Goal: Transaction & Acquisition: Purchase product/service

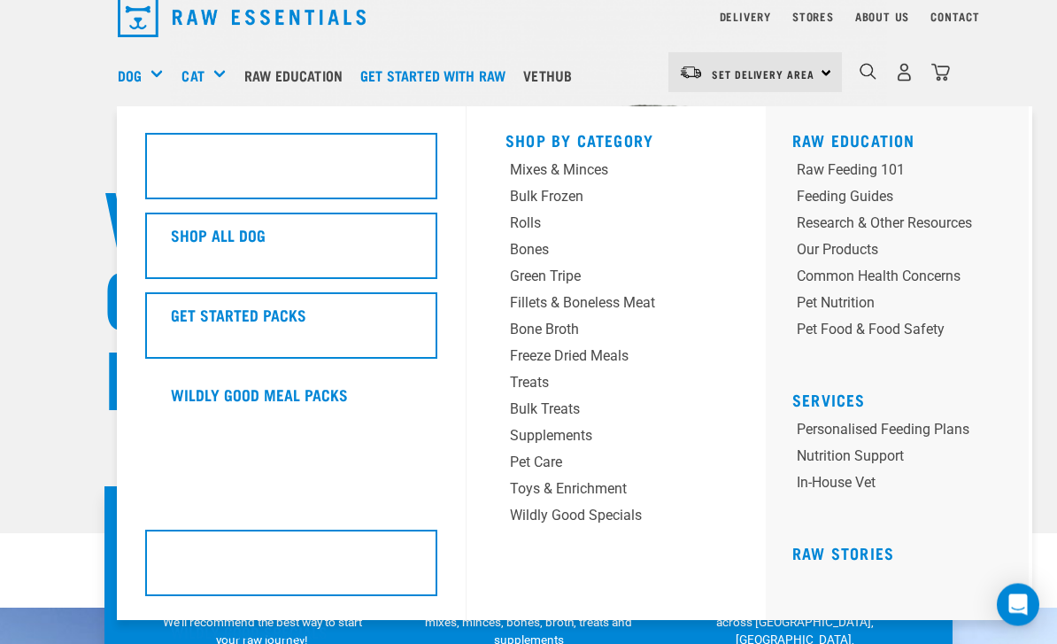
scroll to position [76, 0]
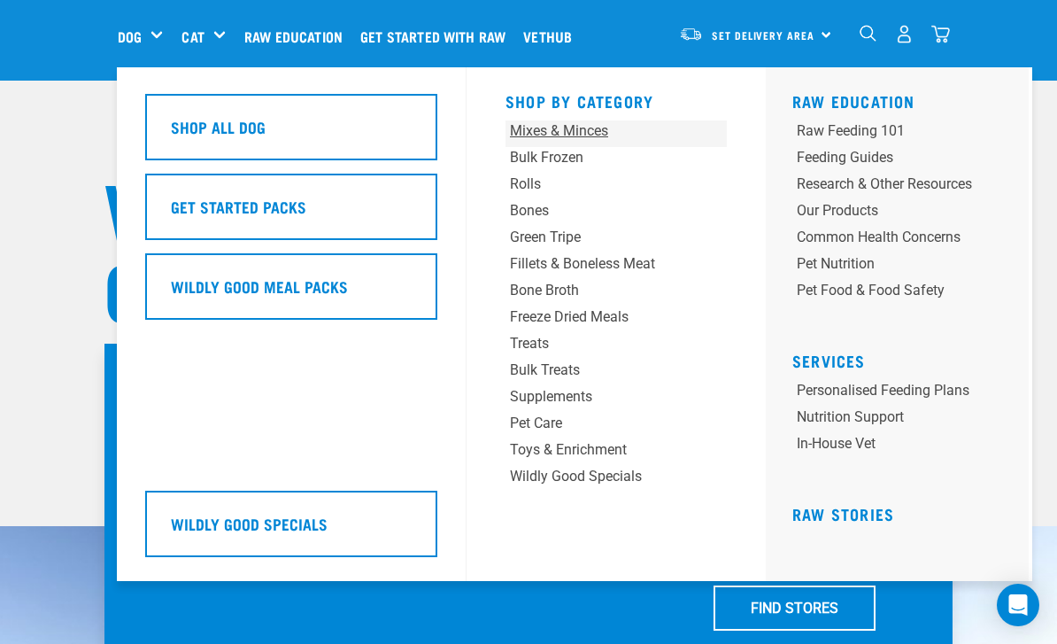
click at [591, 128] on div "Mixes & Minces" at bounding box center [597, 130] width 174 height 21
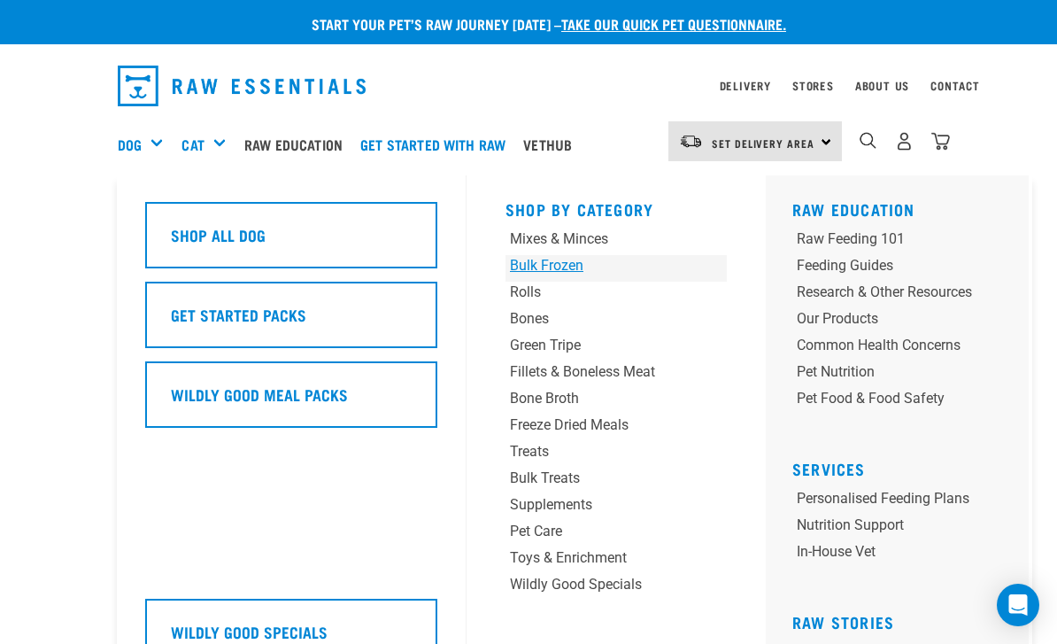
click at [562, 261] on div "Bulk Frozen" at bounding box center [597, 265] width 174 height 21
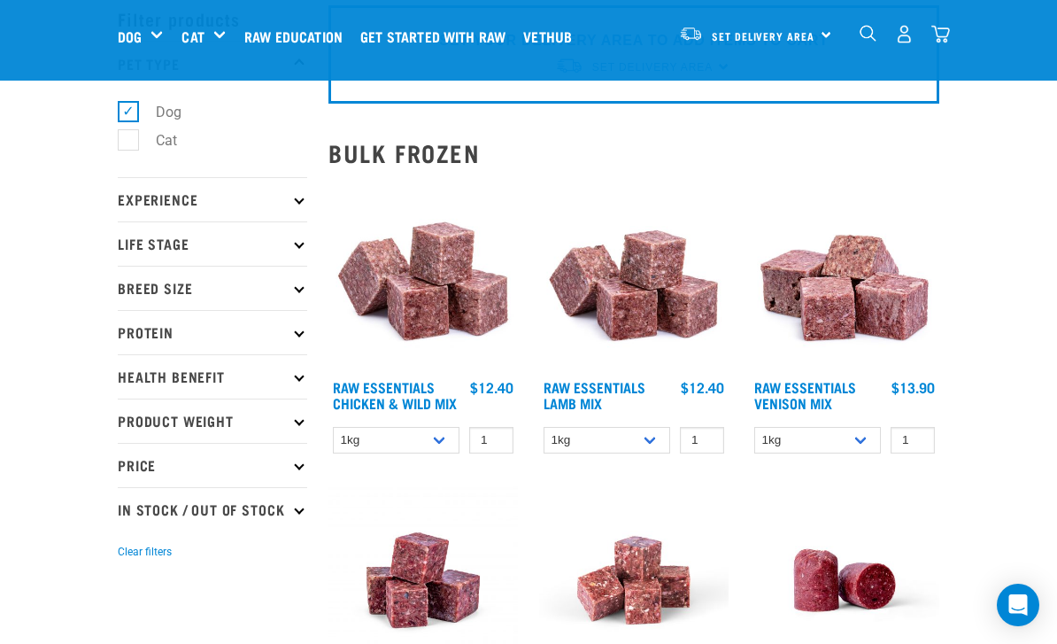
scroll to position [83, 0]
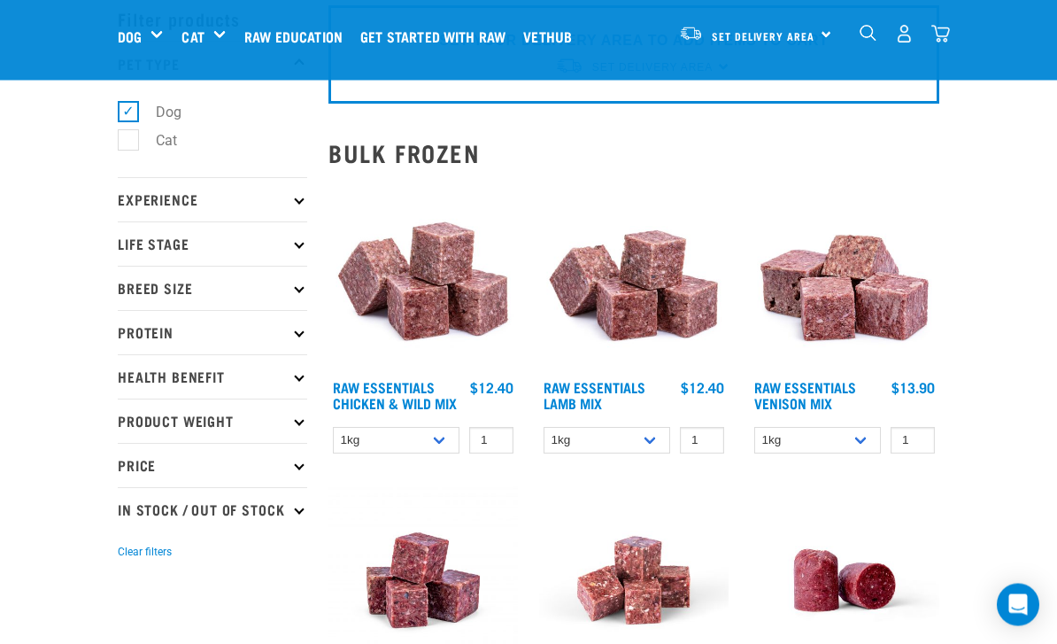
click at [863, 279] on img at bounding box center [845, 277] width 190 height 190
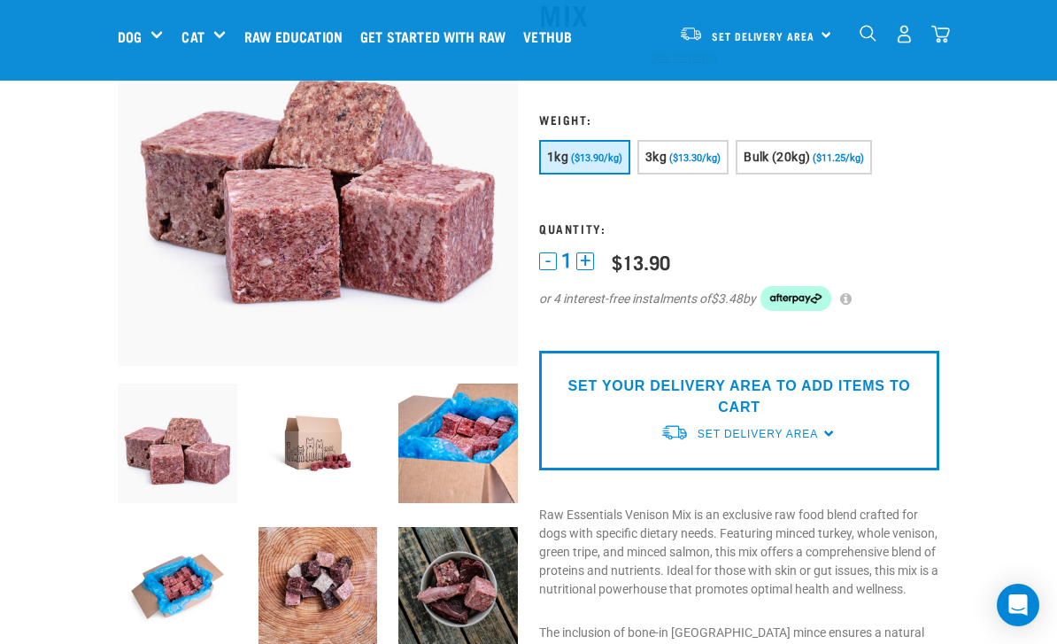
scroll to position [170, 0]
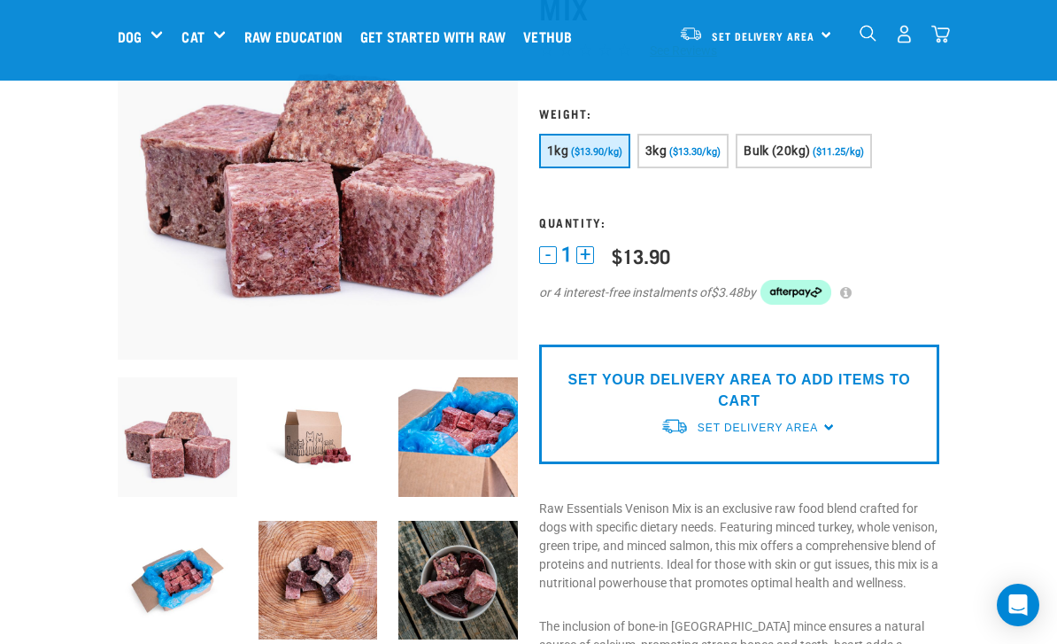
click at [351, 457] on img at bounding box center [319, 437] width 120 height 120
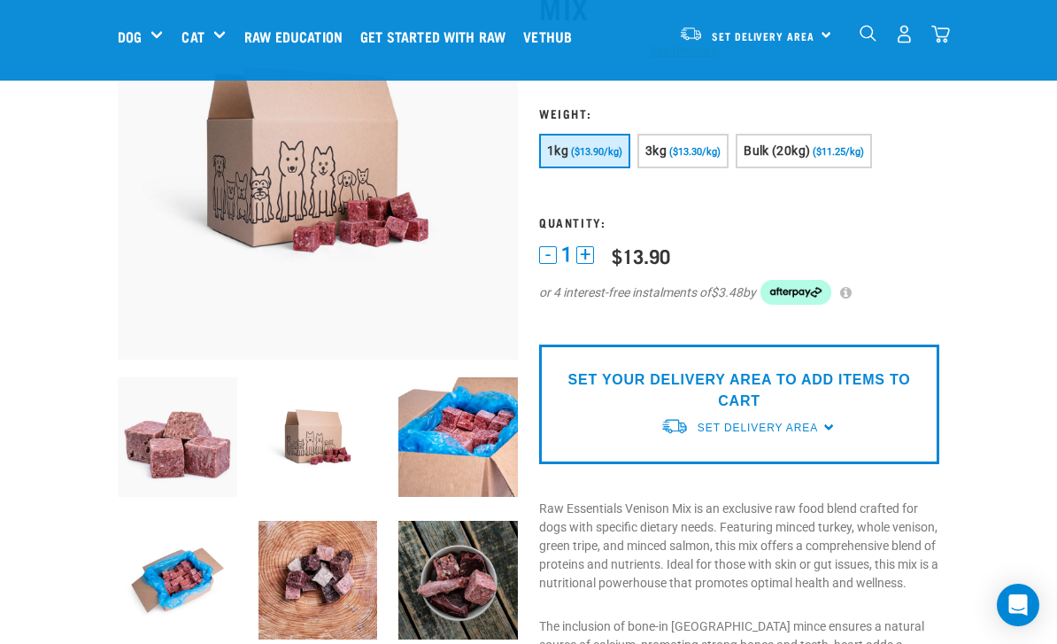
click at [187, 595] on img at bounding box center [178, 581] width 120 height 120
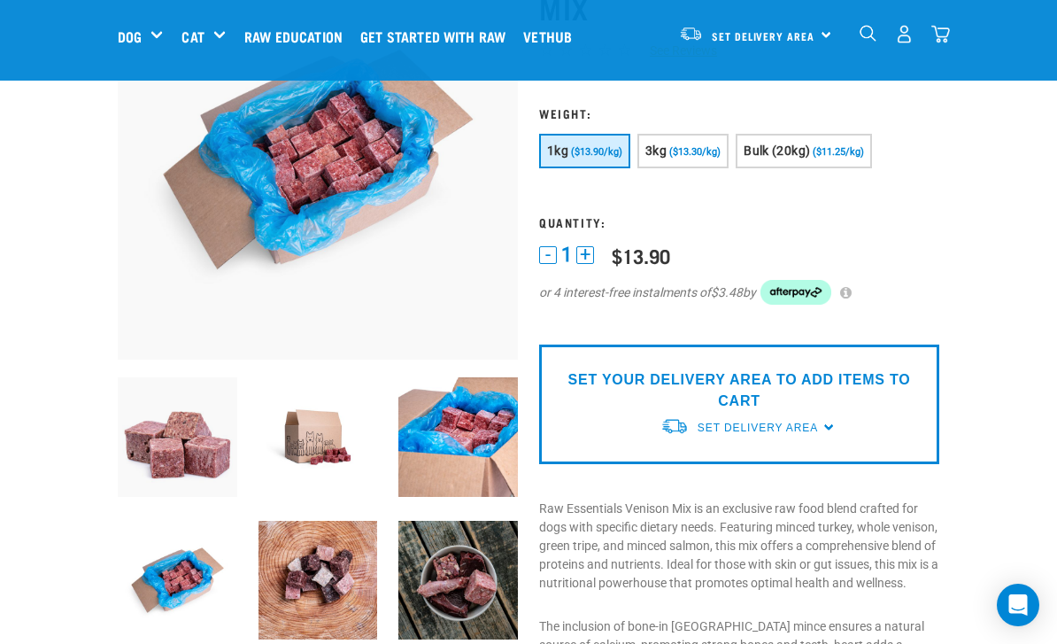
click at [454, 439] on img at bounding box center [458, 437] width 120 height 120
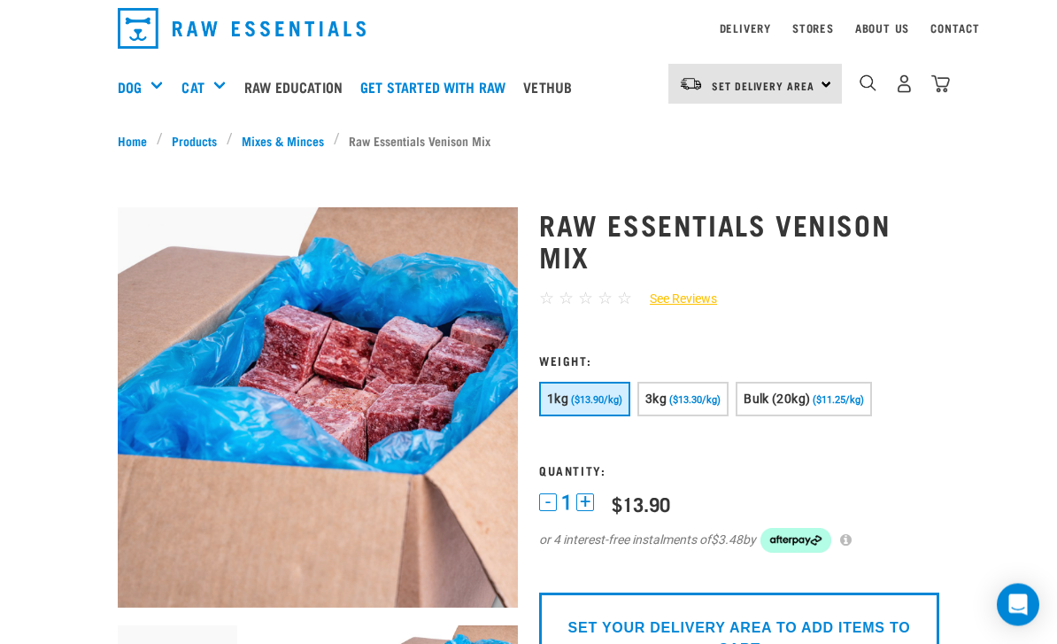
scroll to position [49, 0]
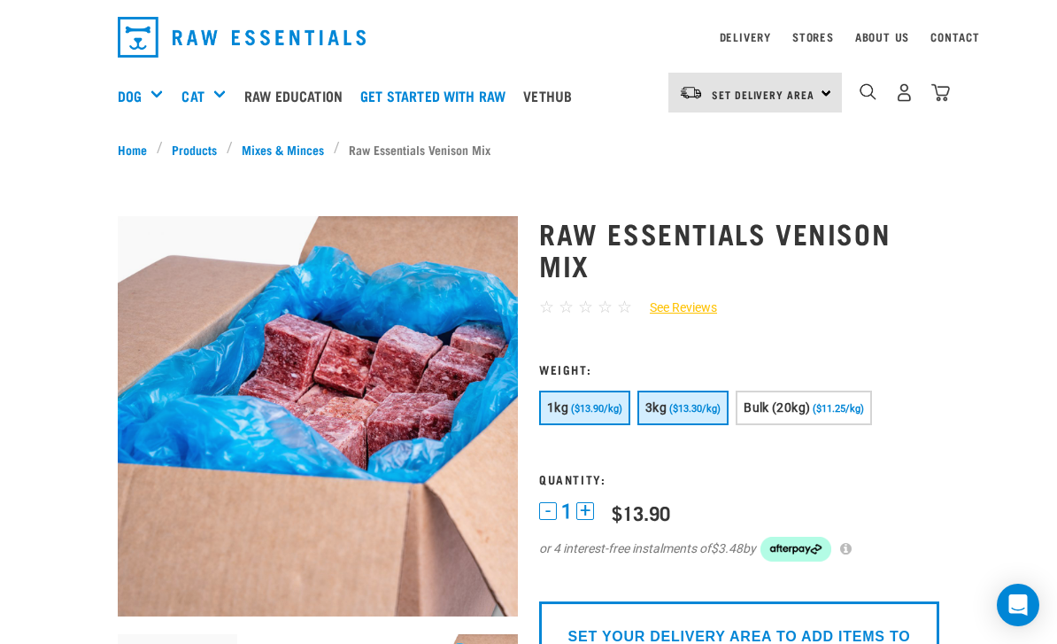
click at [700, 403] on span "($13.30/kg)" at bounding box center [694, 409] width 51 height 12
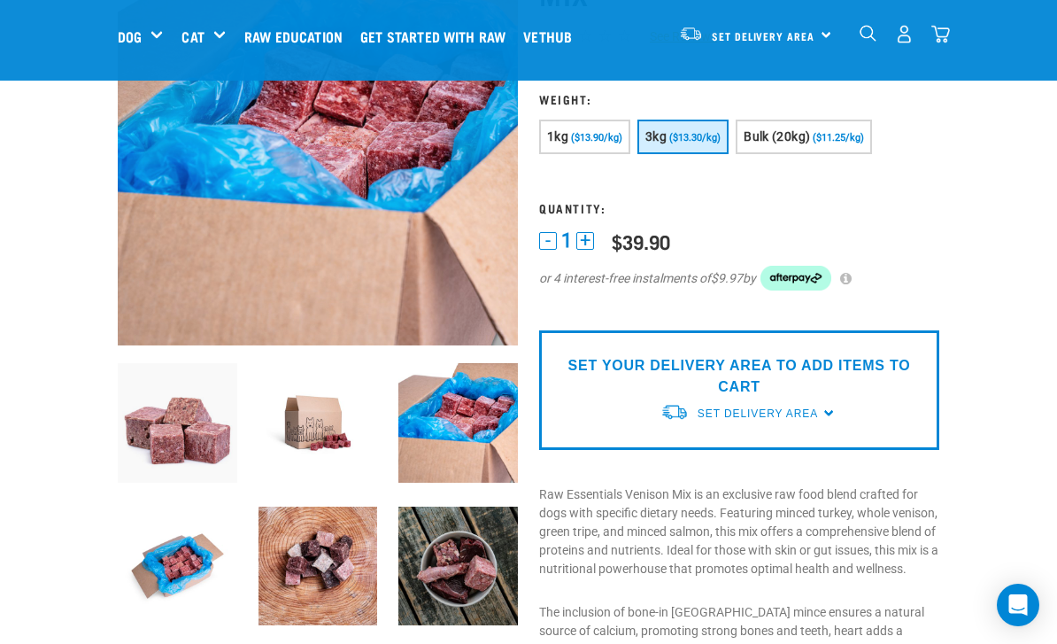
scroll to position [185, 0]
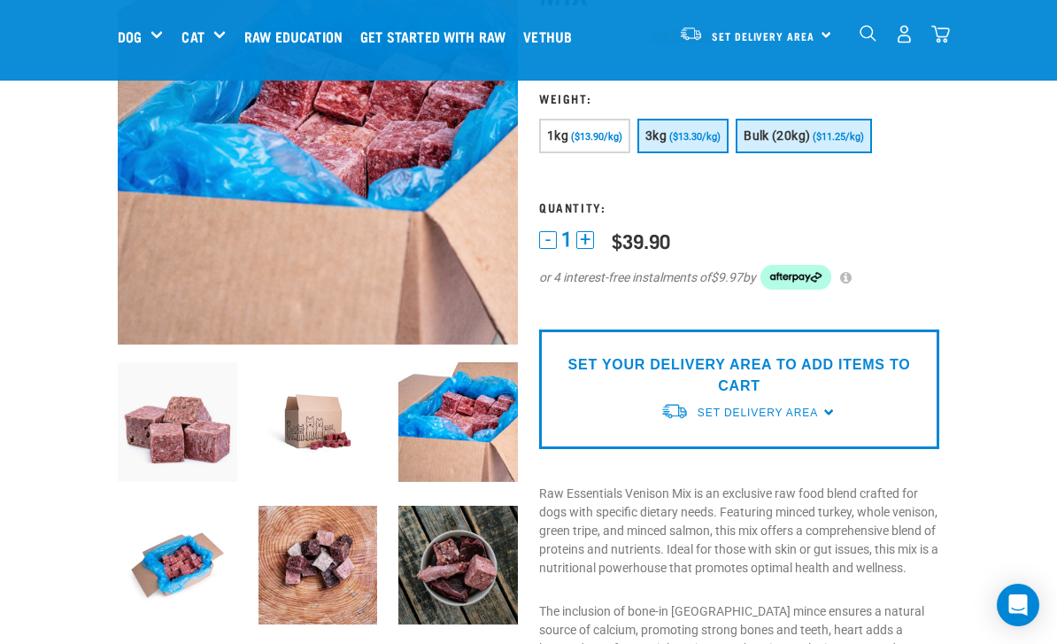
click at [860, 144] on button "Bulk (20kg) ($11.25/kg)" at bounding box center [804, 136] width 136 height 35
click at [689, 144] on button "3kg ($13.30/kg)" at bounding box center [683, 136] width 91 height 35
click at [487, 558] on img at bounding box center [458, 566] width 120 height 120
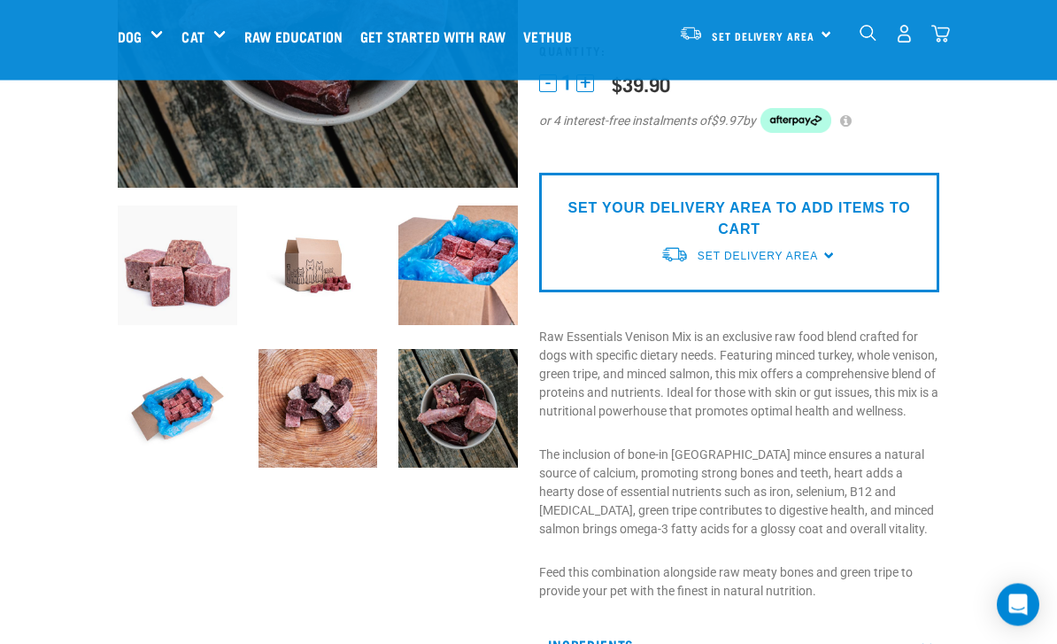
scroll to position [416, 0]
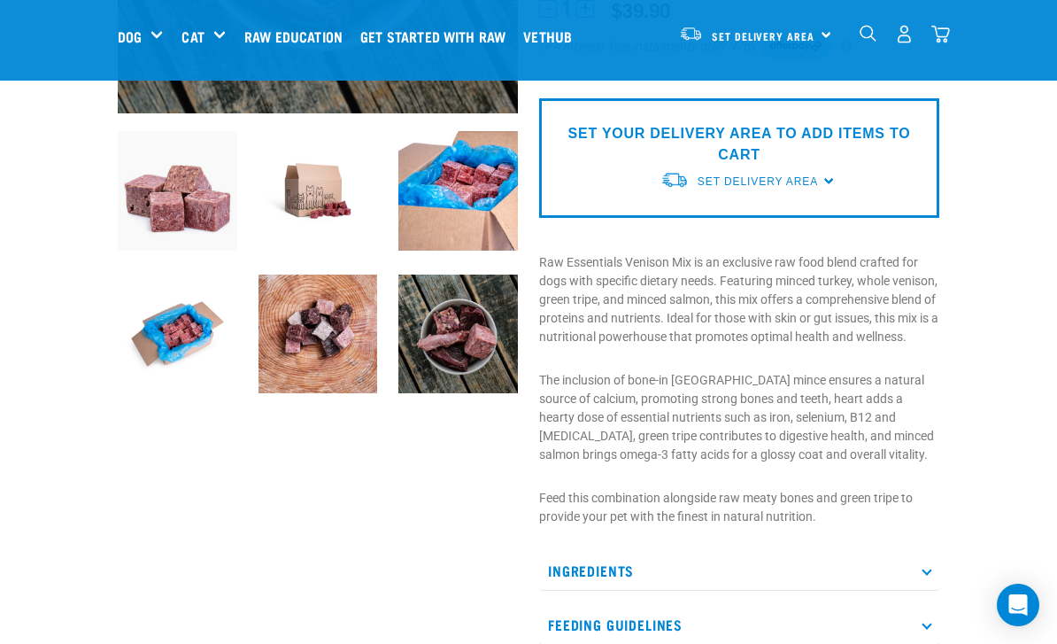
click at [443, 231] on img at bounding box center [458, 191] width 120 height 120
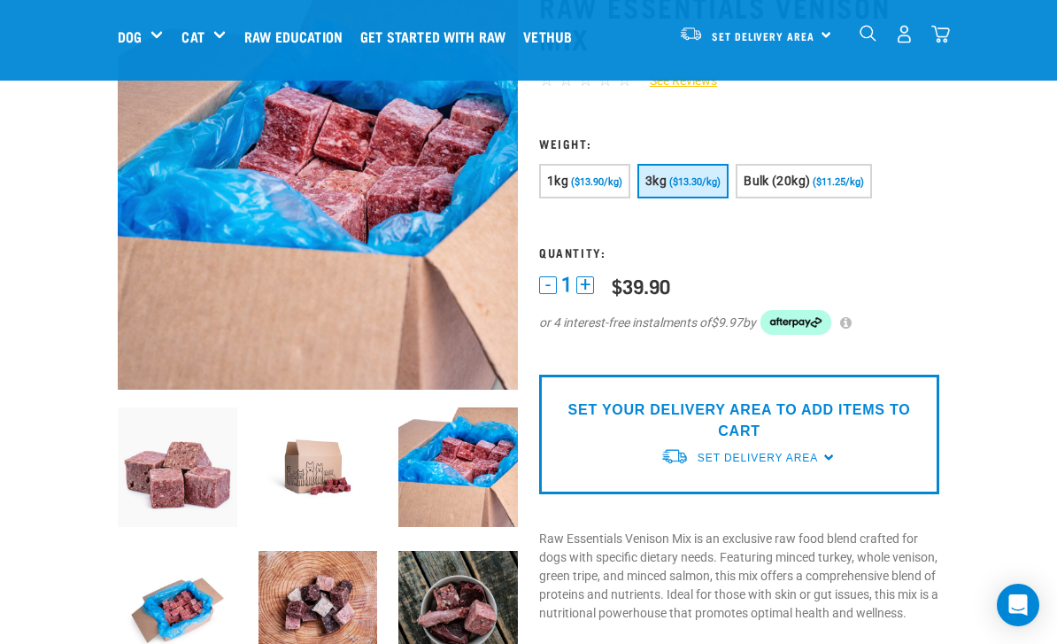
scroll to position [139, 0]
click at [338, 588] on img at bounding box center [319, 612] width 120 height 120
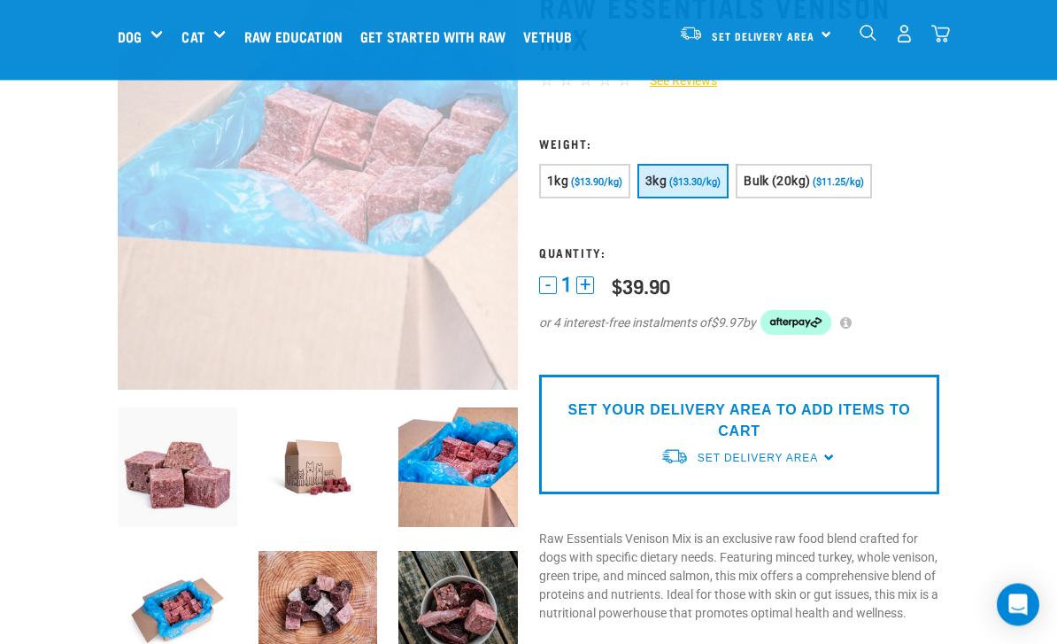
scroll to position [140, 0]
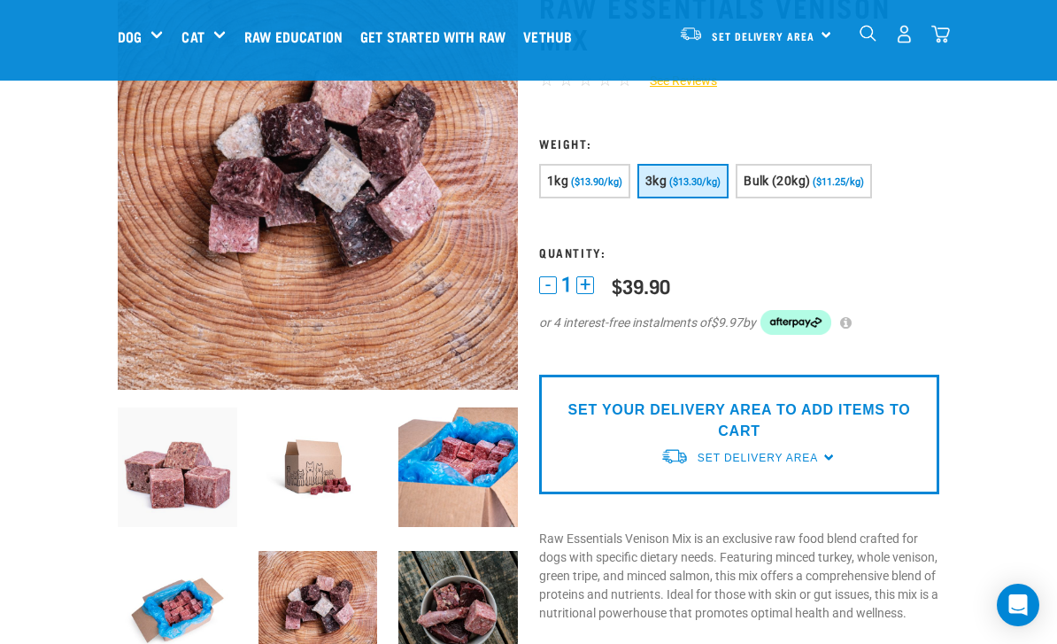
click at [447, 574] on img at bounding box center [458, 611] width 120 height 120
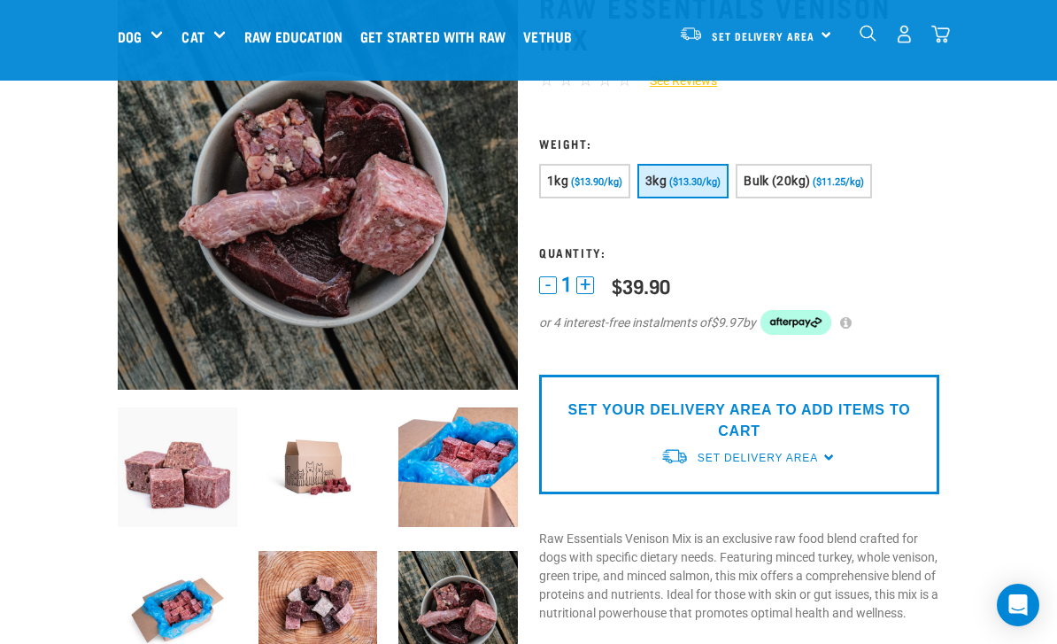
click at [167, 614] on img at bounding box center [178, 611] width 120 height 120
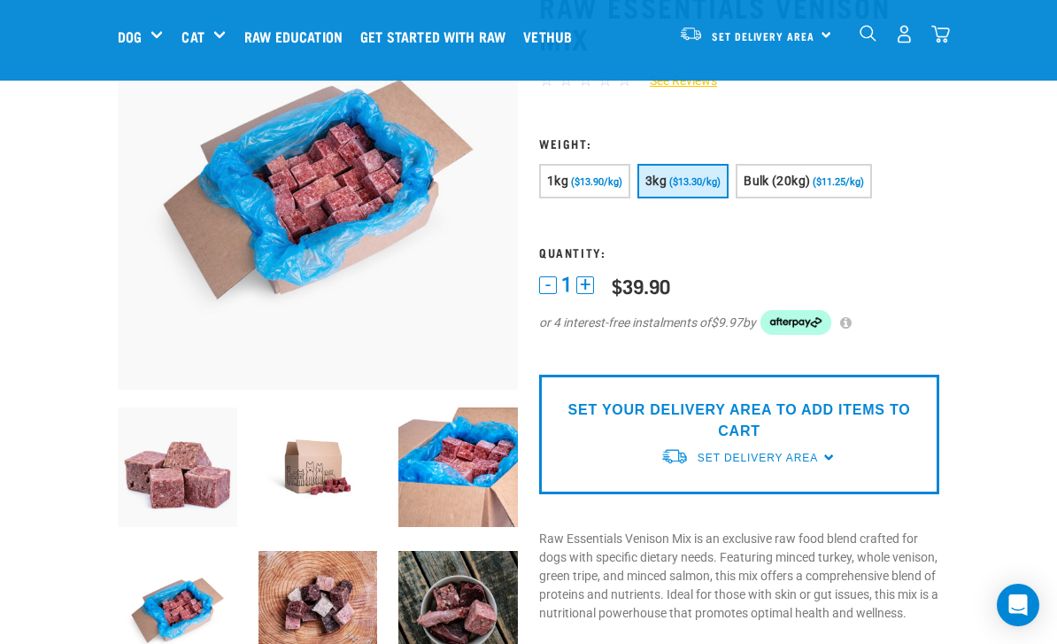
click at [290, 590] on img at bounding box center [319, 611] width 120 height 120
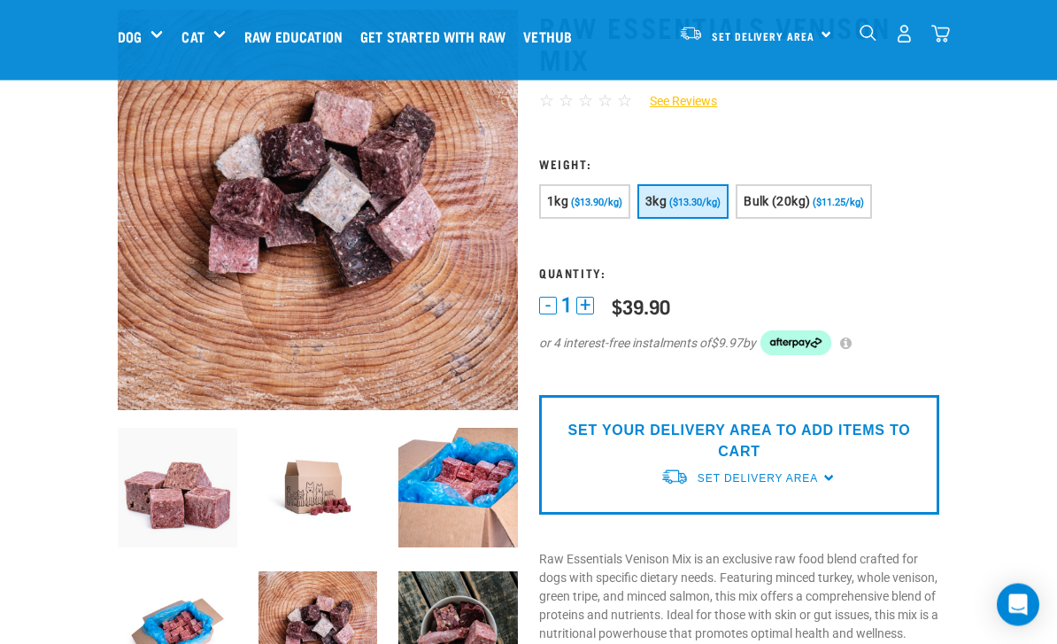
scroll to position [0, 0]
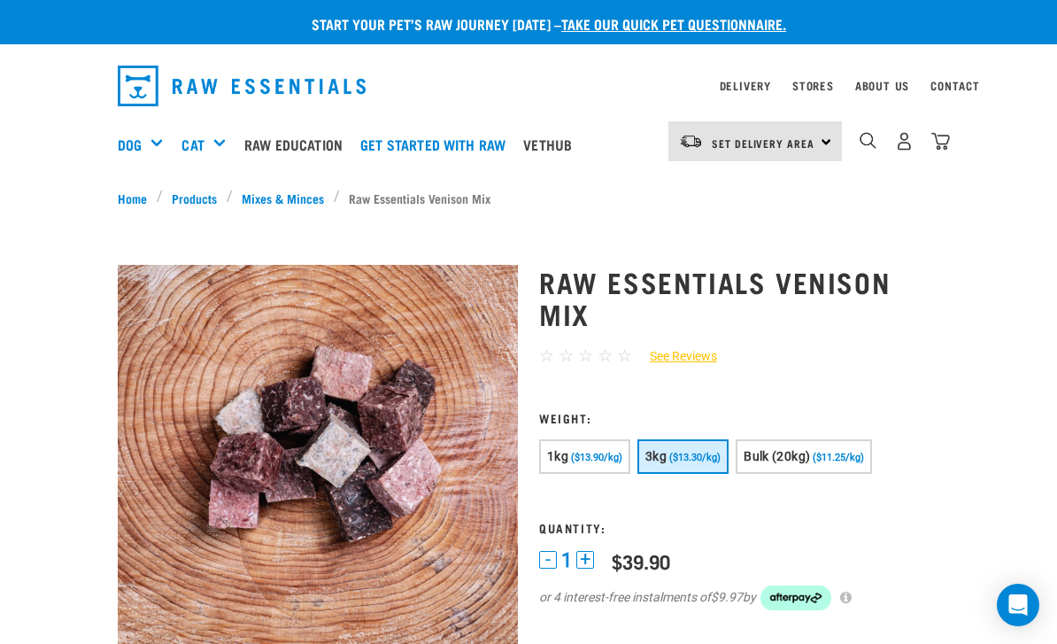
click at [148, 90] on img "dropdown navigation" at bounding box center [242, 86] width 248 height 41
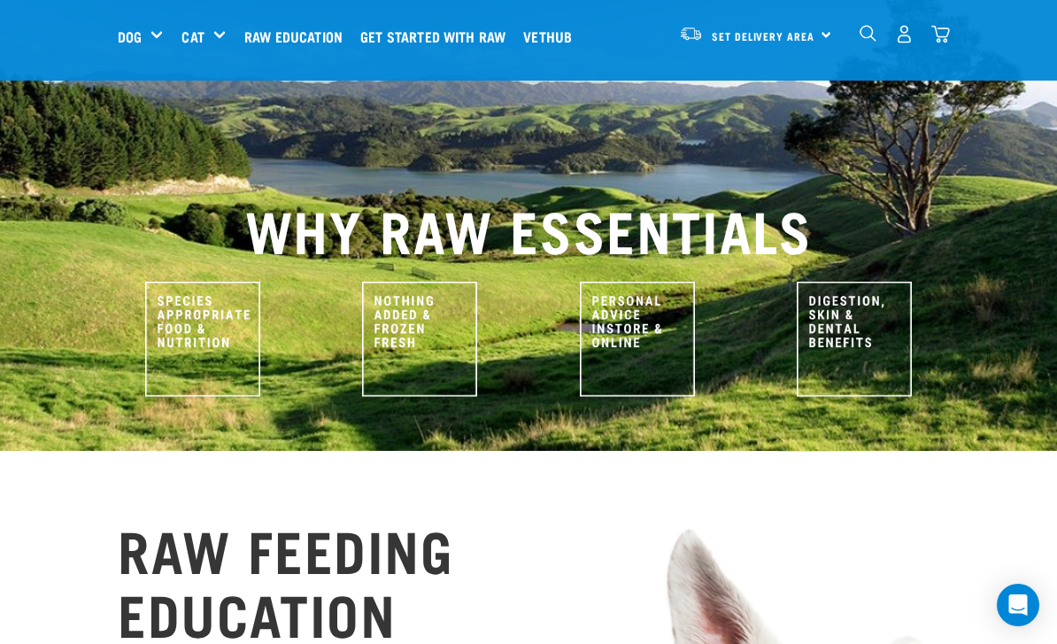
scroll to position [739, 0]
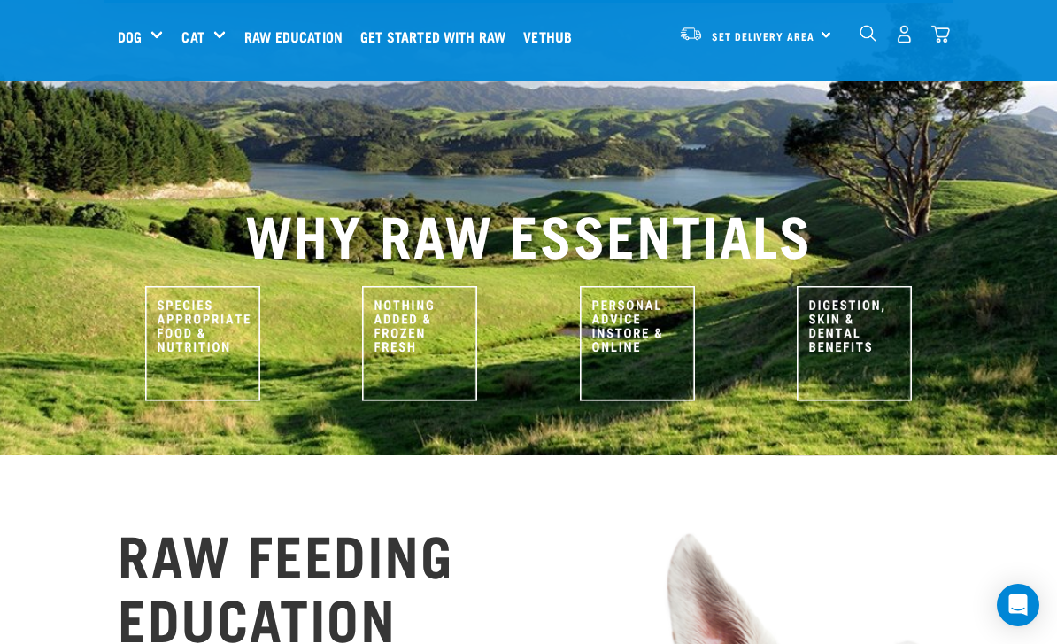
click at [644, 286] on img at bounding box center [637, 343] width 115 height 115
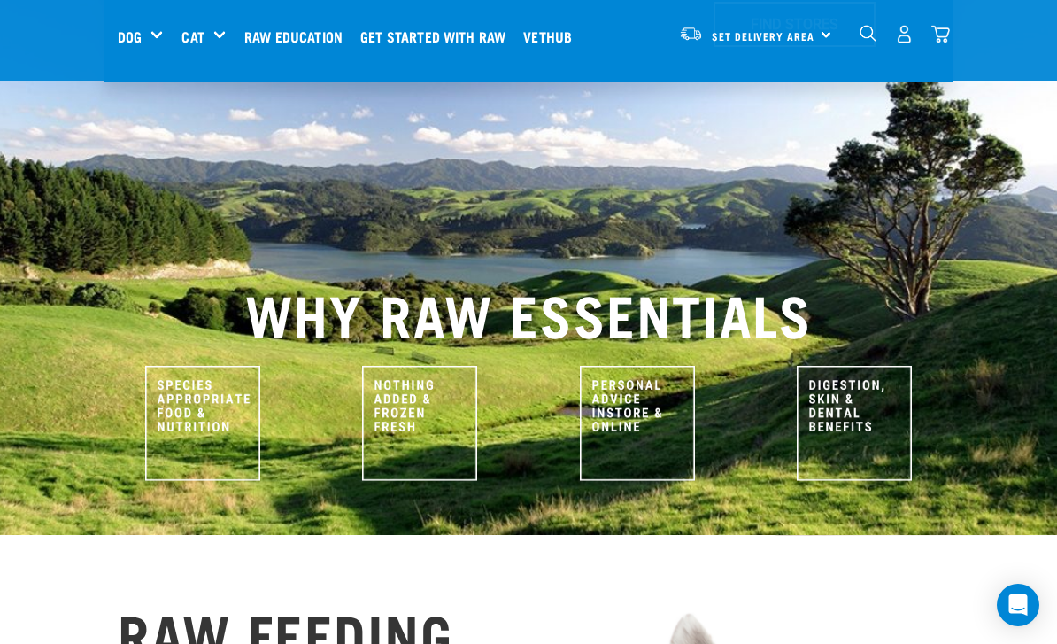
click at [623, 366] on img at bounding box center [637, 423] width 115 height 115
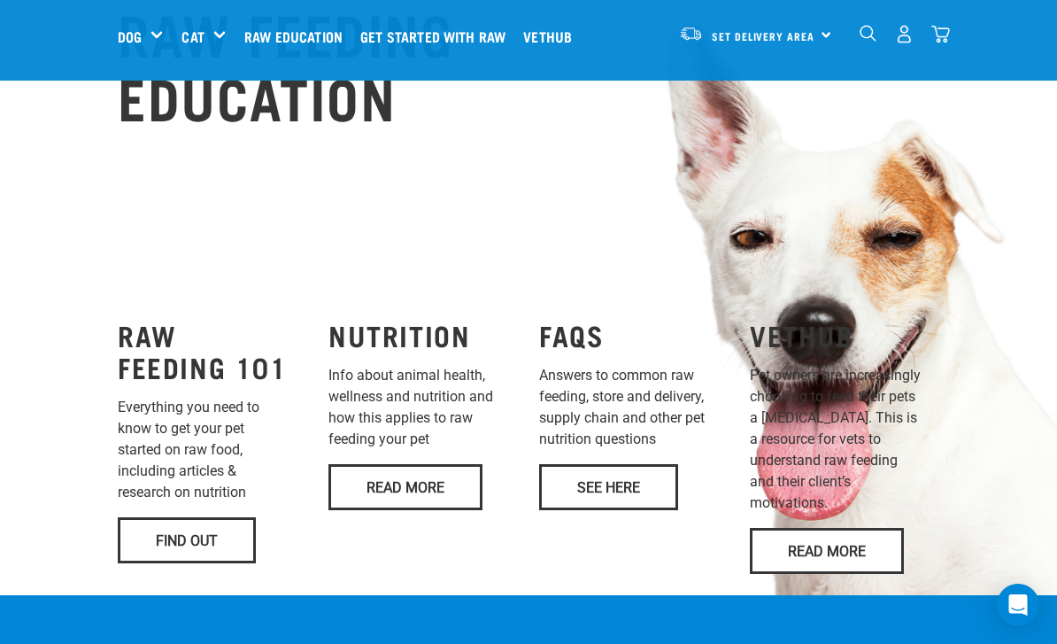
scroll to position [1265, 0]
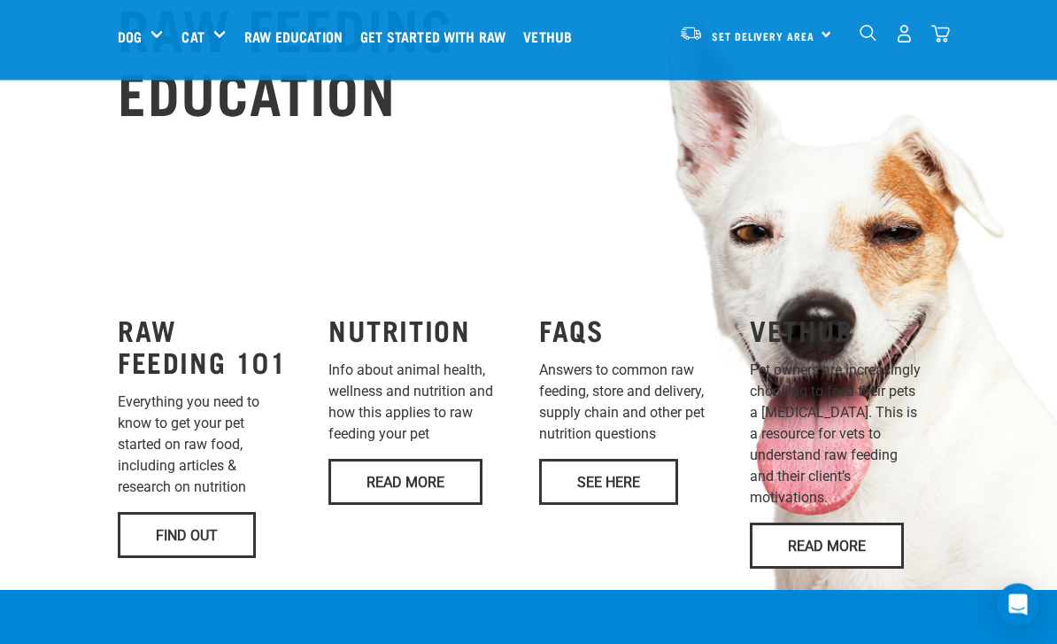
click at [217, 559] on link "Find Out" at bounding box center [187, 536] width 138 height 46
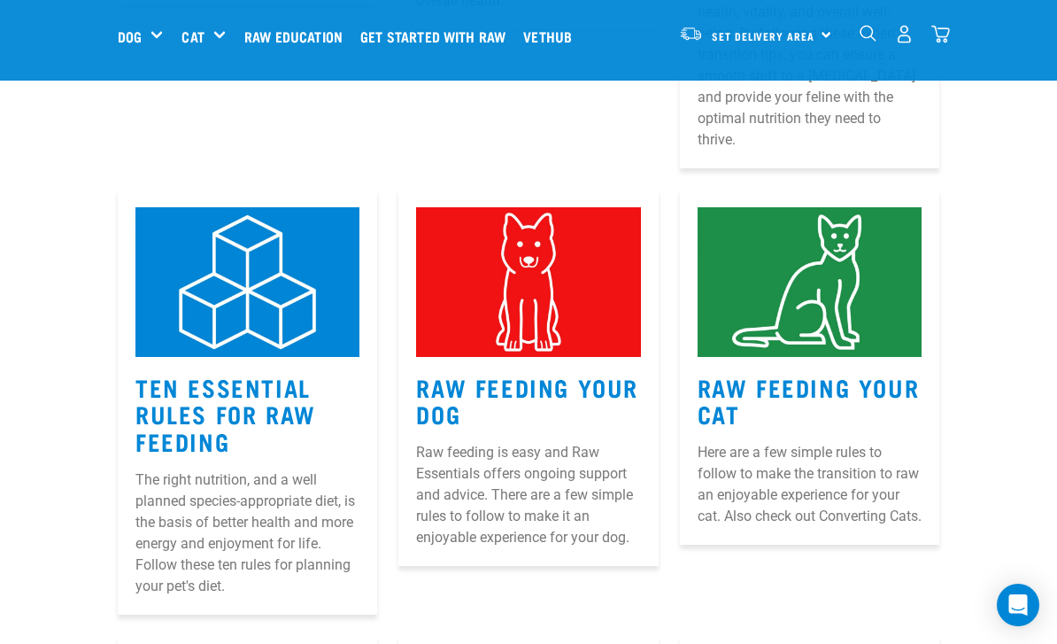
scroll to position [741, 0]
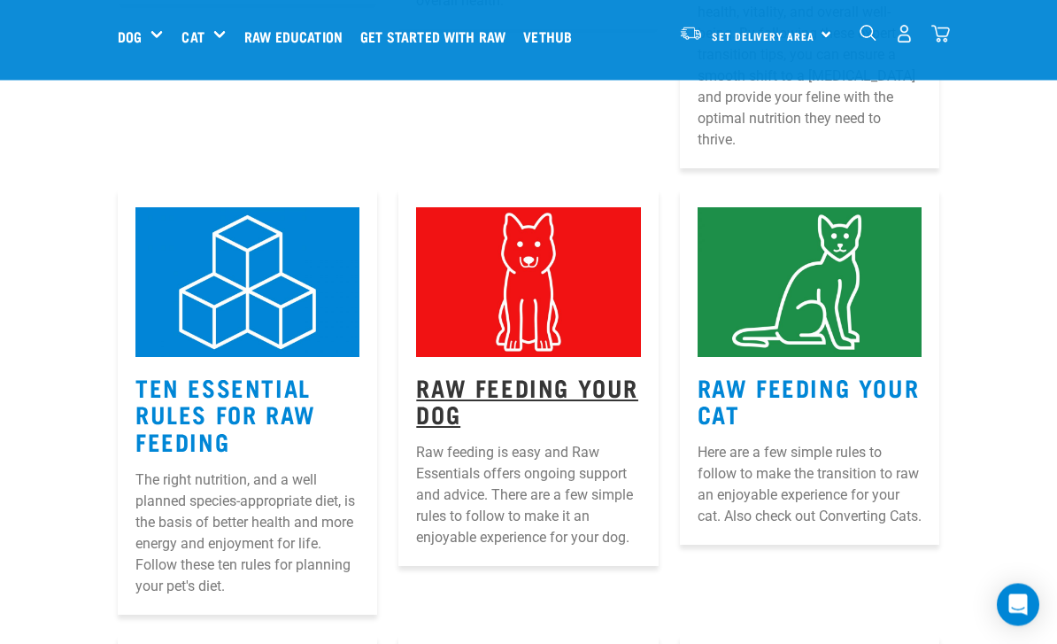
click at [527, 381] on link "Raw Feeding Your Dog" at bounding box center [527, 401] width 222 height 41
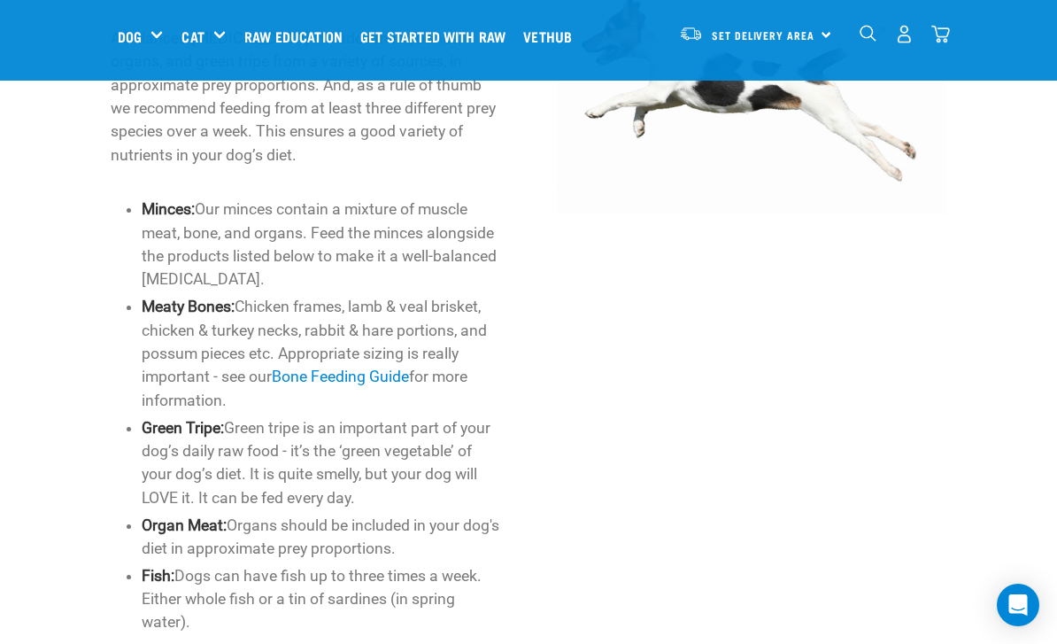
scroll to position [934, 0]
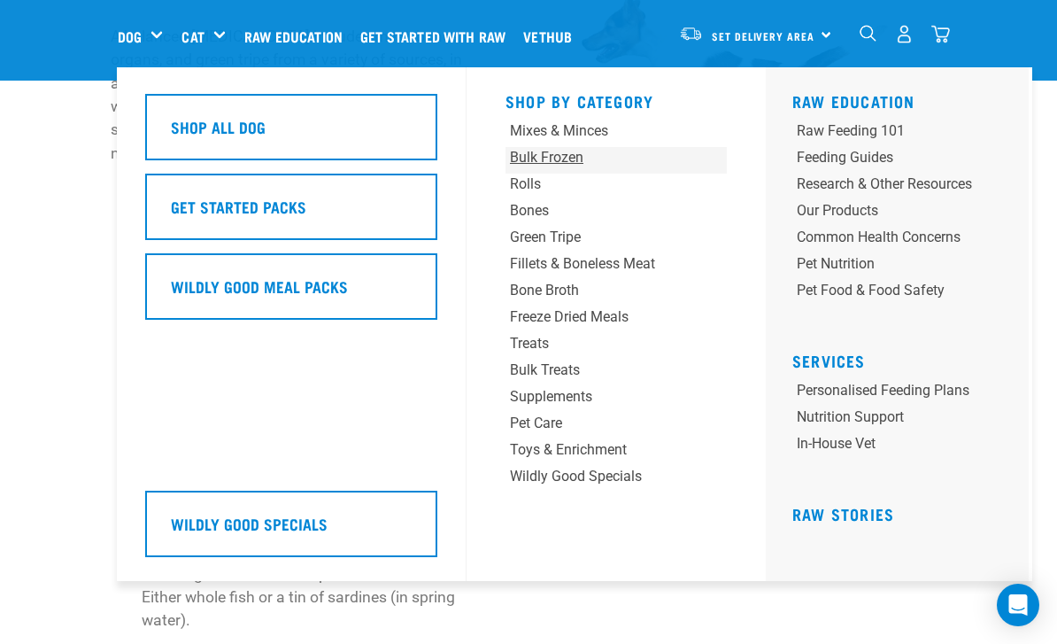
click at [574, 155] on div "Bulk Frozen" at bounding box center [597, 157] width 174 height 21
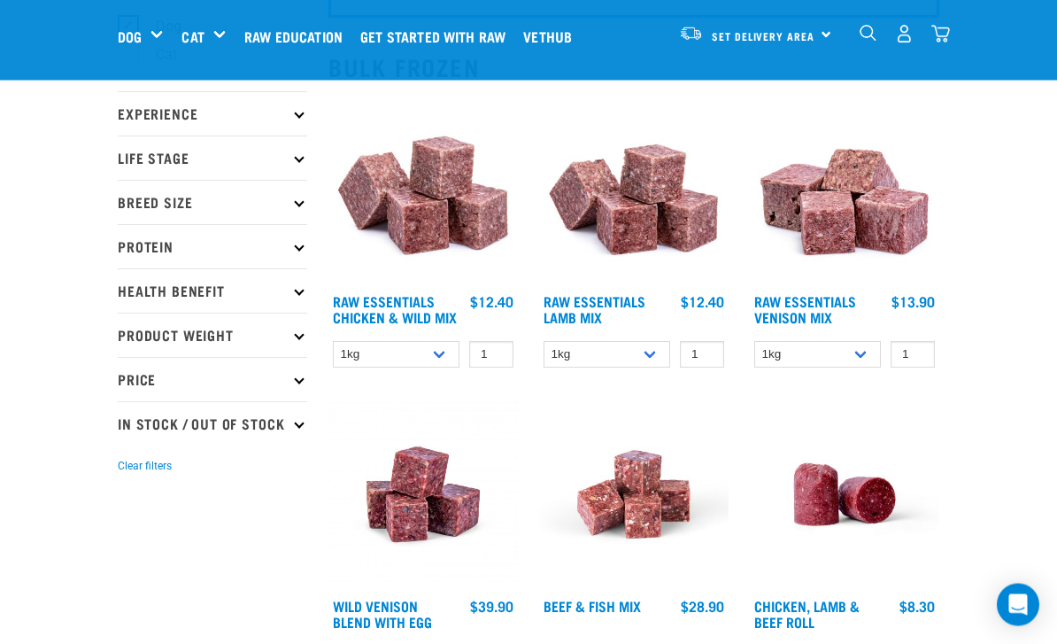
scroll to position [162, 0]
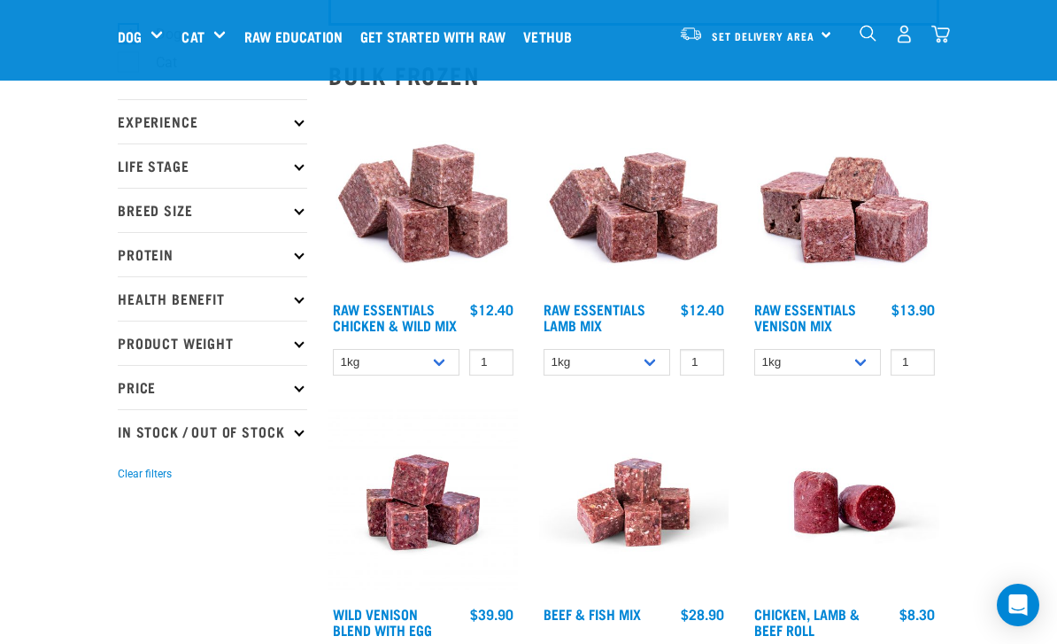
click at [882, 197] on img at bounding box center [845, 198] width 190 height 190
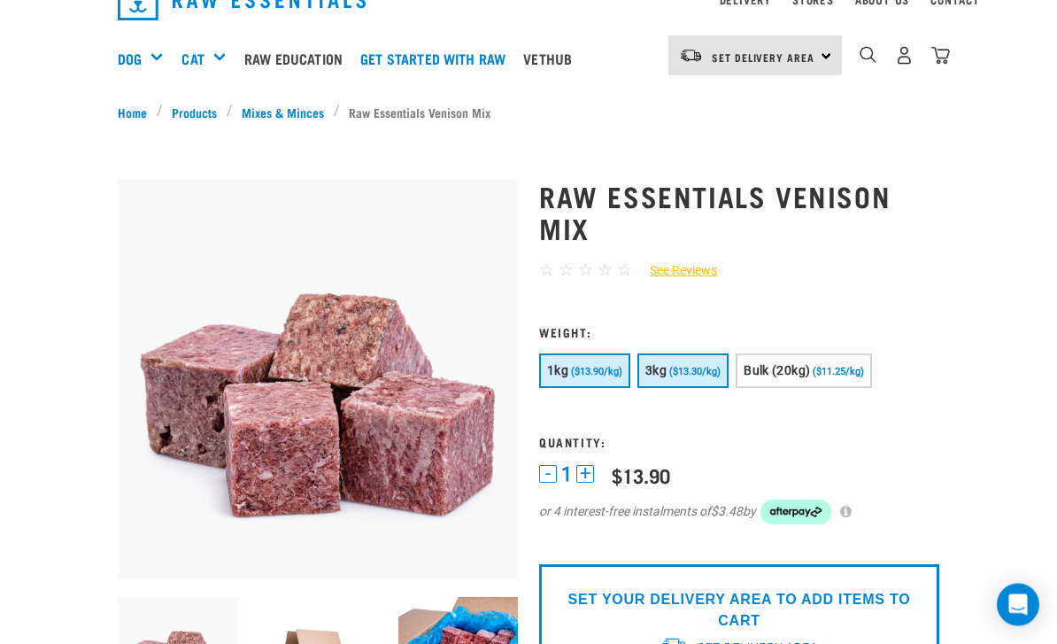
click at [701, 371] on span "($13.30/kg)" at bounding box center [694, 373] width 51 height 12
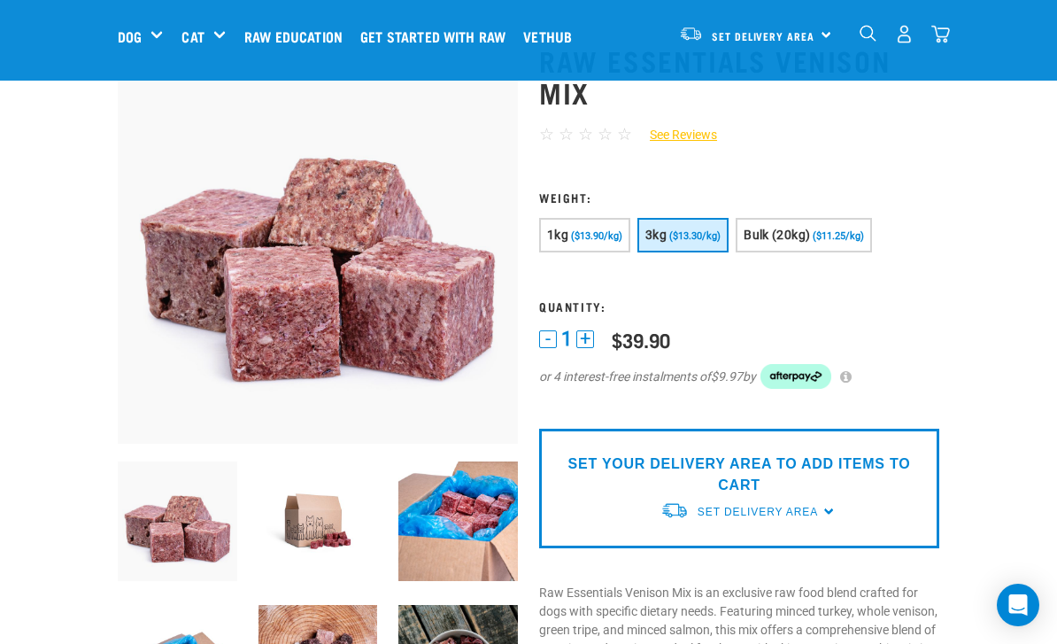
click at [327, 564] on img at bounding box center [319, 521] width 120 height 120
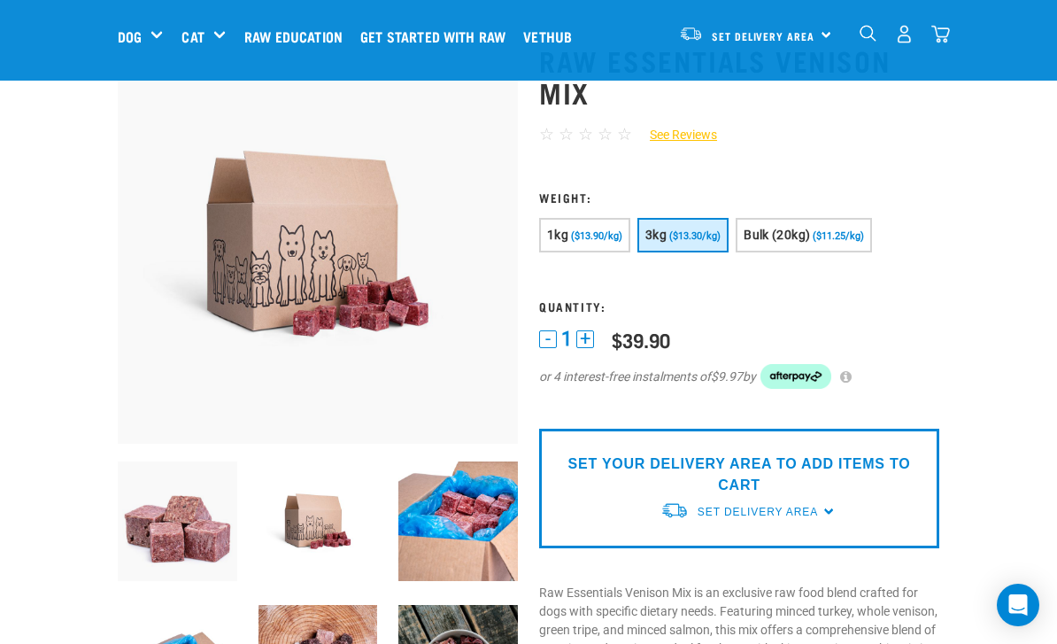
click at [213, 547] on img at bounding box center [178, 521] width 120 height 120
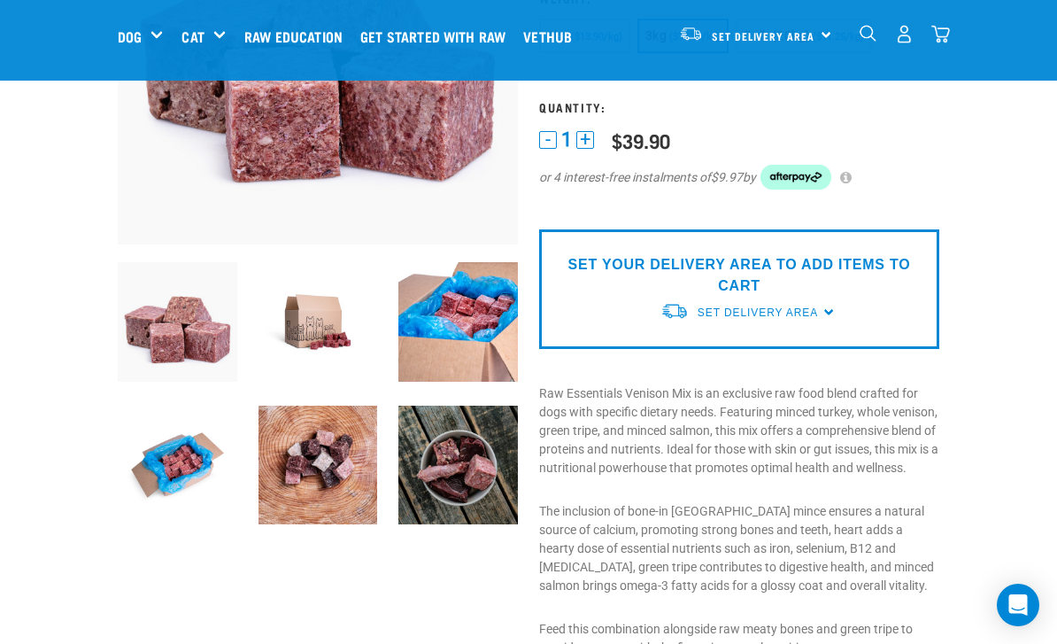
scroll to position [284, 0]
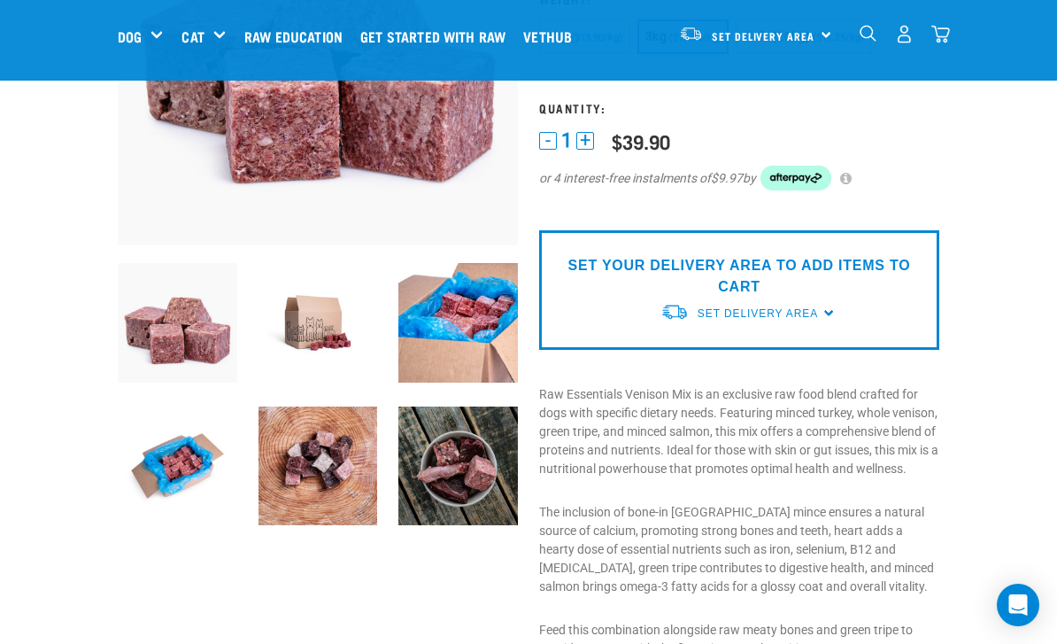
click at [199, 479] on img at bounding box center [178, 466] width 120 height 120
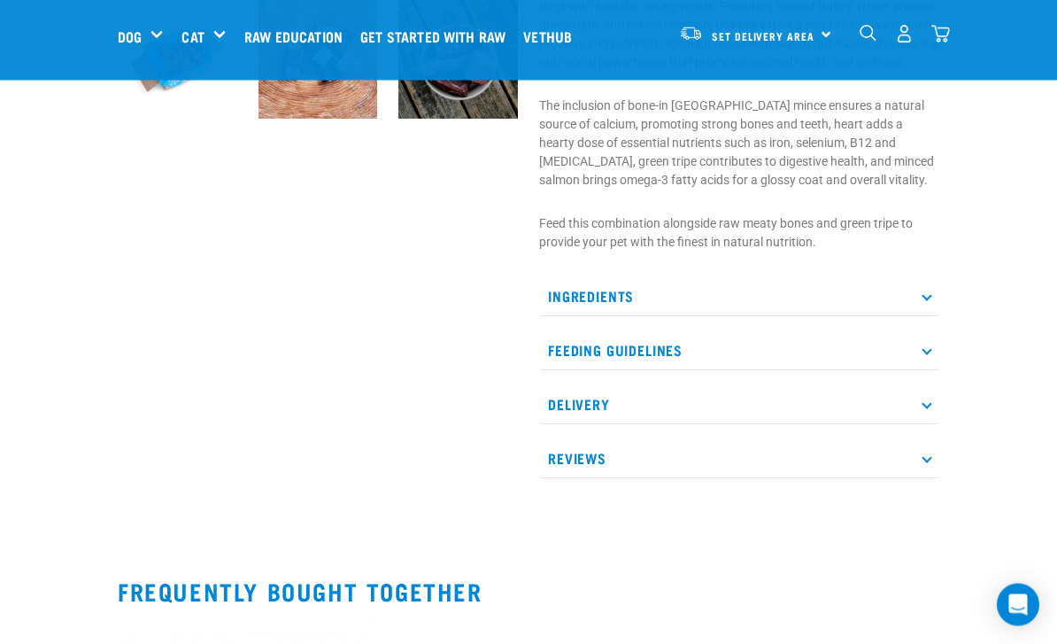
scroll to position [691, 0]
click at [818, 356] on p "Feeding Guidelines" at bounding box center [739, 350] width 400 height 40
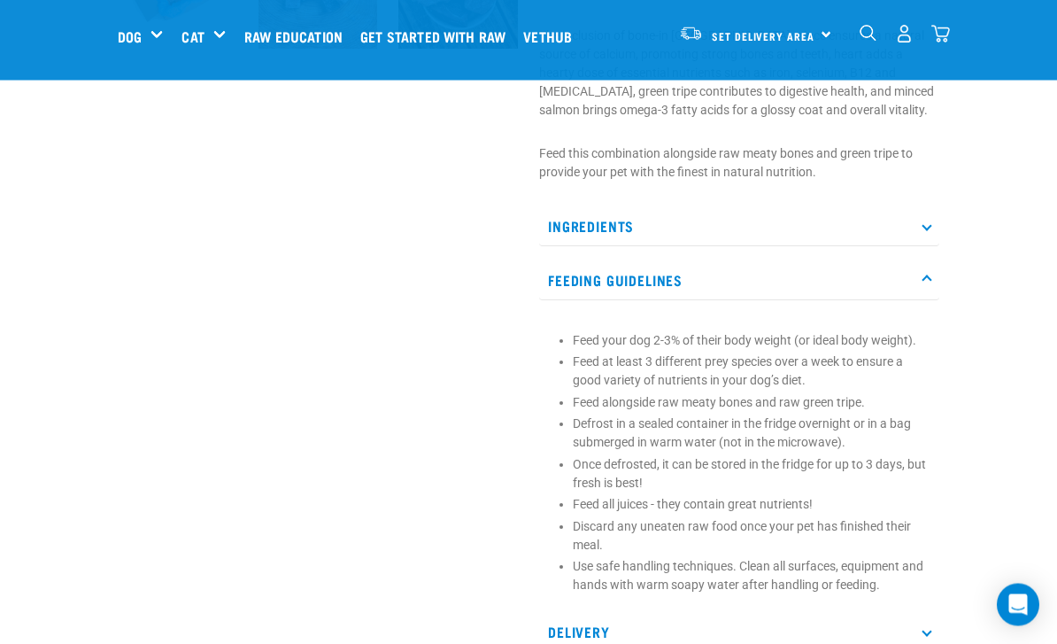
scroll to position [761, 0]
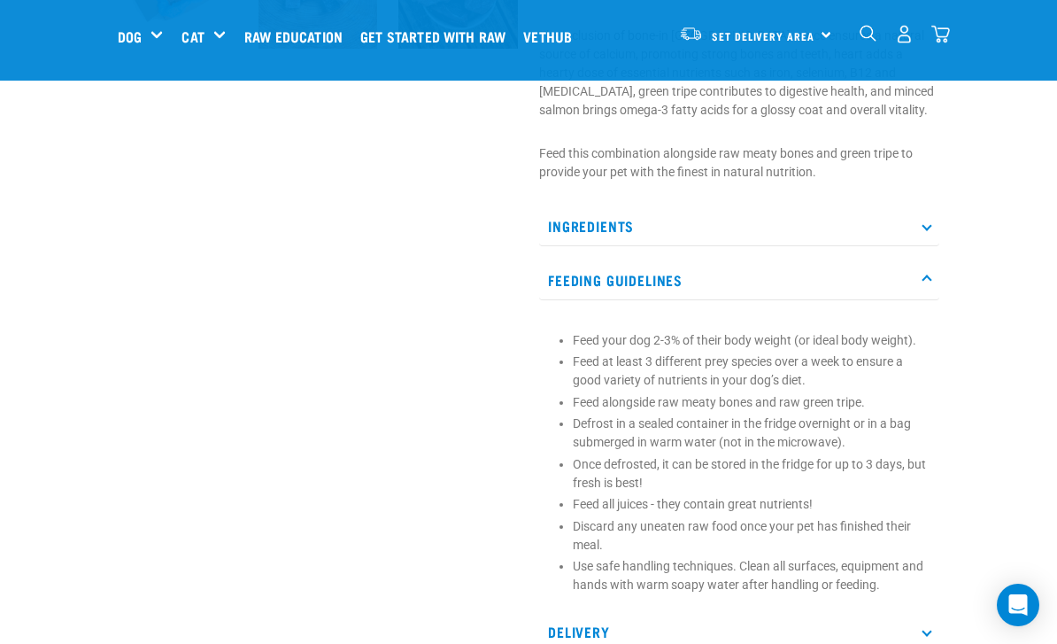
click at [913, 295] on p "Feeding Guidelines" at bounding box center [739, 280] width 400 height 40
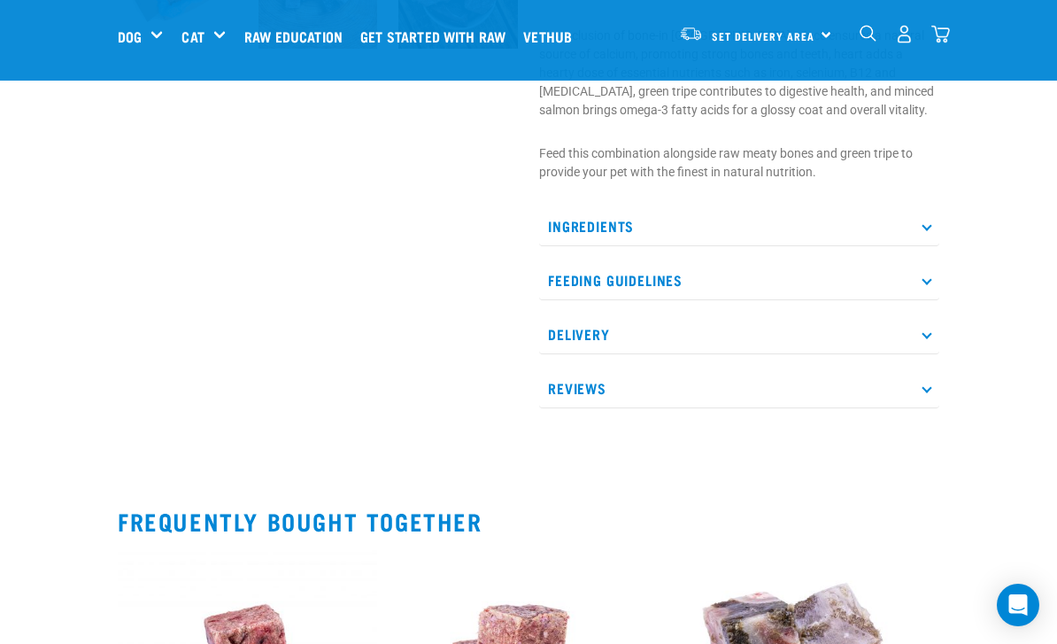
click at [897, 300] on p "Feeding Guidelines" at bounding box center [739, 280] width 400 height 40
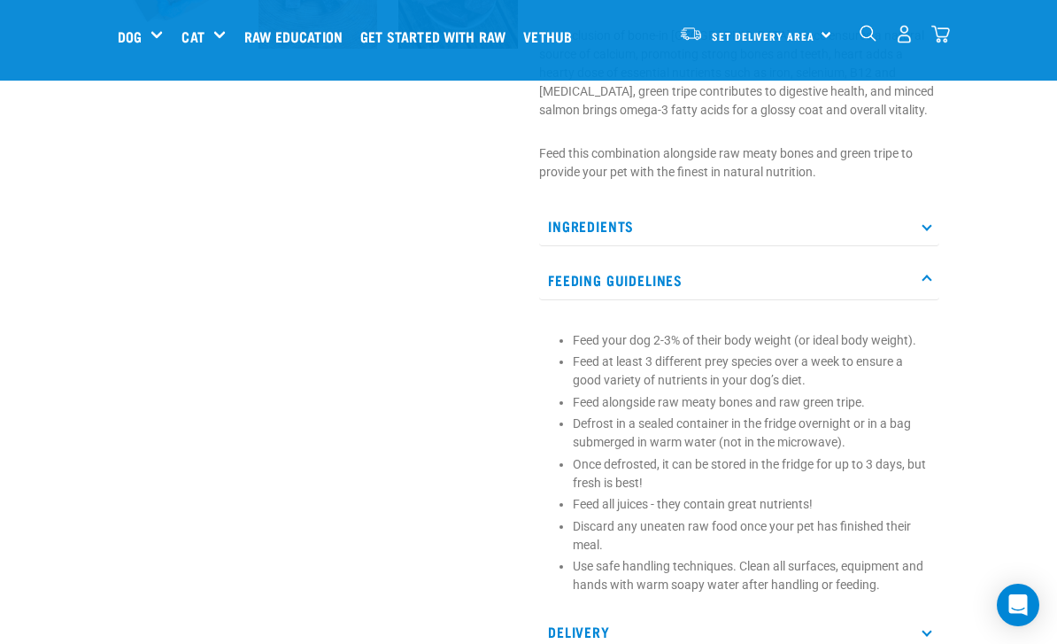
click at [899, 300] on p "Feeding Guidelines" at bounding box center [739, 280] width 400 height 40
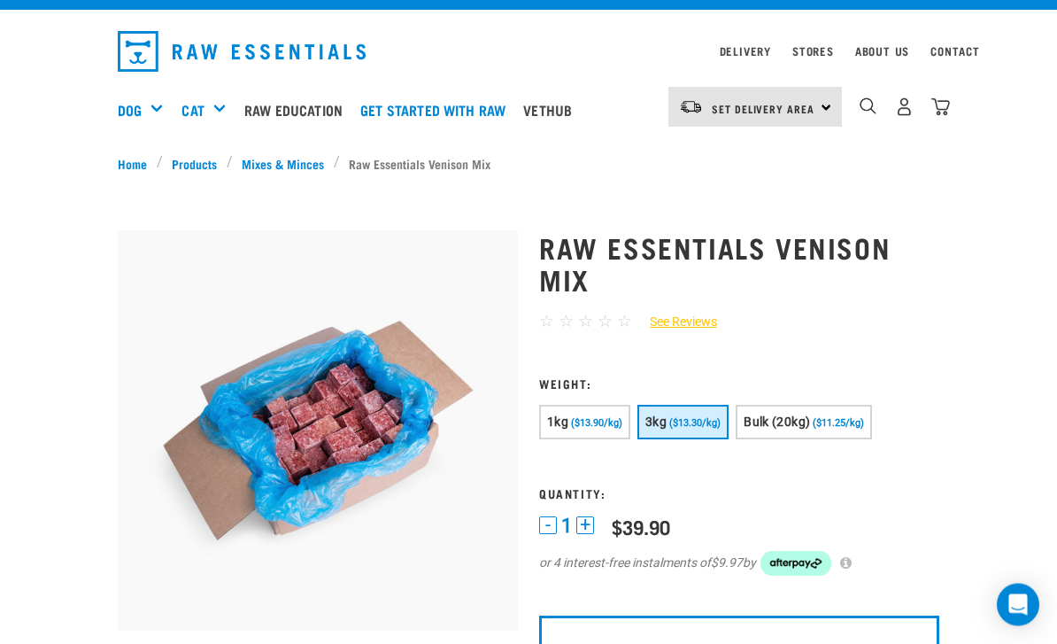
scroll to position [0, 0]
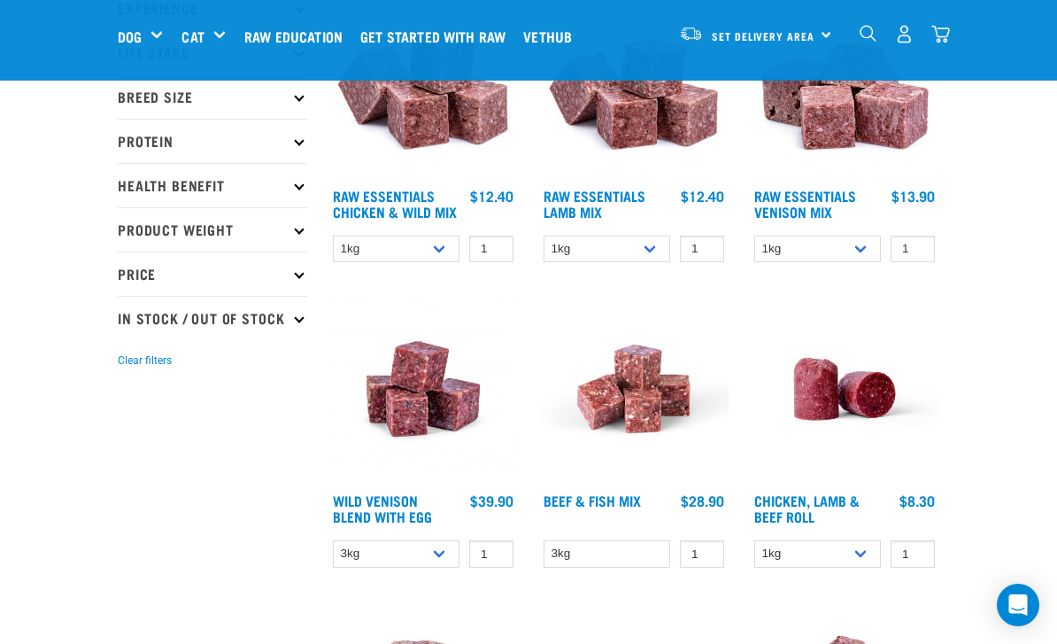
scroll to position [278, 0]
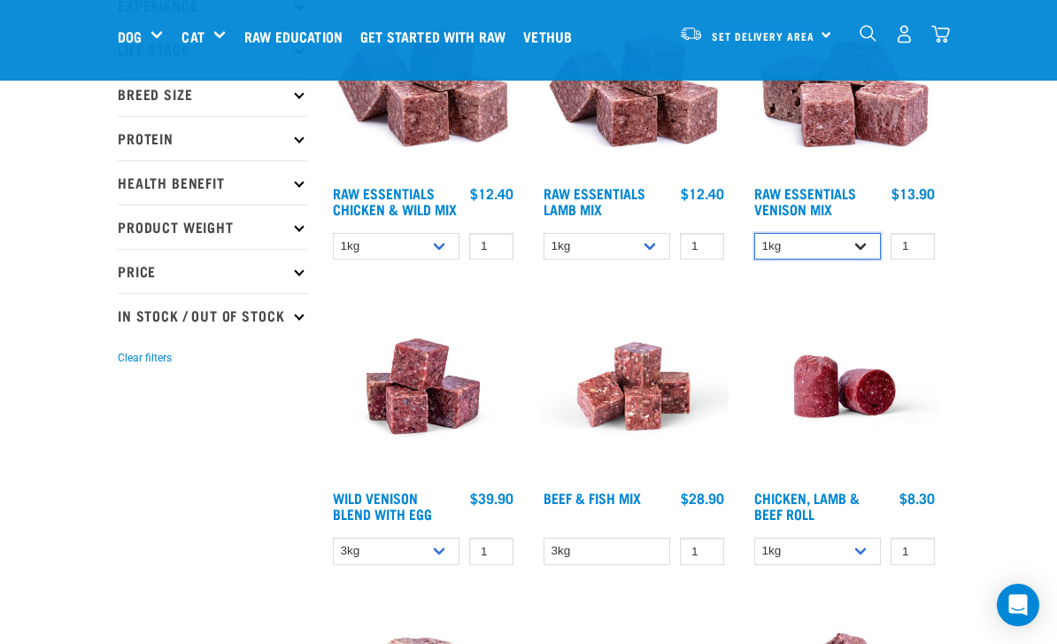
click at [864, 242] on select "1kg 3kg Bulk (20kg)" at bounding box center [817, 246] width 127 height 27
select select "712"
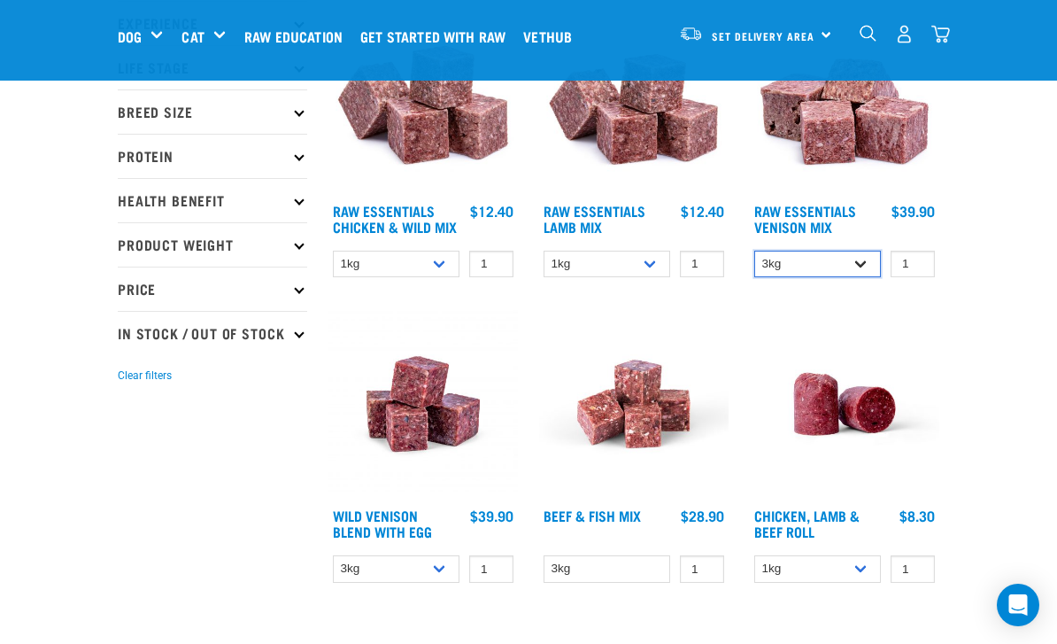
scroll to position [261, 0]
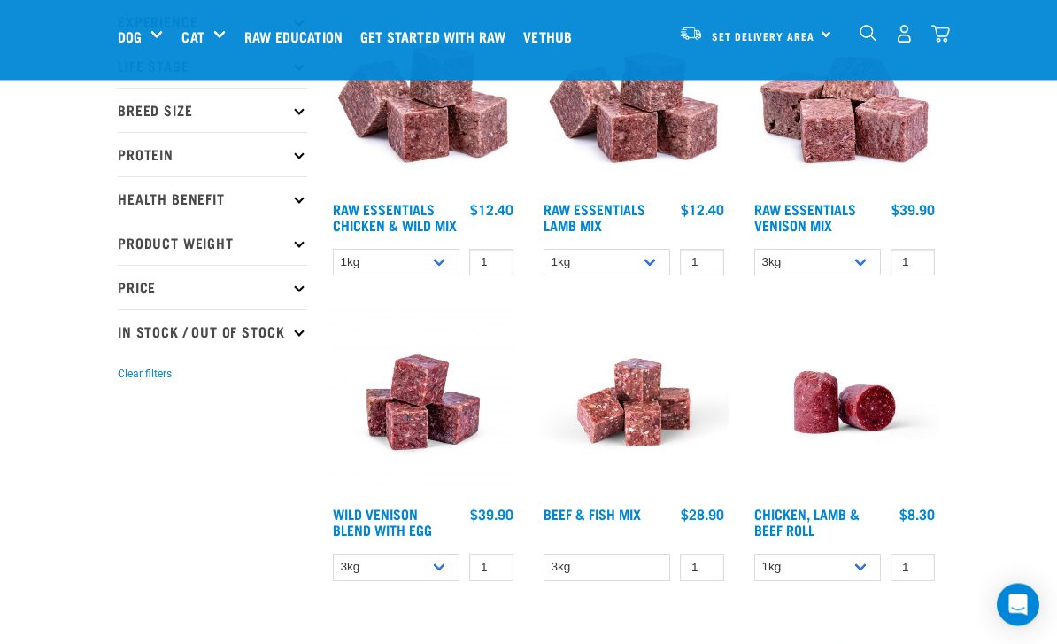
click at [429, 437] on img at bounding box center [424, 403] width 190 height 190
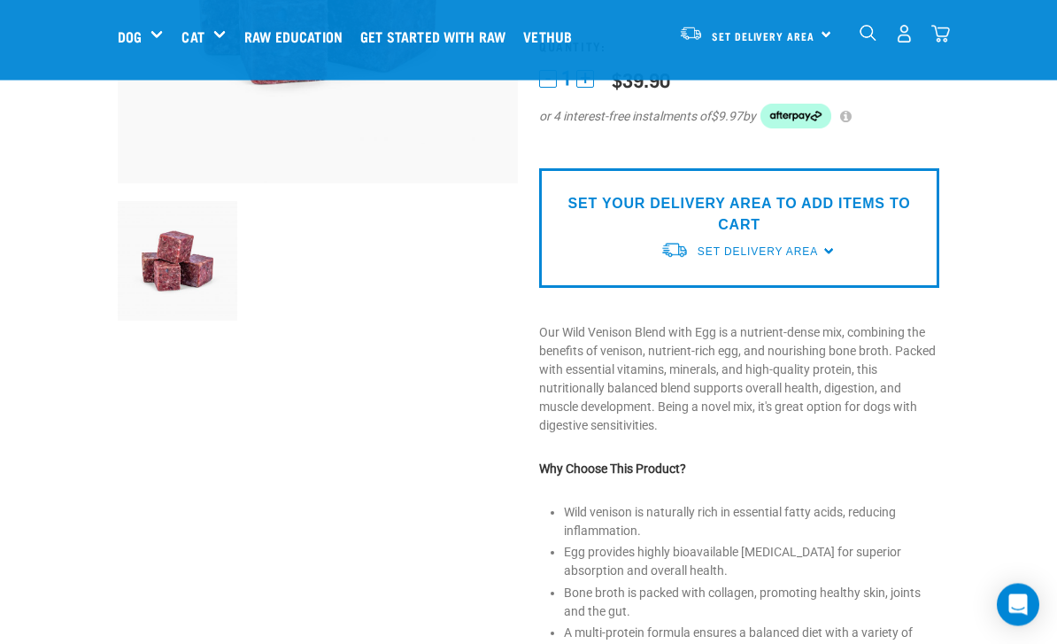
scroll to position [344, 0]
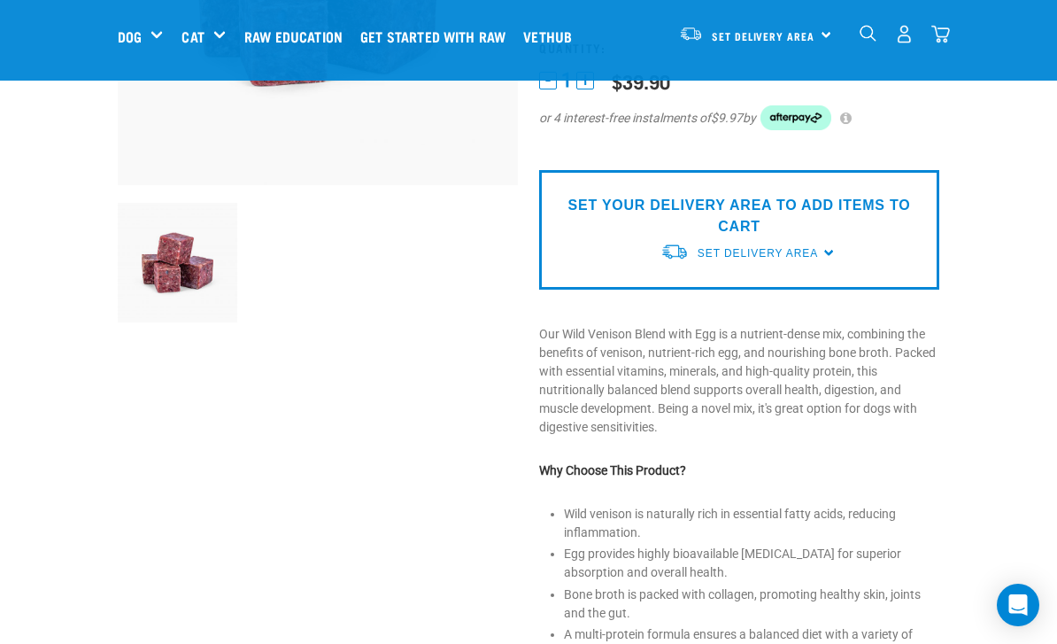
click at [845, 218] on p "SET YOUR DELIVERY AREA TO ADD ITEMS TO CART" at bounding box center [740, 216] width 374 height 43
click at [818, 241] on div "Set Delivery Area" at bounding box center [758, 253] width 120 height 32
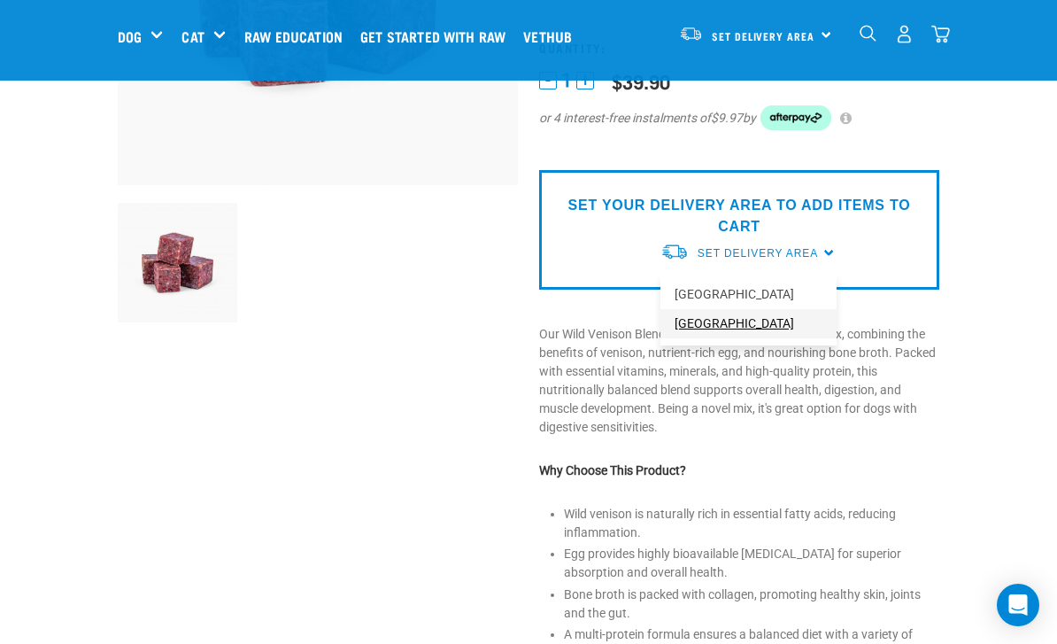
click at [777, 321] on link "[GEOGRAPHIC_DATA]" at bounding box center [749, 323] width 176 height 29
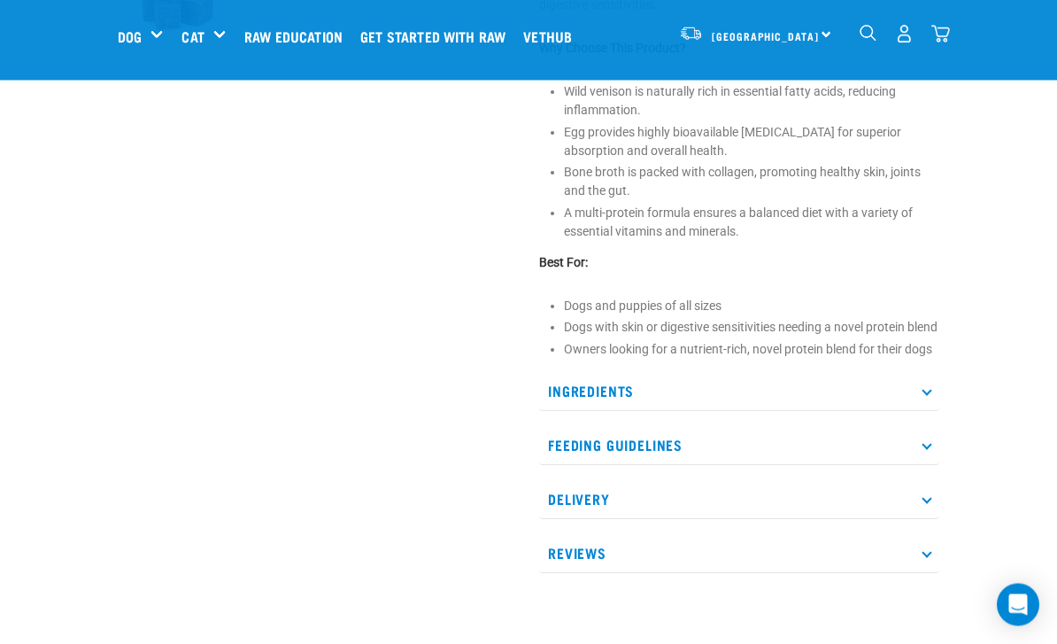
scroll to position [607, 0]
click at [848, 454] on p "Feeding Guidelines" at bounding box center [739, 446] width 400 height 40
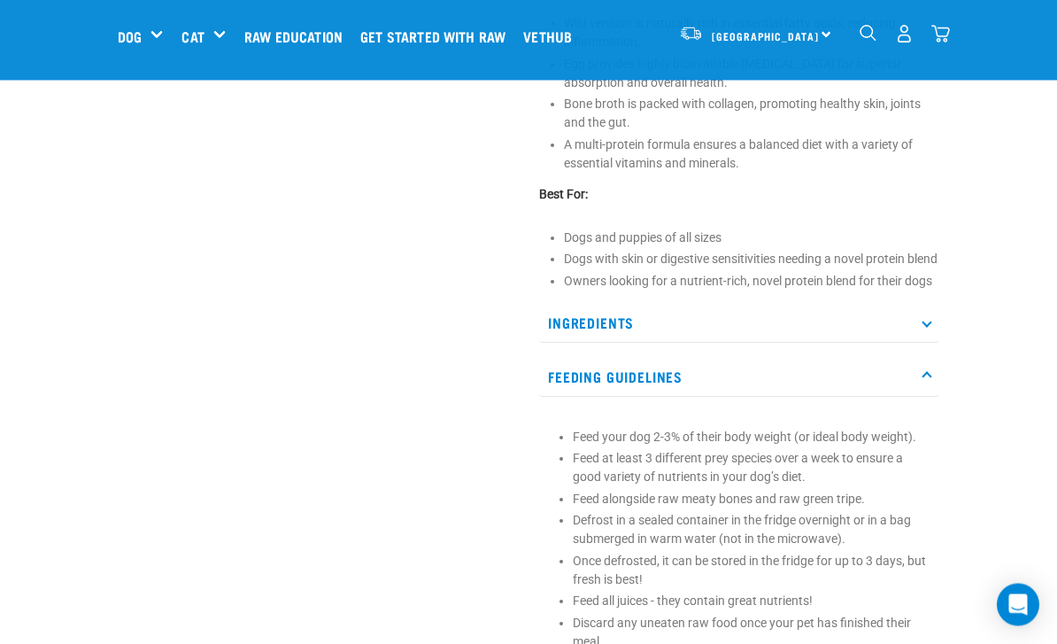
scroll to position [676, 0]
click at [905, 397] on p "Feeding Guidelines" at bounding box center [739, 377] width 400 height 40
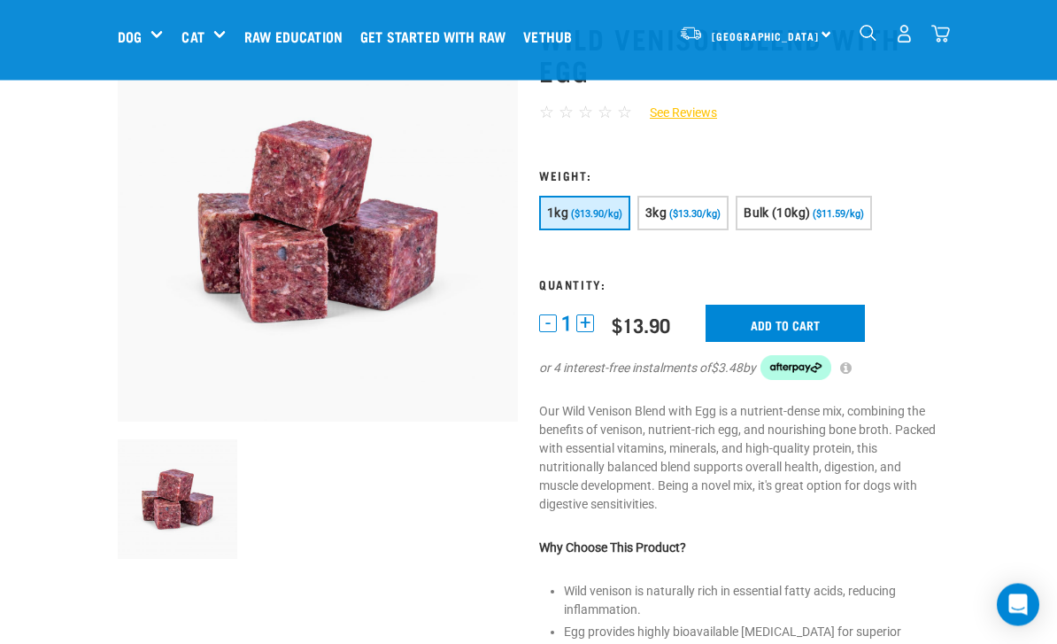
scroll to position [108, 0]
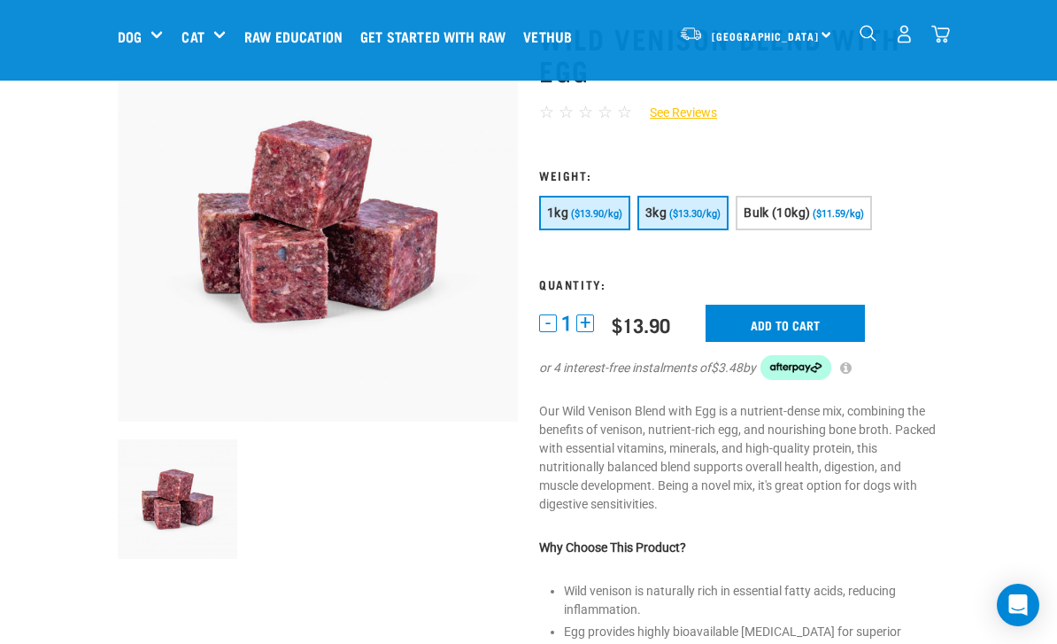
click at [702, 210] on span "($13.30/kg)" at bounding box center [694, 214] width 51 height 12
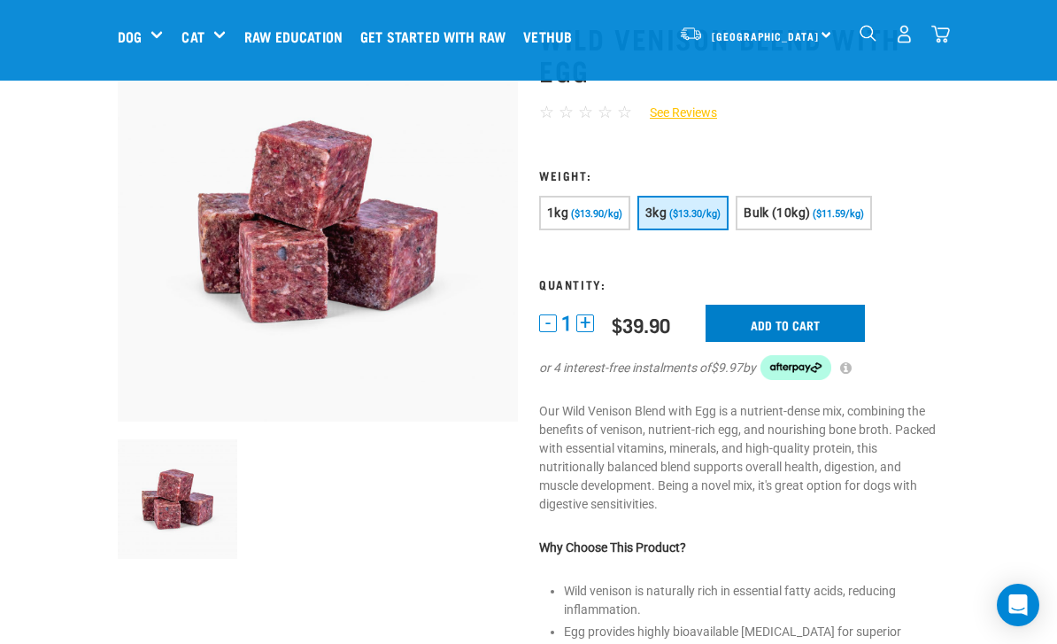
click at [832, 317] on input "Add to cart" at bounding box center [785, 323] width 159 height 37
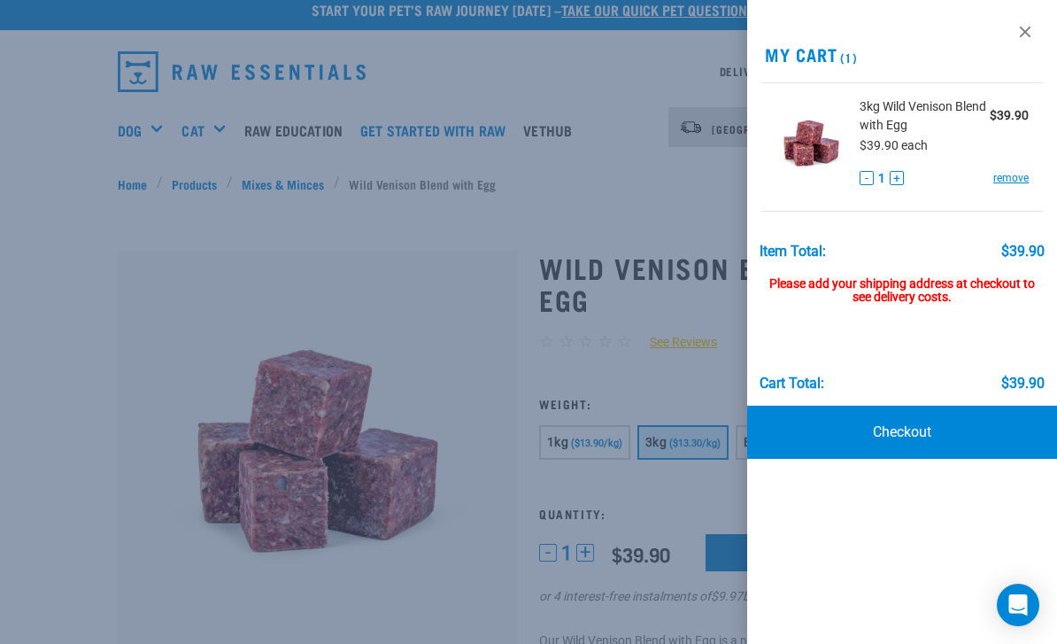
scroll to position [43, 0]
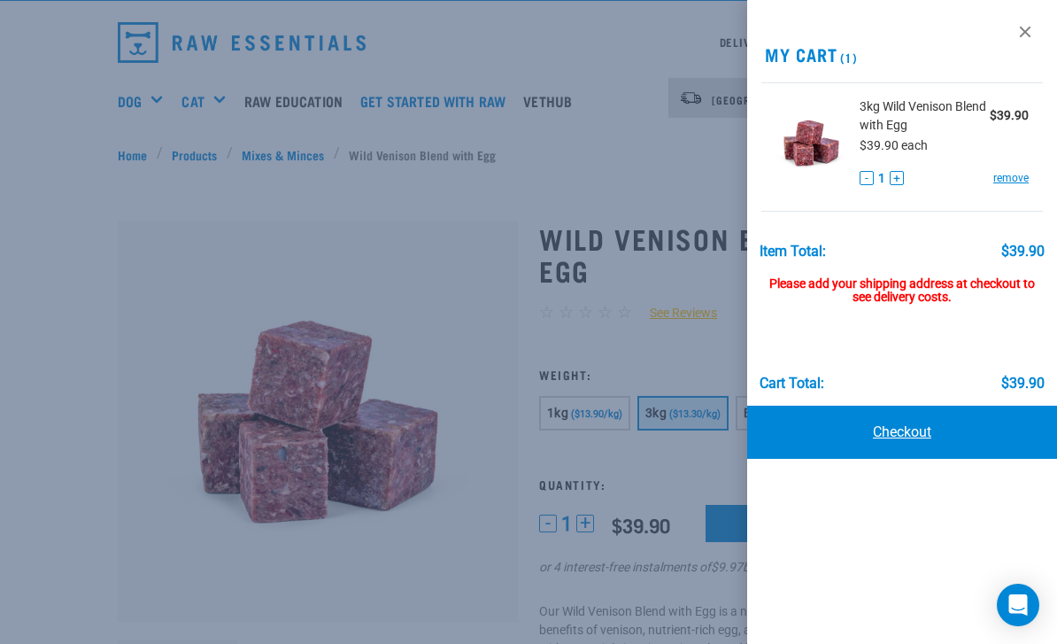
click at [943, 417] on link "Checkout" at bounding box center [902, 432] width 310 height 53
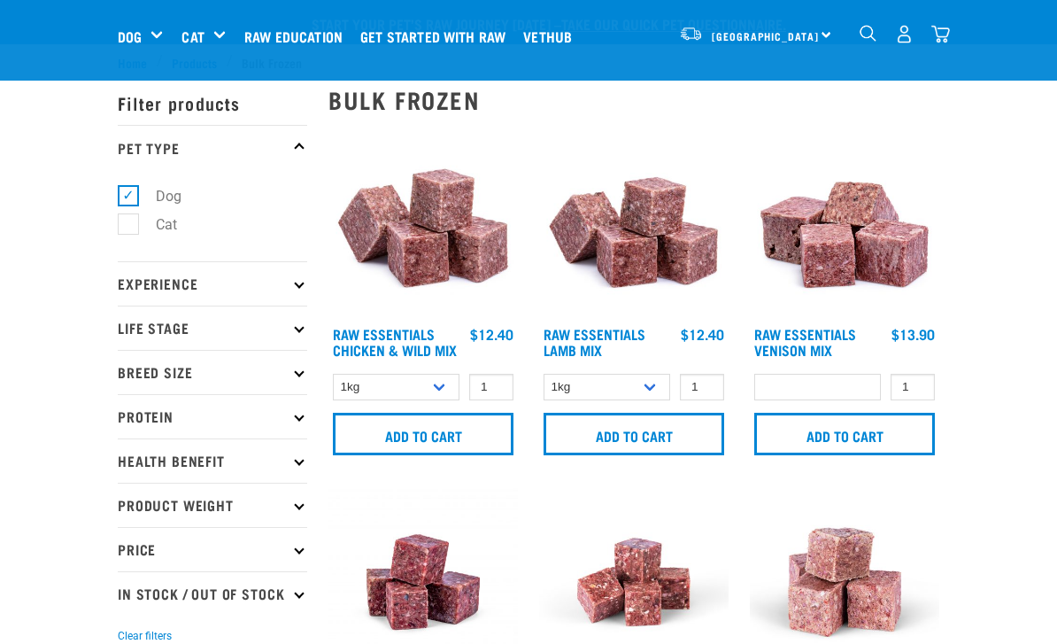
select select
select select "34496"
select select
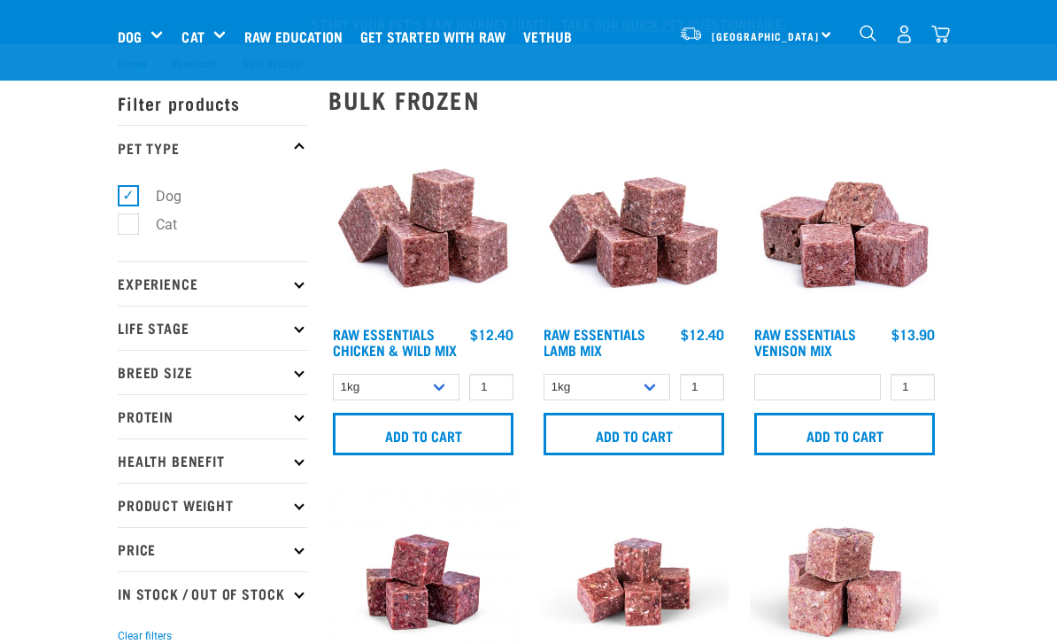
select select
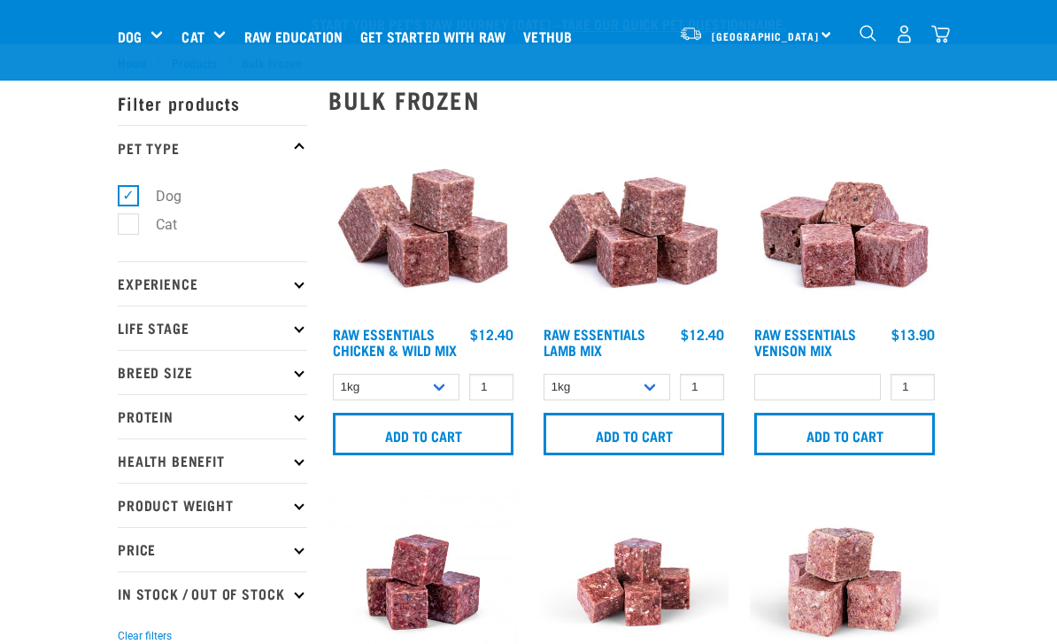
select select
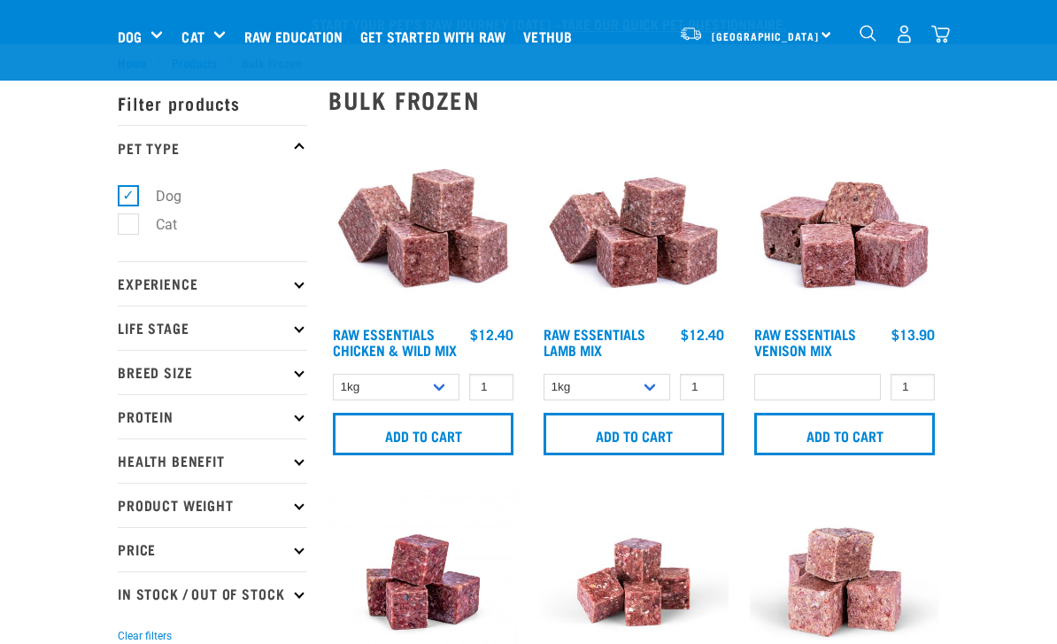
select select
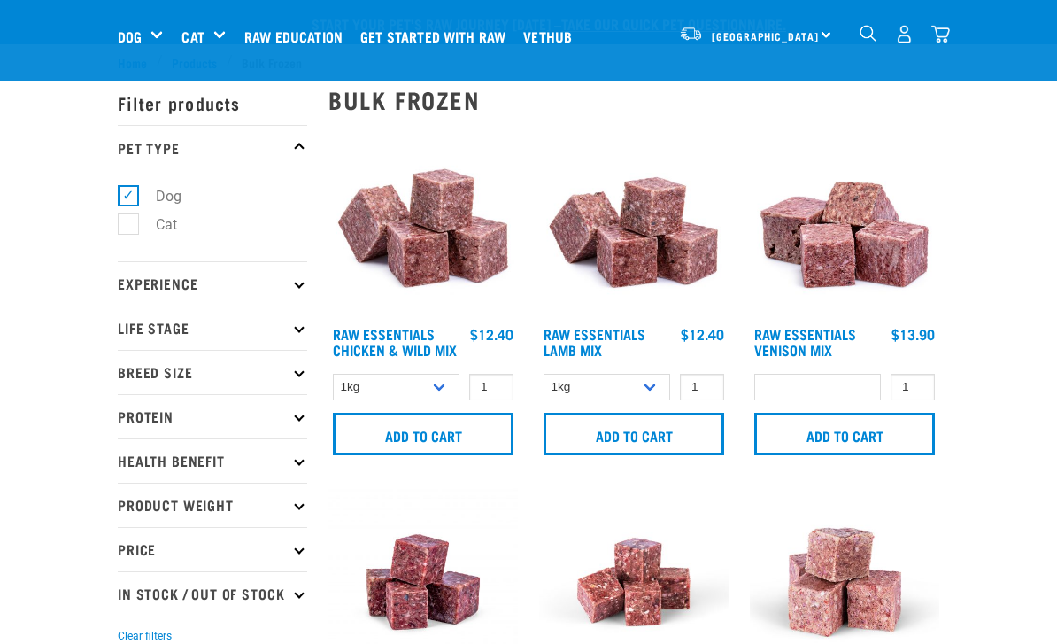
select select
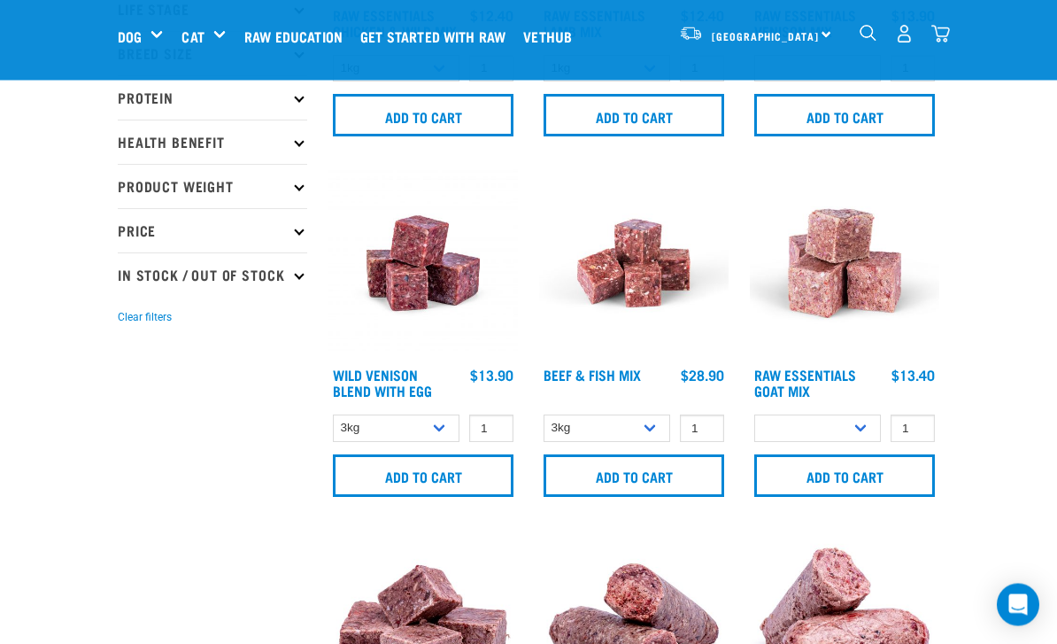
scroll to position [313, 0]
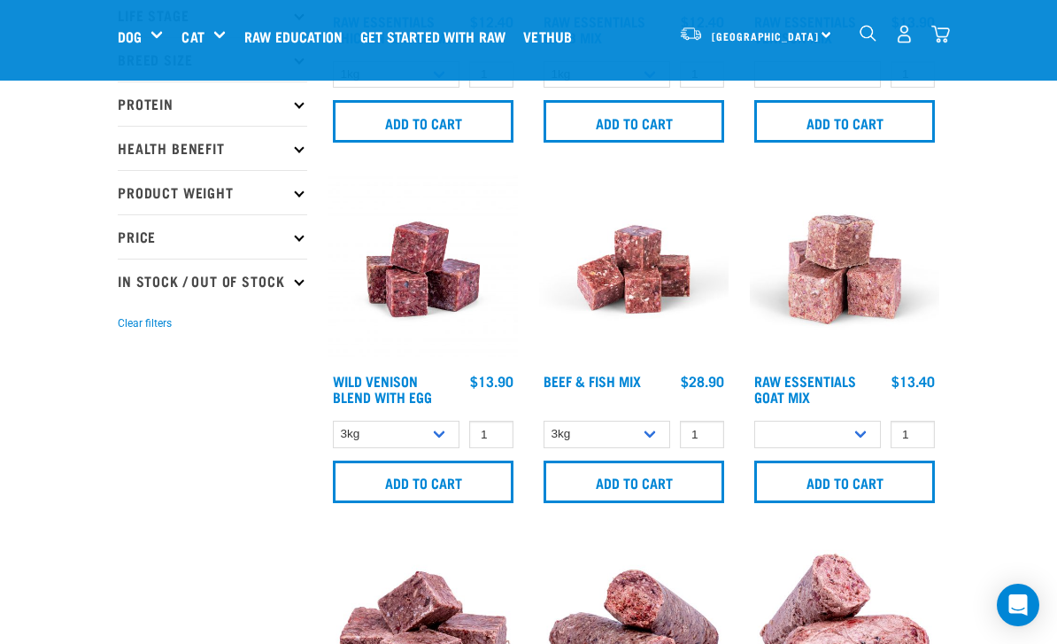
click at [937, 35] on img "dropdown navigation" at bounding box center [941, 34] width 19 height 19
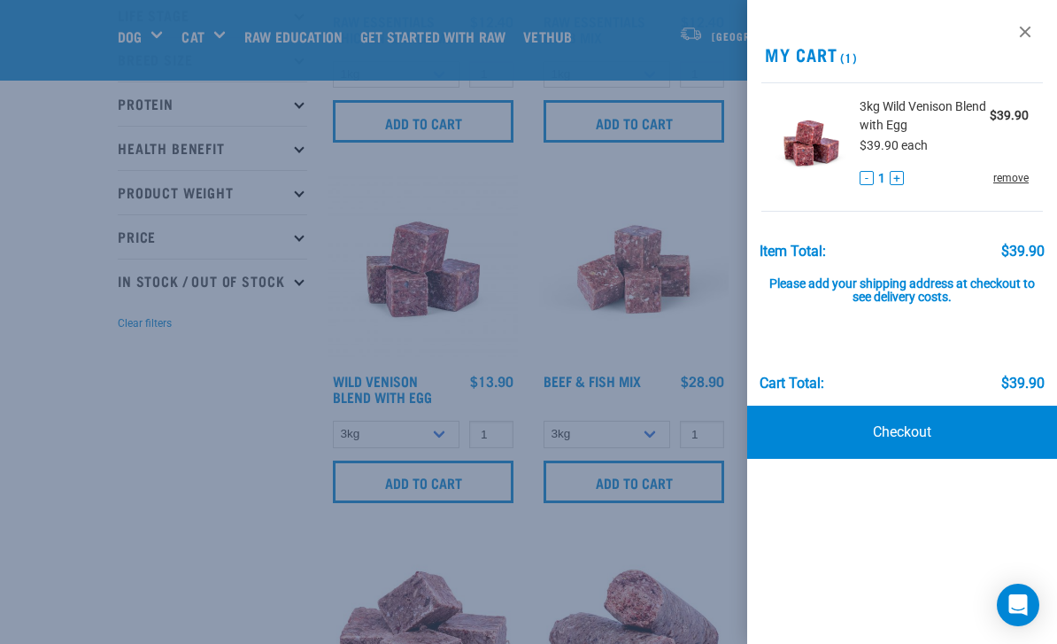
click at [1008, 178] on link "remove" at bounding box center [1011, 178] width 35 height 16
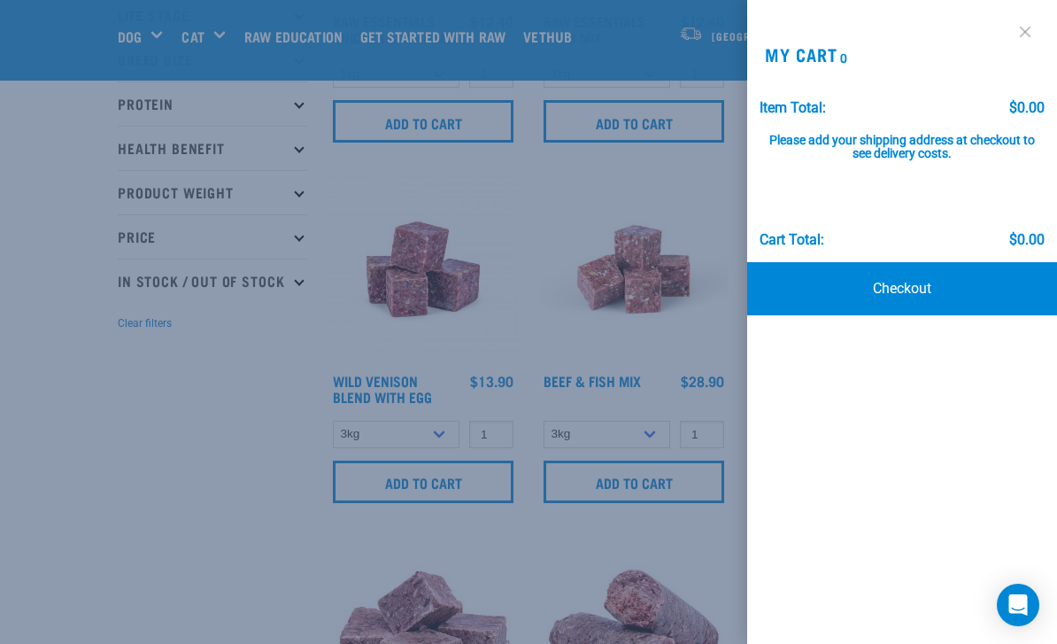
click at [1027, 36] on link at bounding box center [1025, 32] width 28 height 28
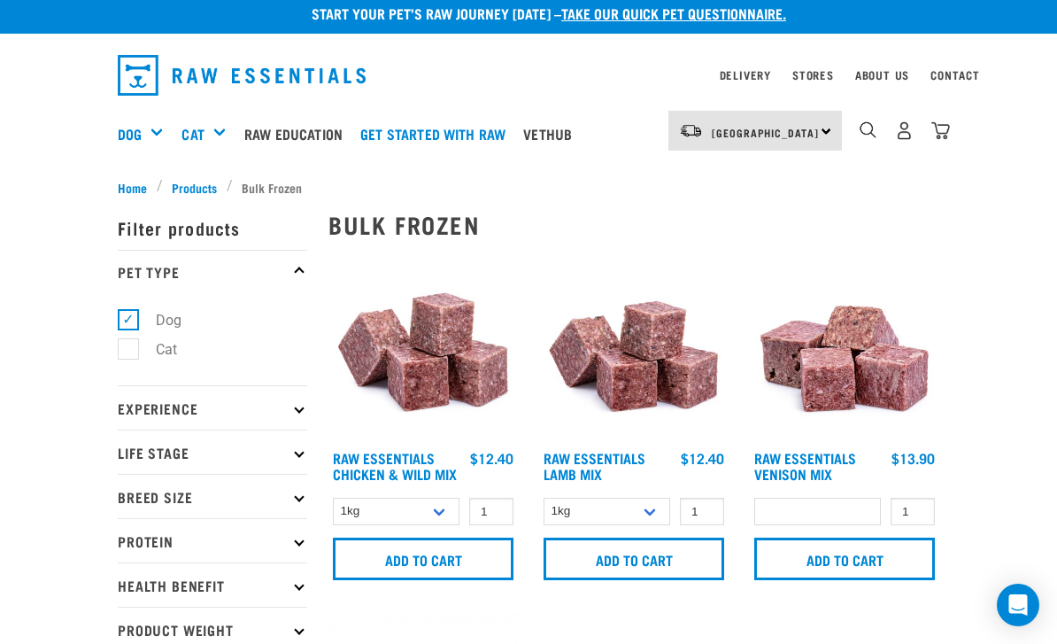
scroll to position [7, 0]
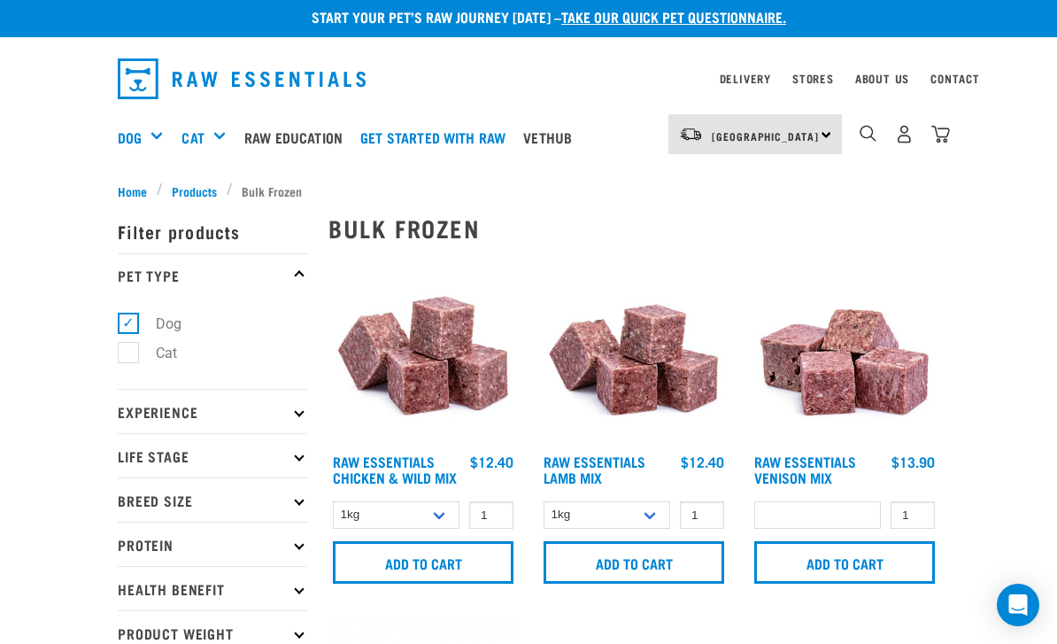
click at [475, 386] on img at bounding box center [424, 350] width 190 height 190
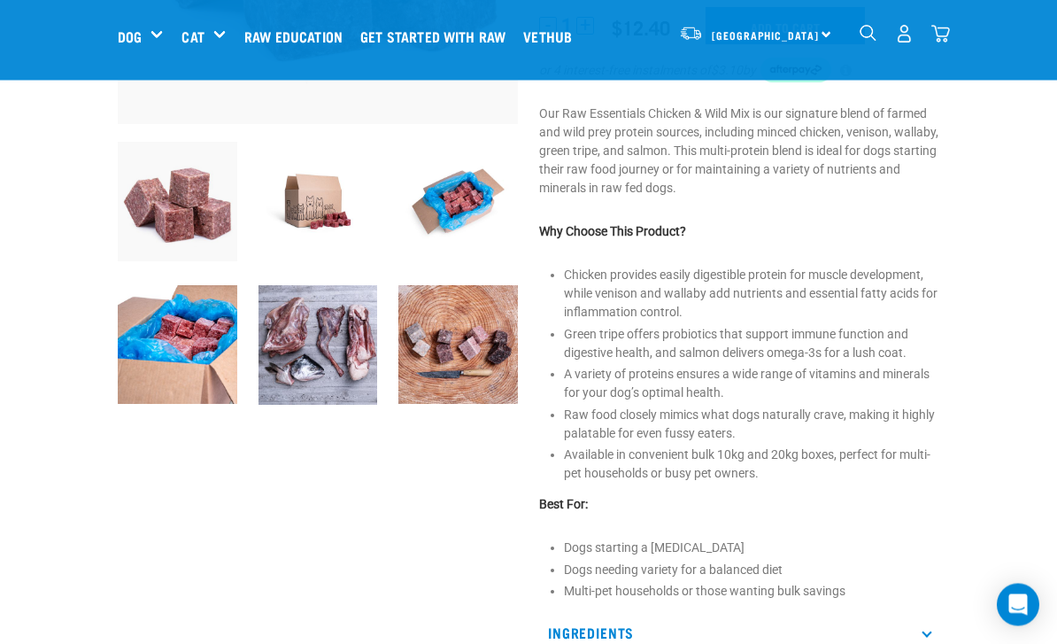
scroll to position [406, 0]
click at [336, 357] on img at bounding box center [319, 345] width 120 height 120
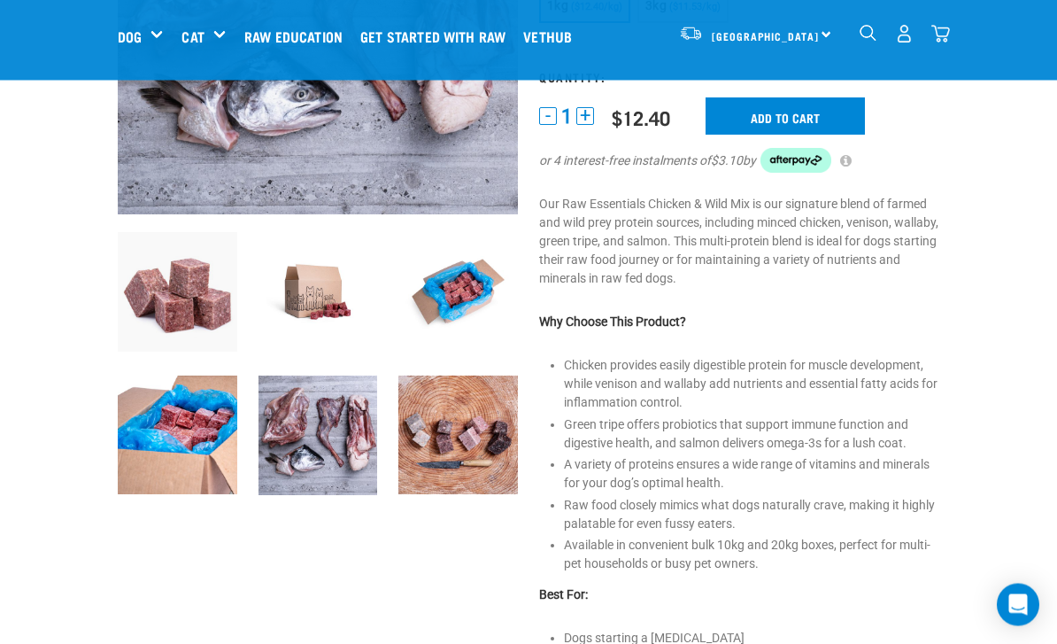
click at [438, 452] on img at bounding box center [458, 436] width 120 height 120
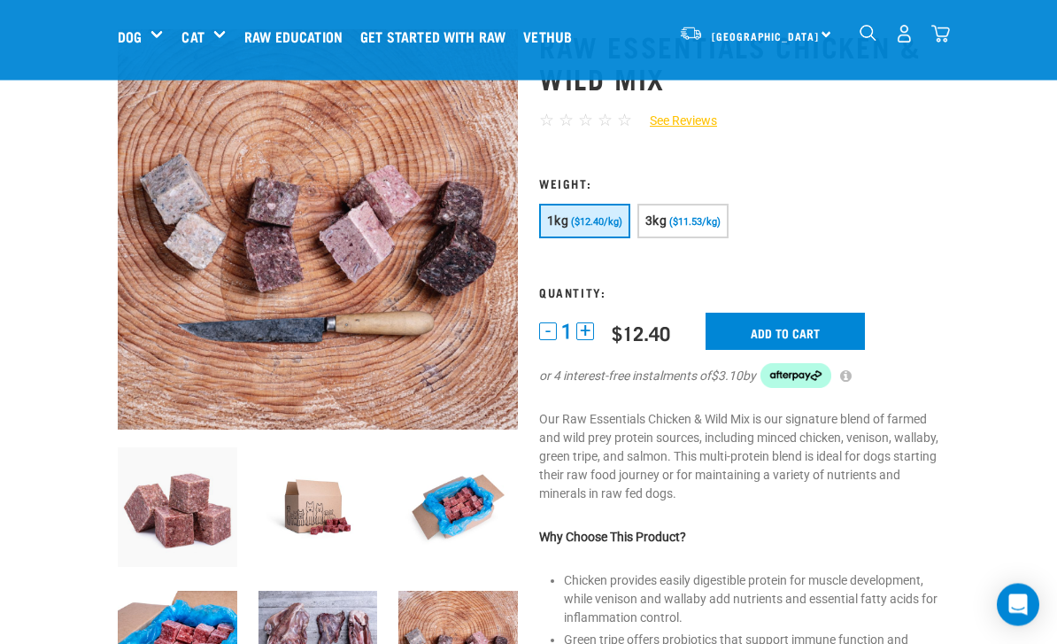
scroll to position [100, 0]
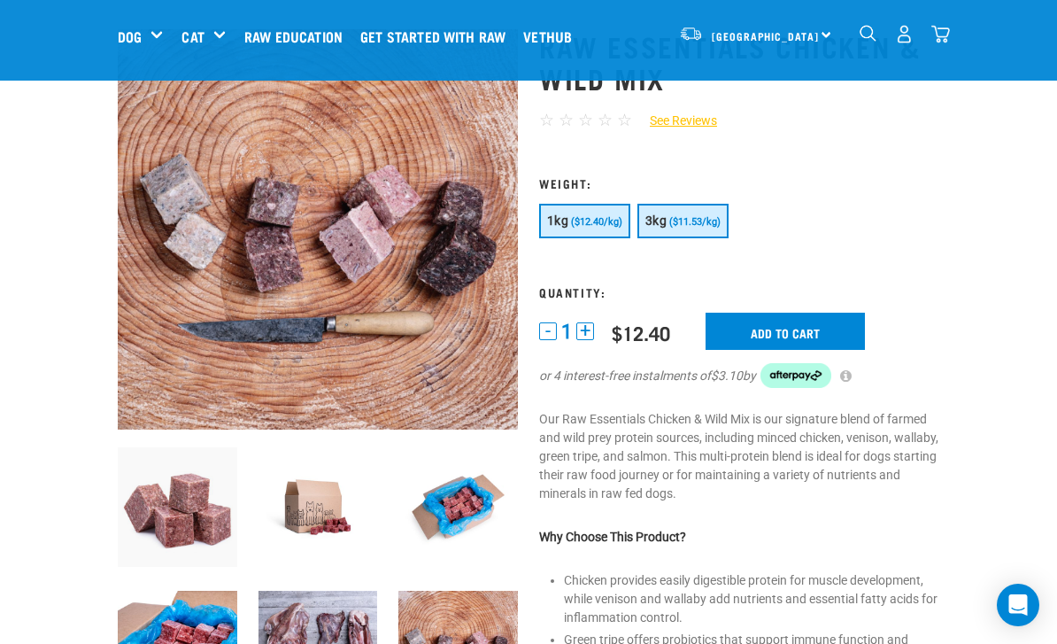
click at [714, 219] on span "($11.53/kg)" at bounding box center [694, 222] width 51 height 12
click at [359, 538] on img at bounding box center [319, 507] width 120 height 120
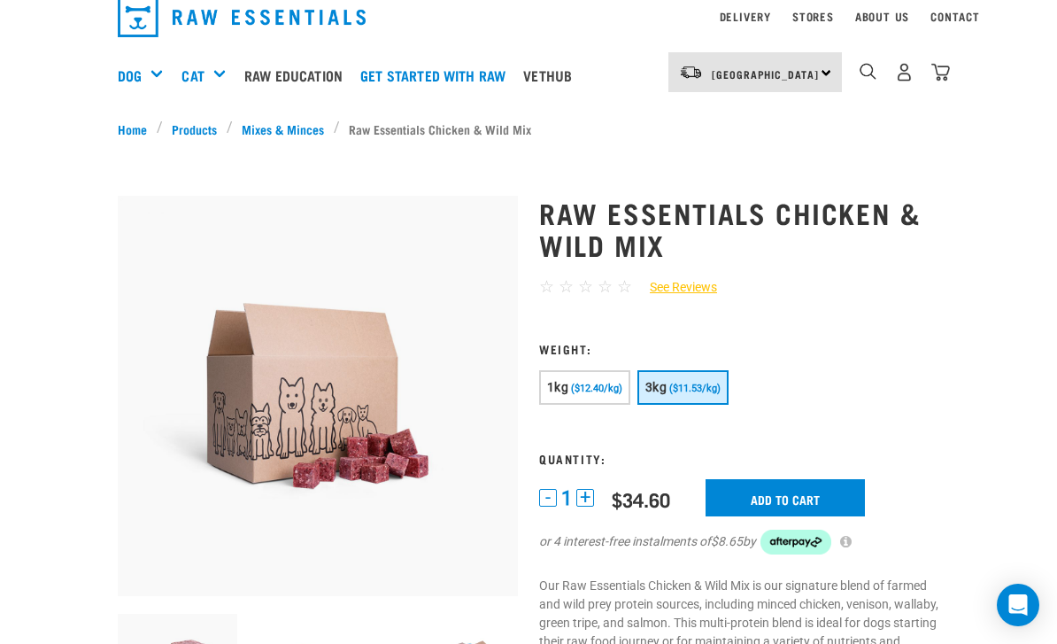
scroll to position [72, 0]
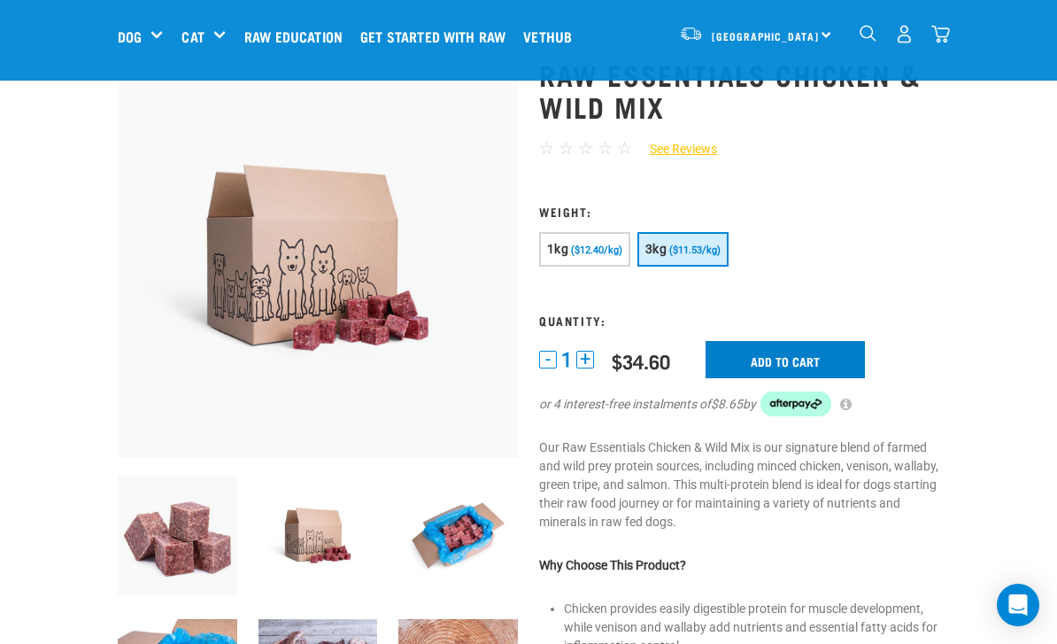
click at [824, 360] on input "Add to cart" at bounding box center [785, 359] width 159 height 37
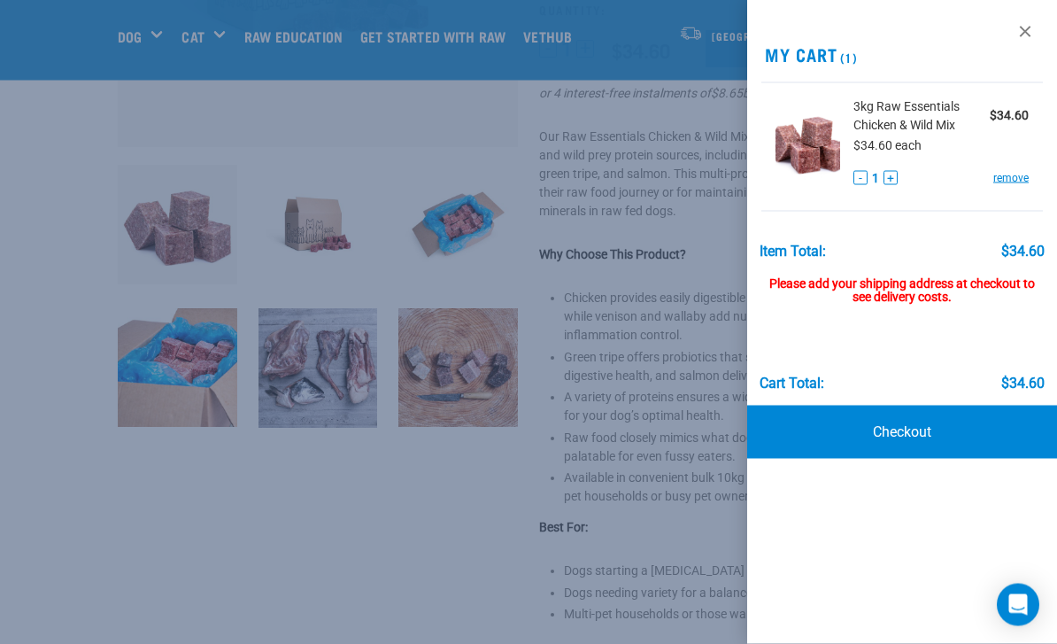
scroll to position [383, 0]
click at [708, 410] on div at bounding box center [528, 322] width 1057 height 644
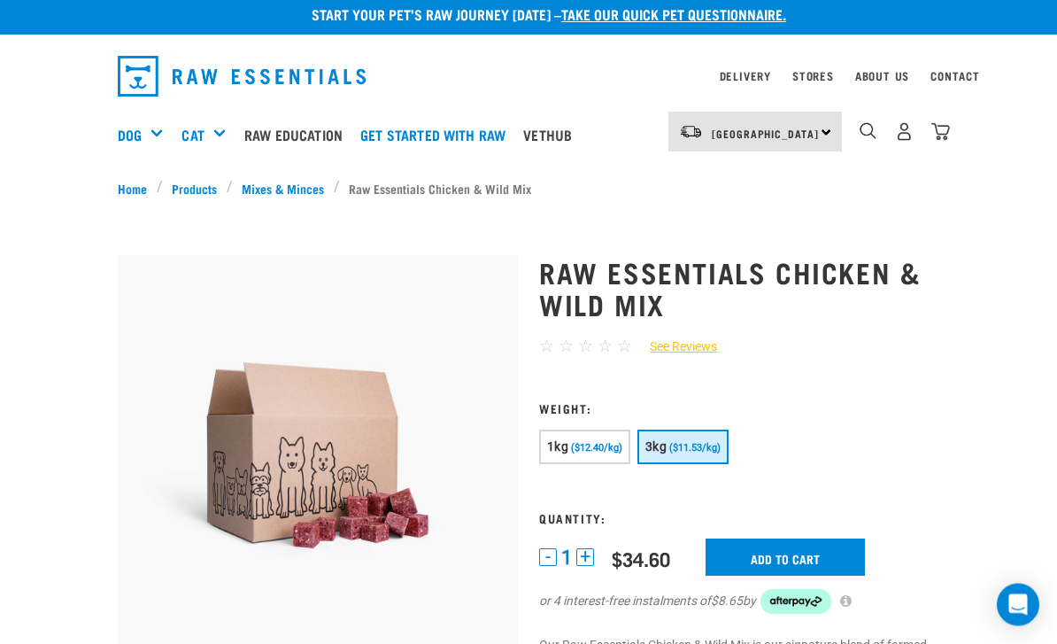
scroll to position [0, 0]
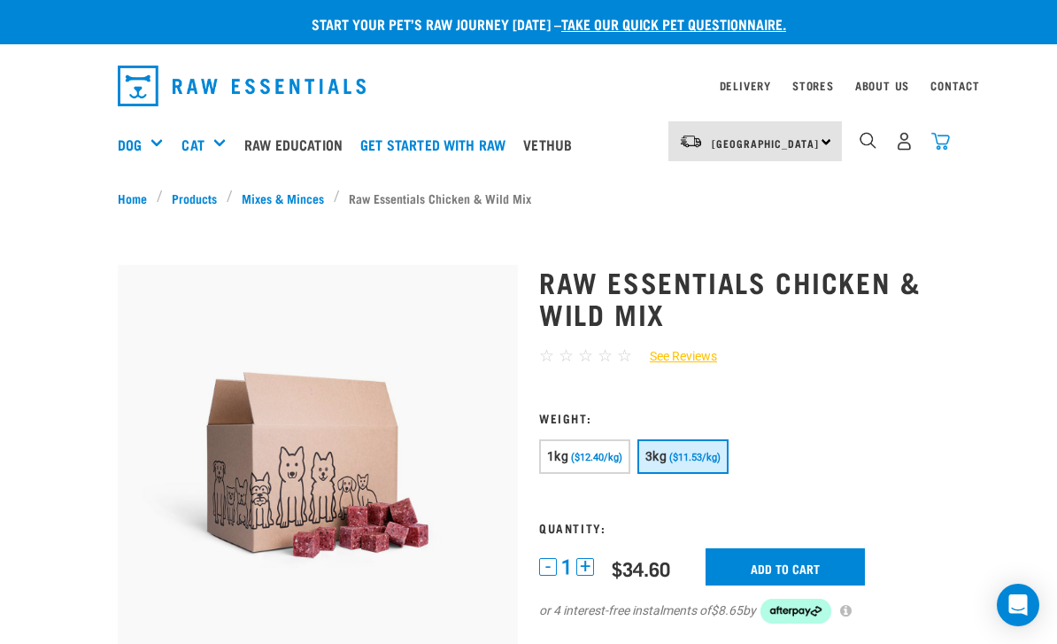
click at [948, 145] on img "dropdown navigation" at bounding box center [941, 141] width 19 height 19
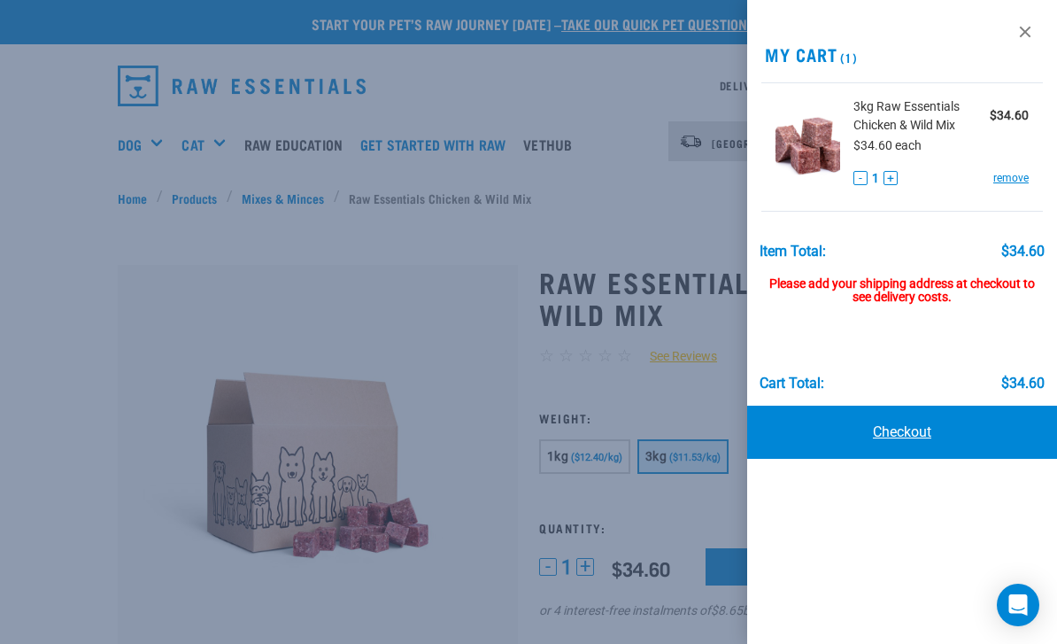
click at [975, 436] on link "Checkout" at bounding box center [902, 432] width 310 height 53
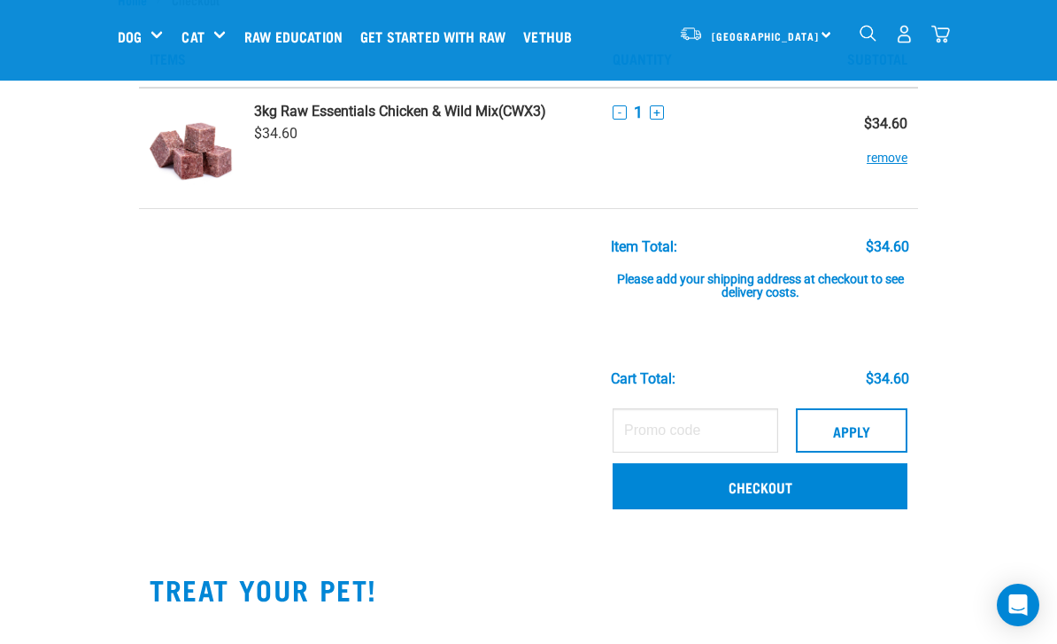
scroll to position [49, 0]
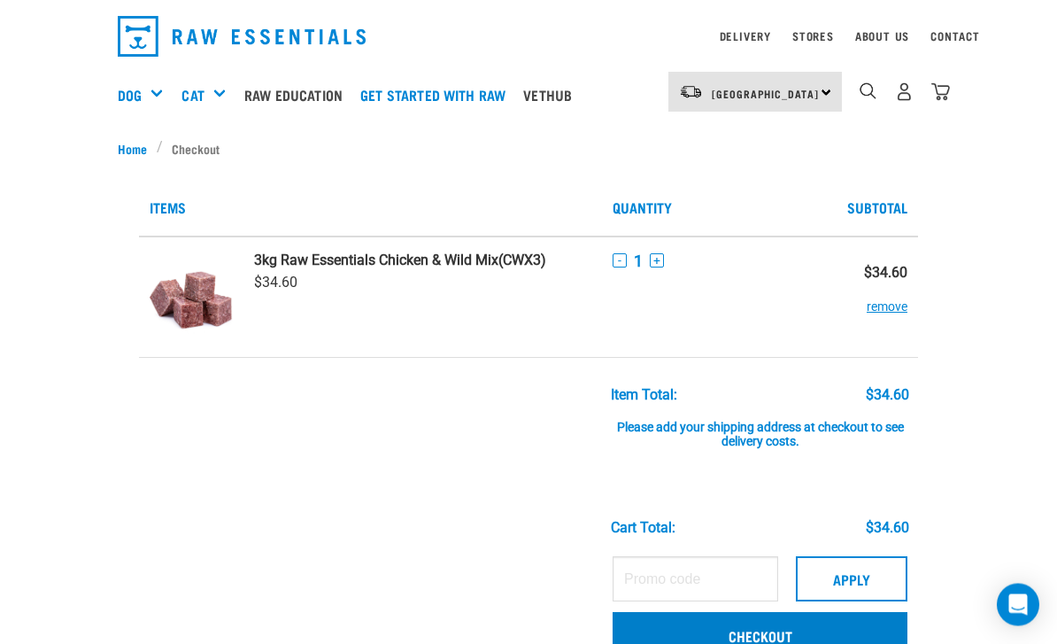
click at [771, 636] on link "Checkout" at bounding box center [760, 636] width 295 height 46
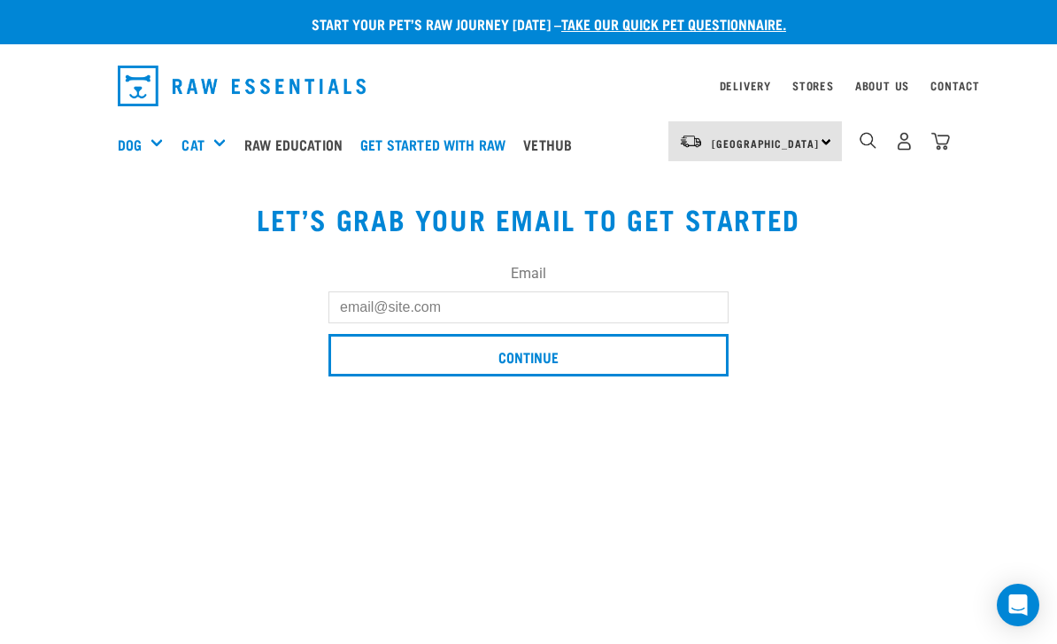
click at [609, 314] on input "Email" at bounding box center [529, 307] width 400 height 32
click at [405, 307] on input "Mackenzie.dowman" at bounding box center [529, 307] width 400 height 32
click at [415, 306] on input "Mackenzie.dowman" at bounding box center [529, 307] width 400 height 32
click at [543, 309] on input "Mackenzieg.dowman" at bounding box center [529, 307] width 400 height 32
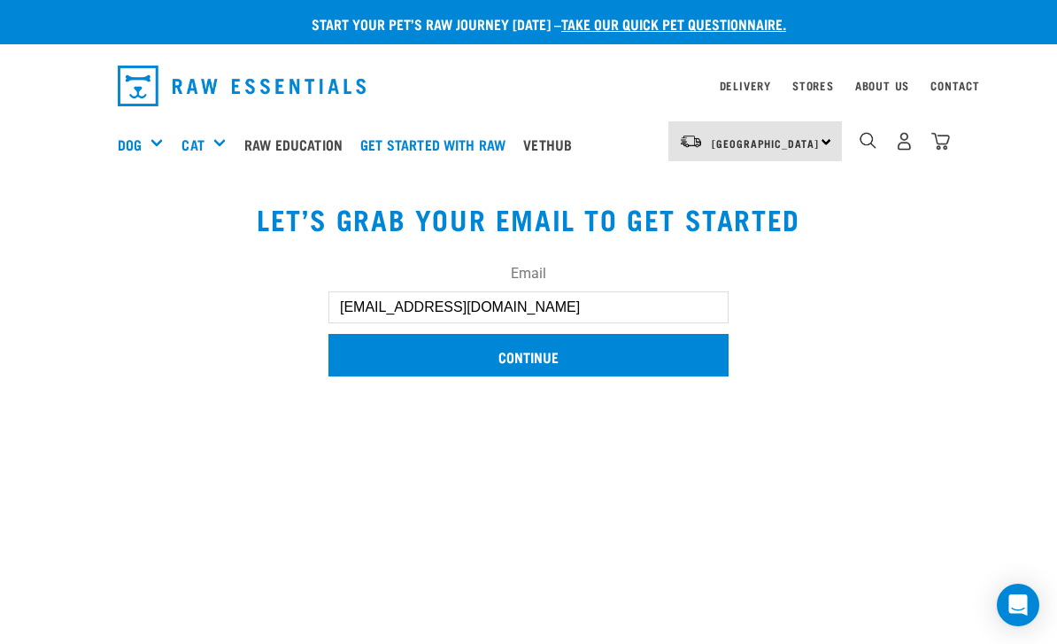
type input "Mackenzieg.dowman@gmail.com"
click at [612, 340] on input "Continue" at bounding box center [529, 355] width 400 height 43
click at [553, 352] on input "Continue" at bounding box center [529, 355] width 400 height 43
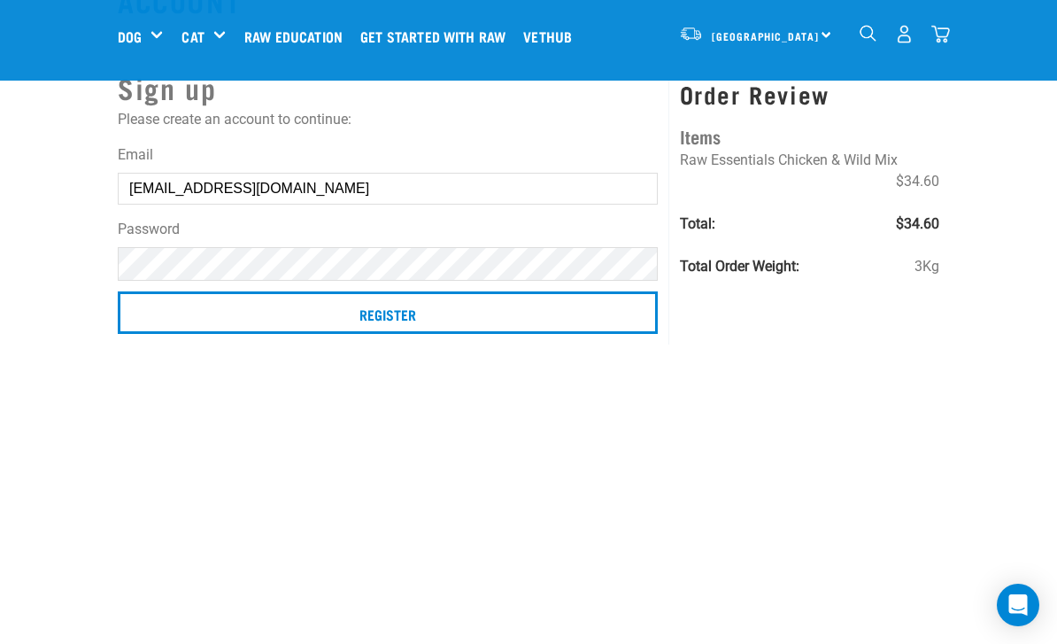
scroll to position [72, 0]
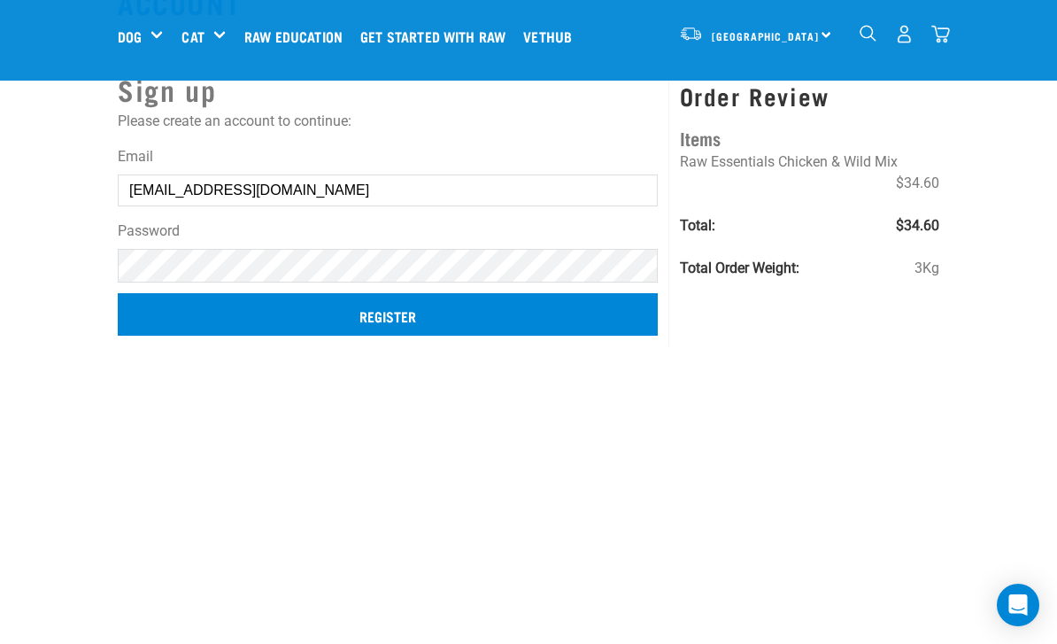
click at [513, 318] on input "Register" at bounding box center [388, 314] width 540 height 43
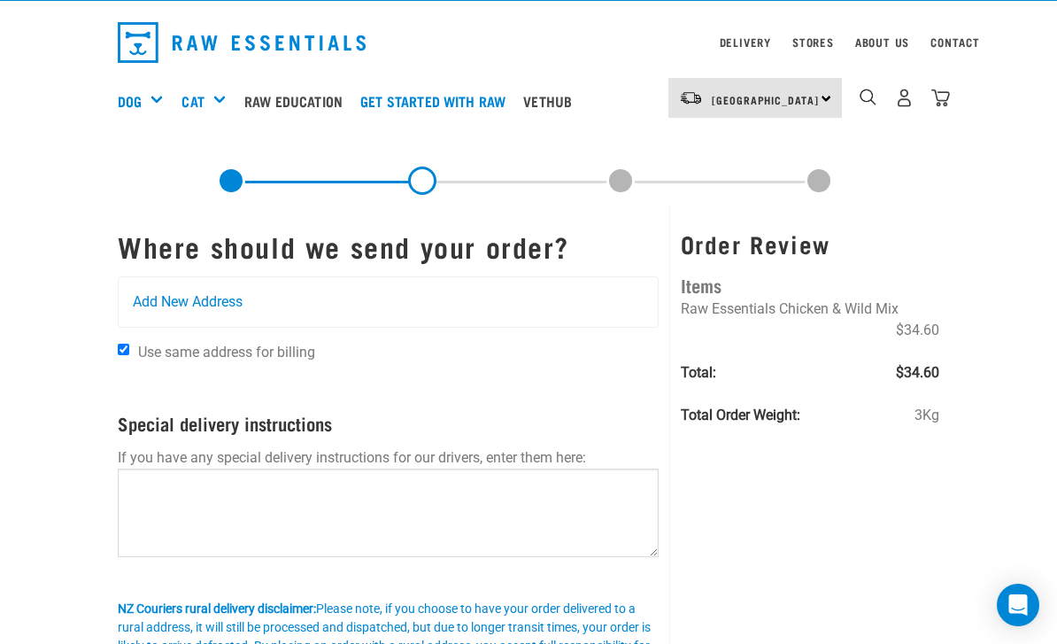
scroll to position [57, 0]
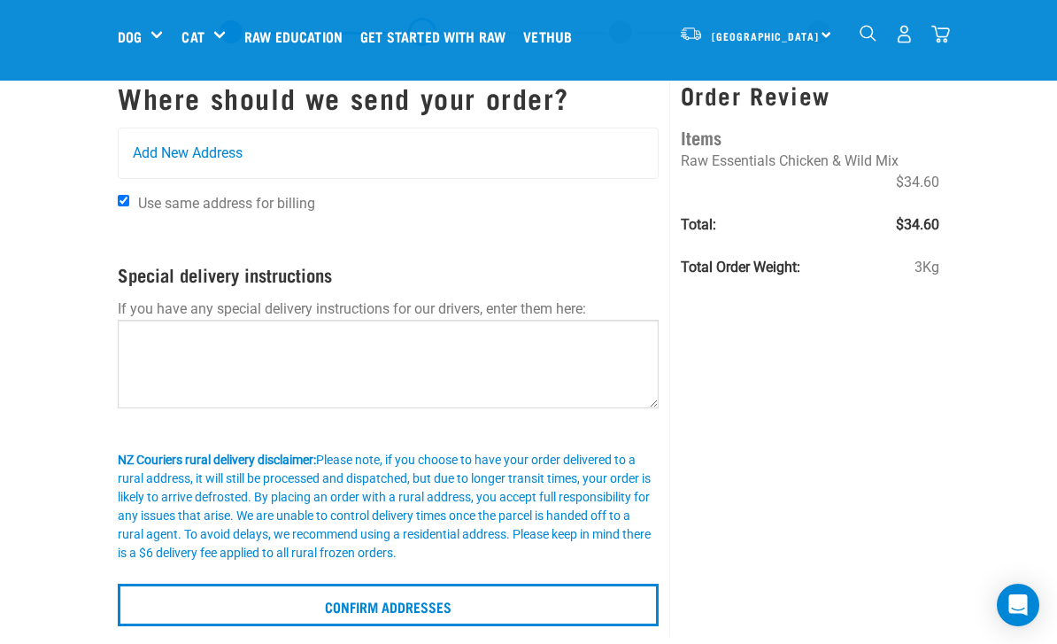
click at [128, 206] on input "Use same address for billing" at bounding box center [124, 201] width 12 height 12
checkbox input "false"
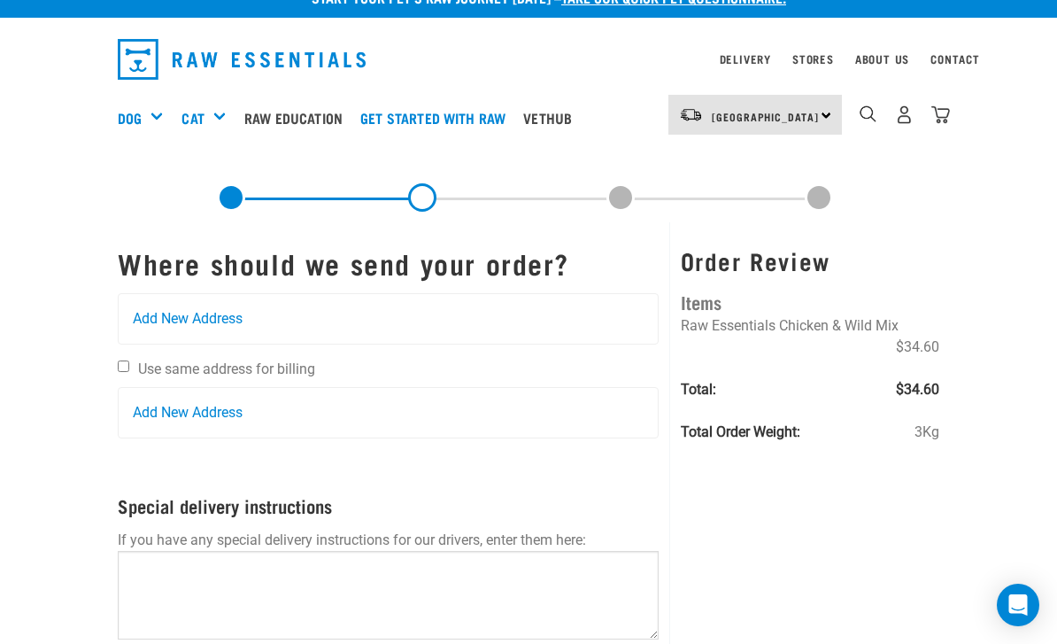
scroll to position [27, 0]
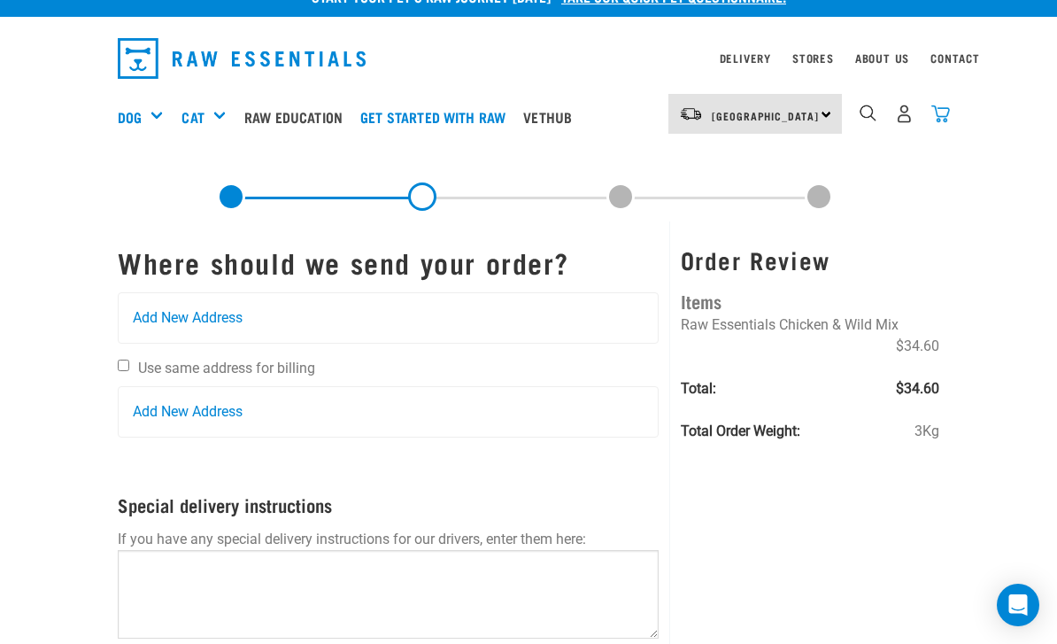
click at [941, 110] on img "dropdown navigation" at bounding box center [941, 113] width 19 height 19
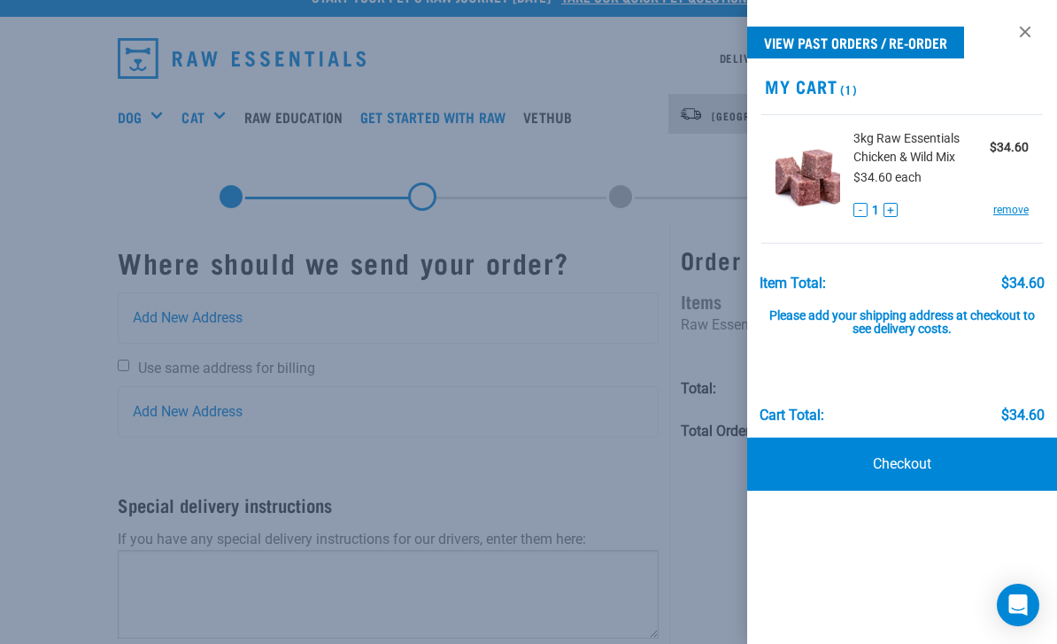
click at [937, 42] on link "View past orders / re-order" at bounding box center [855, 43] width 217 height 32
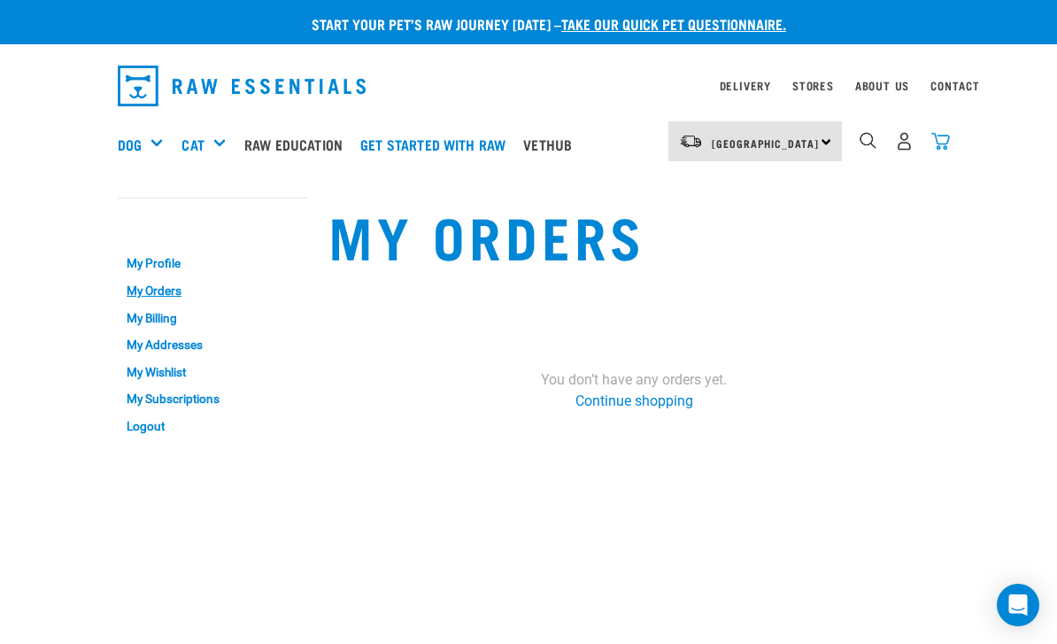
click at [943, 138] on img "dropdown navigation" at bounding box center [941, 141] width 19 height 19
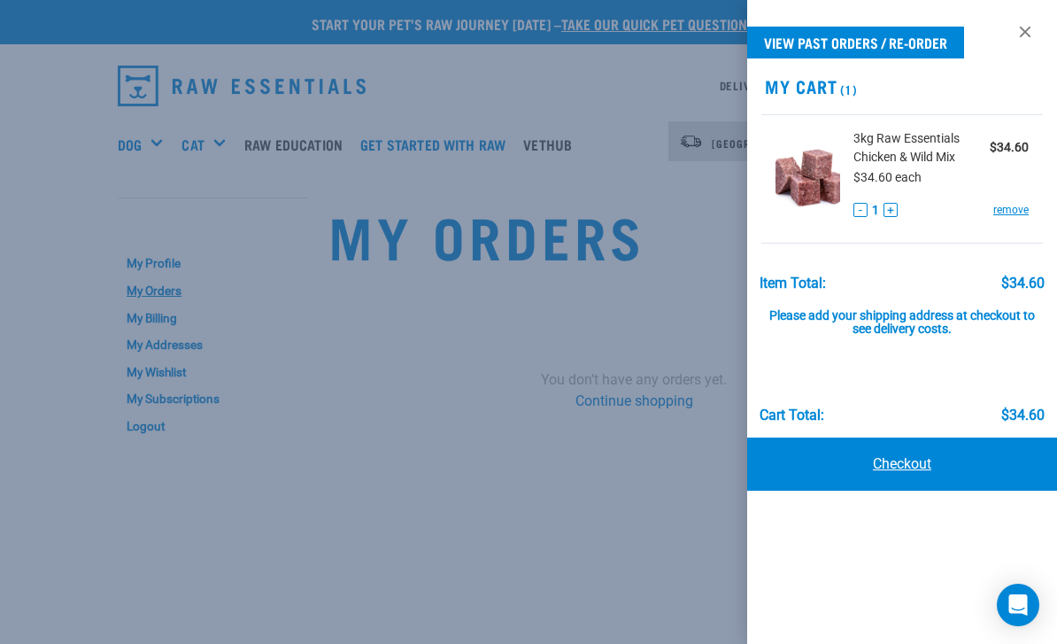
click at [971, 463] on link "Checkout" at bounding box center [902, 463] width 310 height 53
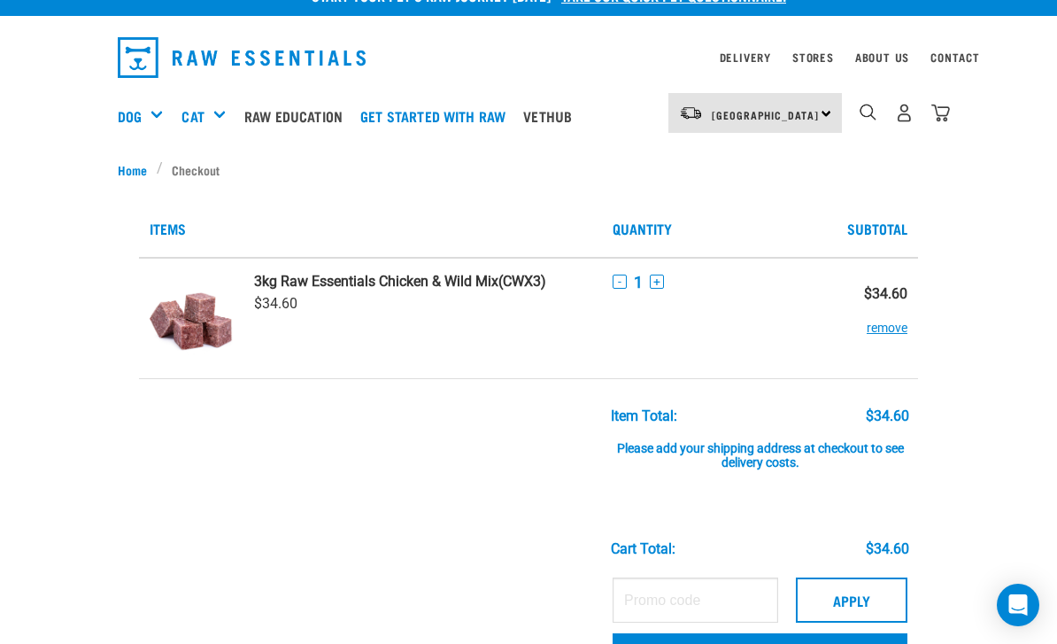
scroll to position [27, 0]
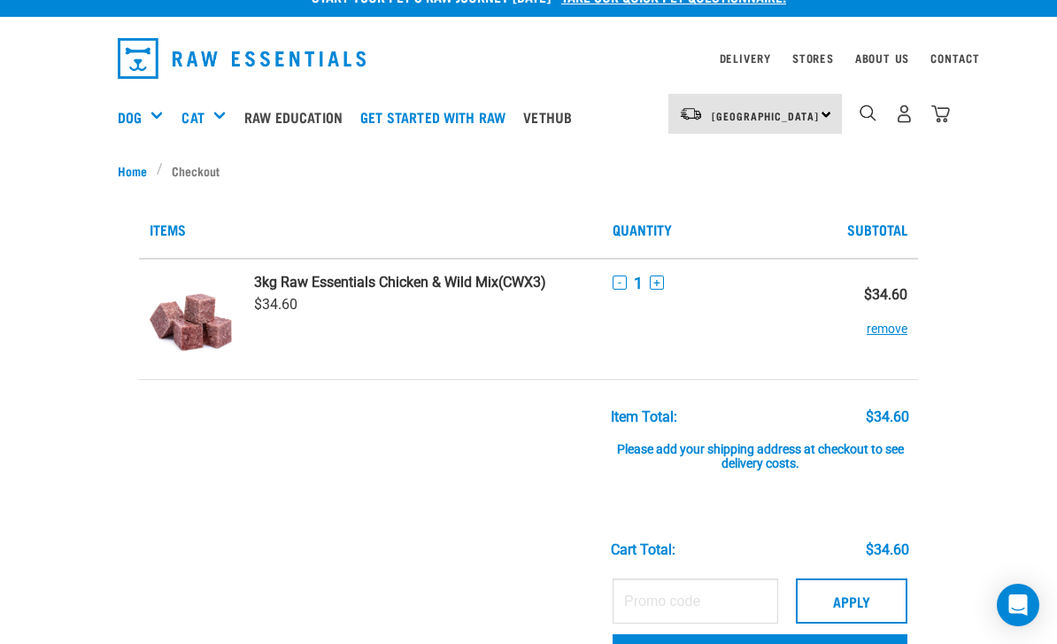
click at [816, 116] on div "[GEOGRAPHIC_DATA] [GEOGRAPHIC_DATA]" at bounding box center [756, 114] width 174 height 40
click at [824, 61] on link "Stores" at bounding box center [814, 58] width 42 height 6
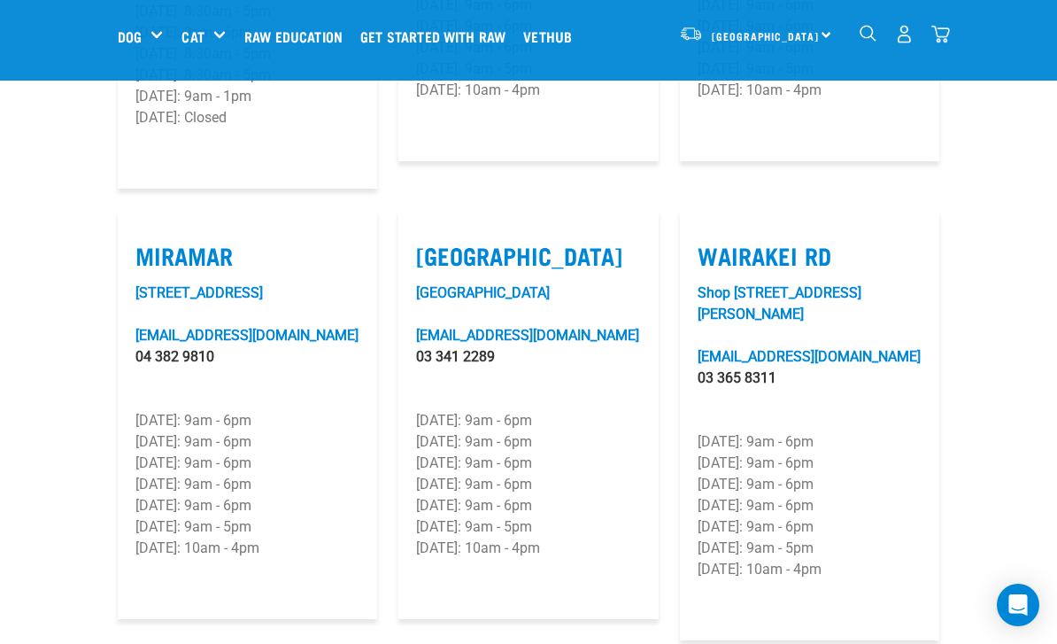
scroll to position [2763, 0]
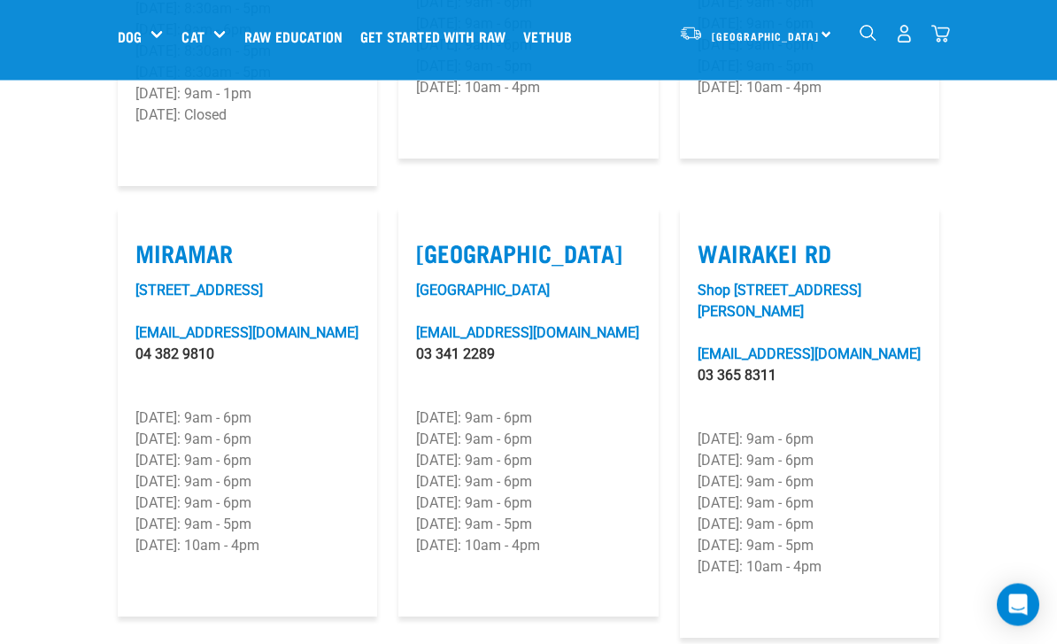
click at [842, 536] on p "[DATE]: 9am - 5pm" at bounding box center [810, 546] width 224 height 21
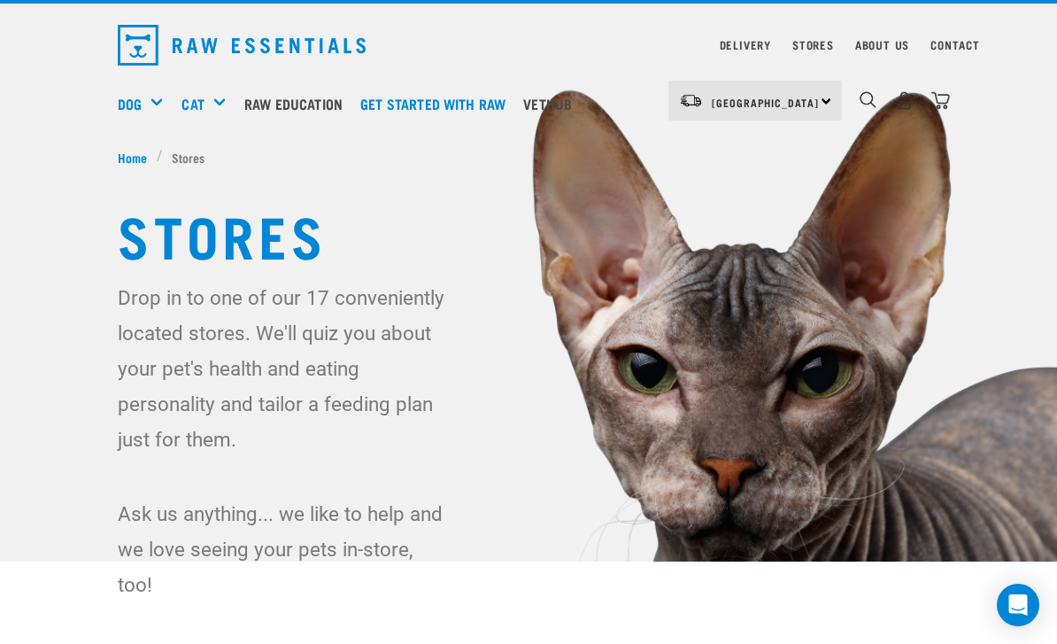
scroll to position [43, 0]
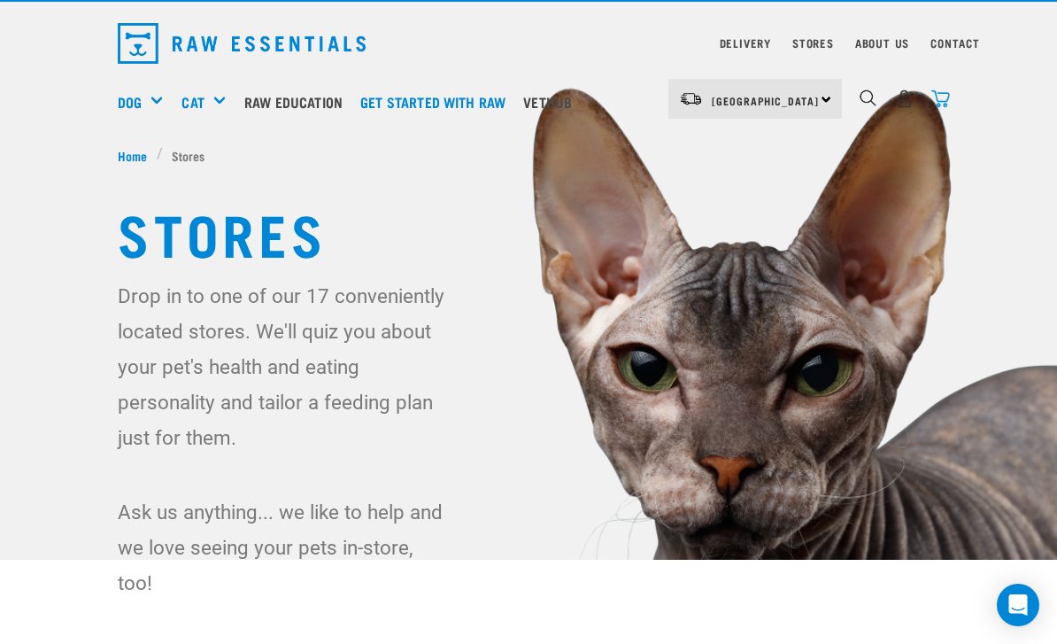
click at [947, 91] on img "dropdown navigation" at bounding box center [941, 98] width 19 height 19
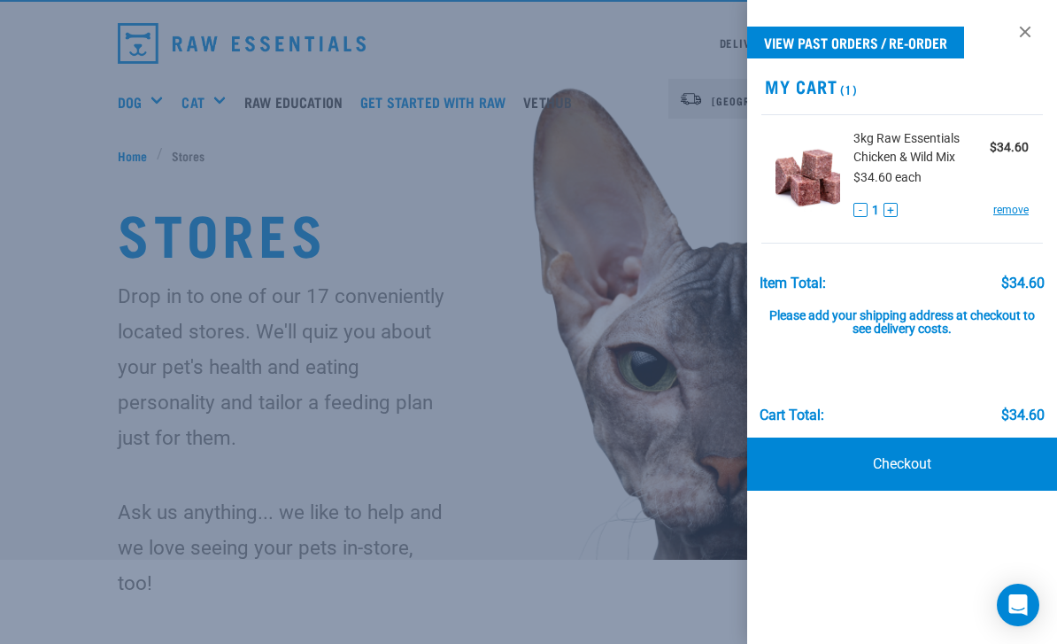
click at [819, 165] on img at bounding box center [808, 174] width 65 height 91
click at [900, 147] on span "3kg Raw Essentials Chicken & Wild Mix" at bounding box center [922, 147] width 137 height 37
click at [829, 174] on img at bounding box center [808, 174] width 65 height 91
click at [914, 159] on span "3kg Raw Essentials Chicken & Wild Mix" at bounding box center [922, 147] width 137 height 37
click at [824, 185] on img at bounding box center [808, 174] width 65 height 91
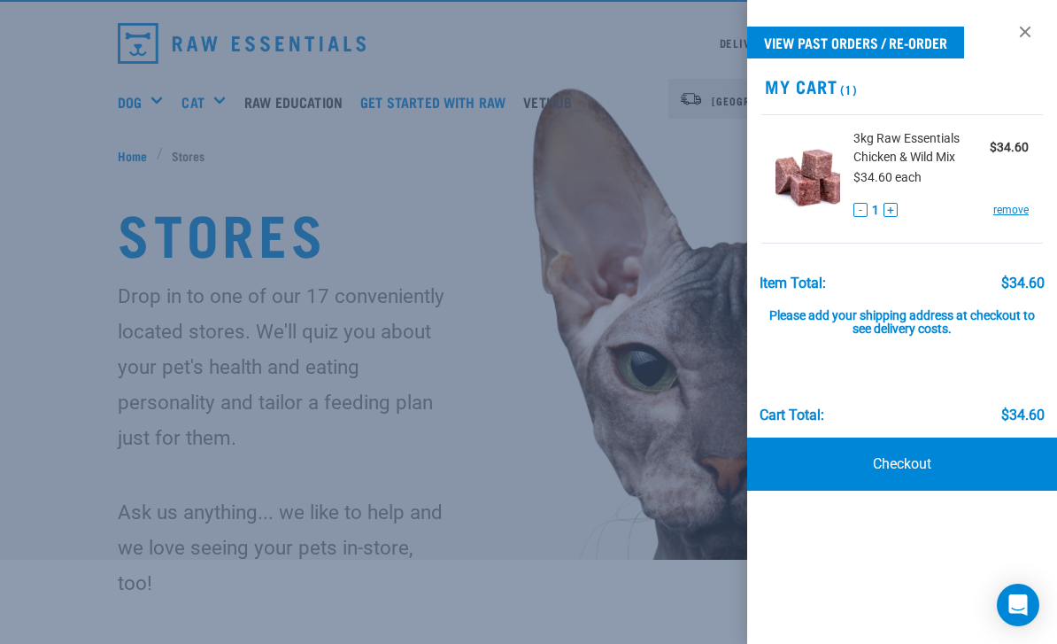
click at [908, 157] on span "3kg Raw Essentials Chicken & Wild Mix" at bounding box center [922, 147] width 137 height 37
click at [924, 141] on span "3kg Raw Essentials Chicken & Wild Mix" at bounding box center [922, 147] width 137 height 37
click at [915, 159] on span "3kg Raw Essentials Chicken & Wild Mix" at bounding box center [922, 147] width 137 height 37
click at [924, 151] on span "3kg Raw Essentials Chicken & Wild Mix" at bounding box center [922, 147] width 137 height 37
click at [802, 183] on img at bounding box center [808, 174] width 65 height 91
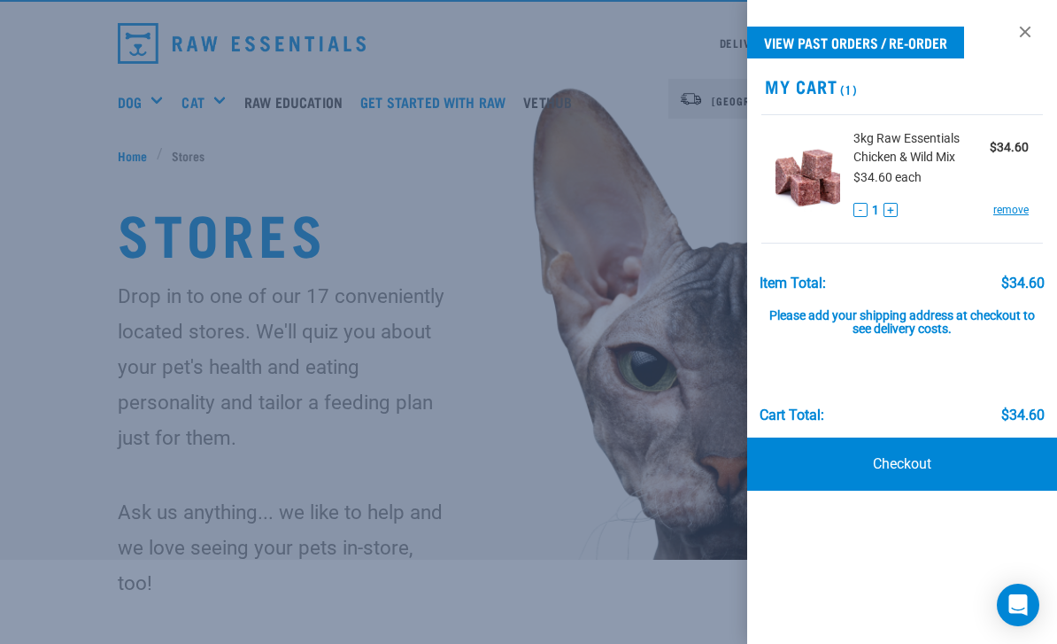
click at [786, 196] on img at bounding box center [808, 174] width 65 height 91
click at [781, 226] on li "3kg Raw Essentials Chicken & Wild Mix $34.60 $34.60 each - 1 + remove" at bounding box center [903, 178] width 282 height 129
click at [887, 157] on span "3kg Raw Essentials Chicken & Wild Mix" at bounding box center [922, 147] width 137 height 37
click at [907, 143] on span "3kg Raw Essentials Chicken & Wild Mix" at bounding box center [922, 147] width 137 height 37
click at [818, 178] on img at bounding box center [808, 174] width 65 height 91
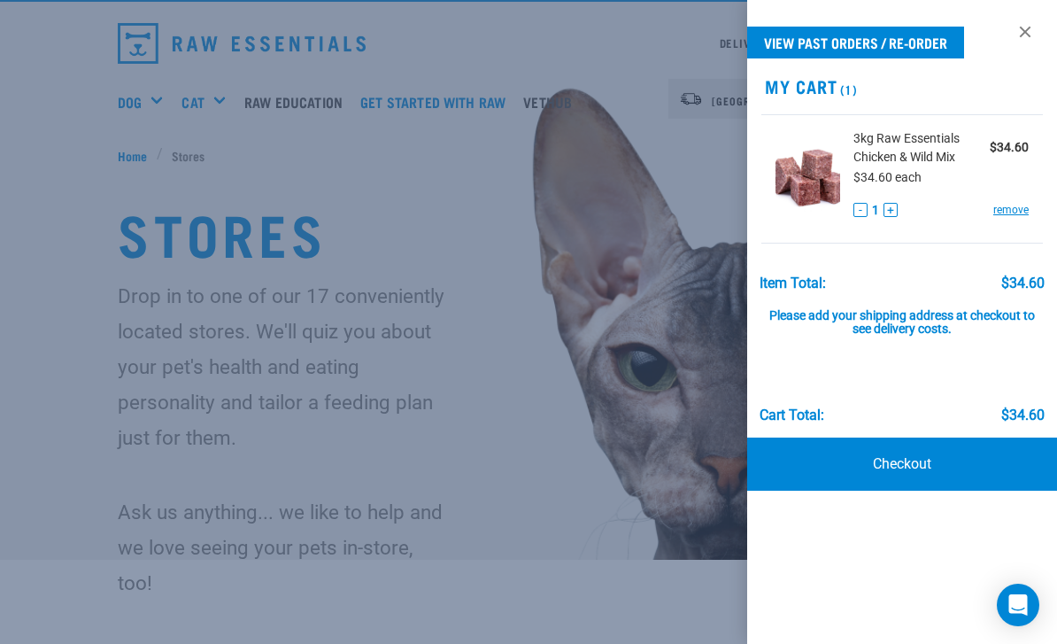
click at [909, 155] on span "3kg Raw Essentials Chicken & Wild Mix" at bounding box center [922, 147] width 137 height 37
